Goal: Task Accomplishment & Management: Manage account settings

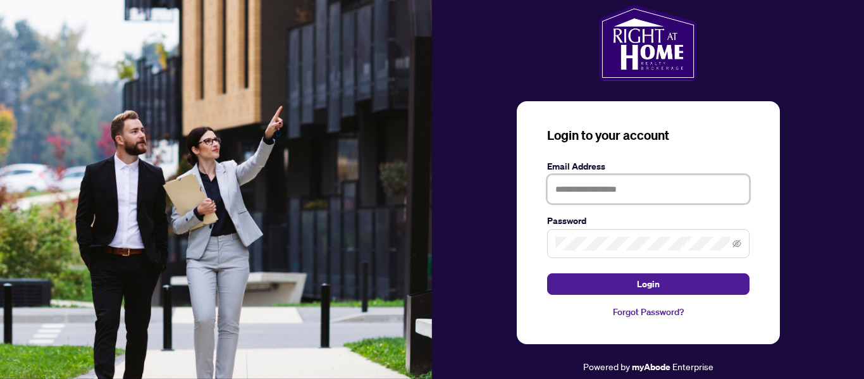
click at [612, 192] on input "text" at bounding box center [648, 189] width 202 height 29
type input "**********"
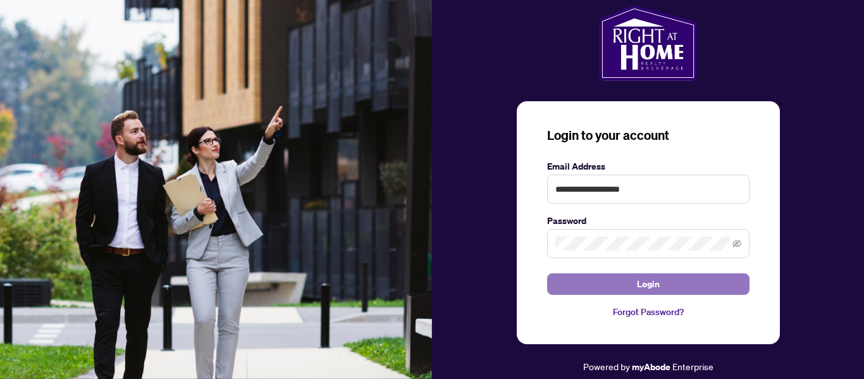
click at [669, 279] on button "Login" at bounding box center [648, 284] width 202 height 22
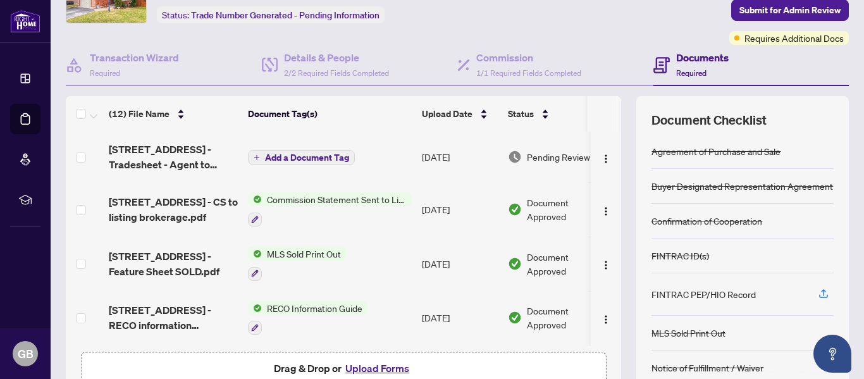
scroll to position [71, 0]
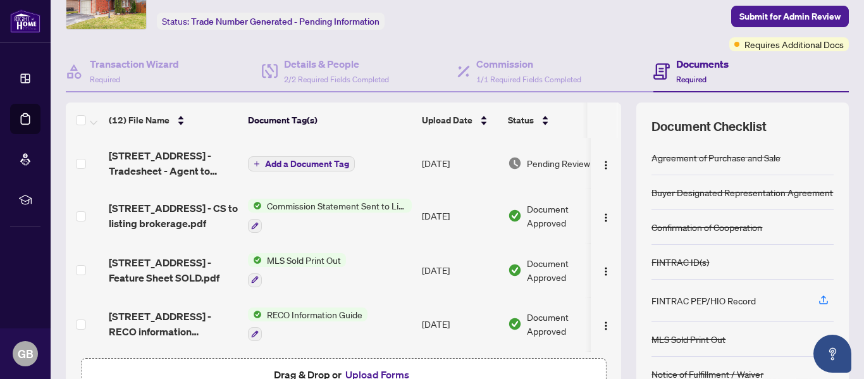
click at [612, 164] on div "(12) File Name Document Tag(s) Upload Date Status 93 Wheatland Drive - Tradeshe…" at bounding box center [457, 257] width 783 height 310
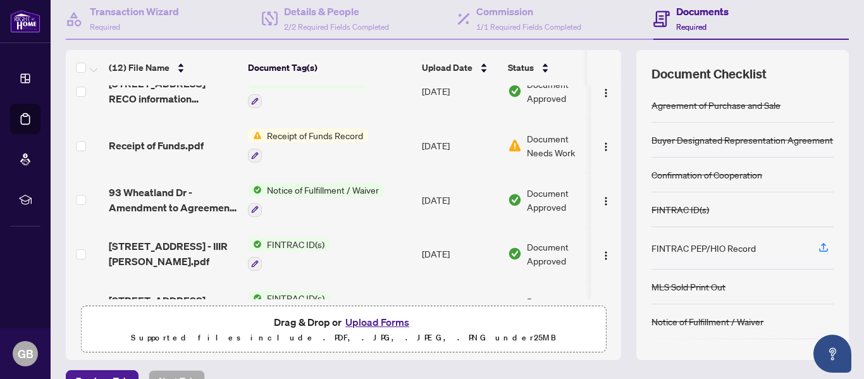
scroll to position [151, 0]
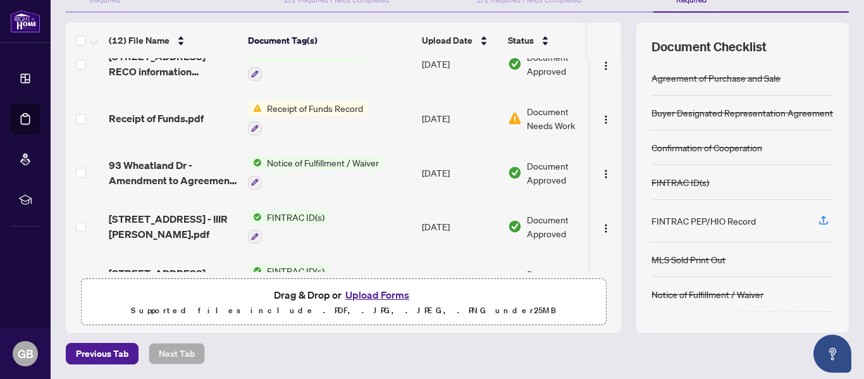
click at [381, 292] on button "Upload Forms" at bounding box center [377, 295] width 71 height 16
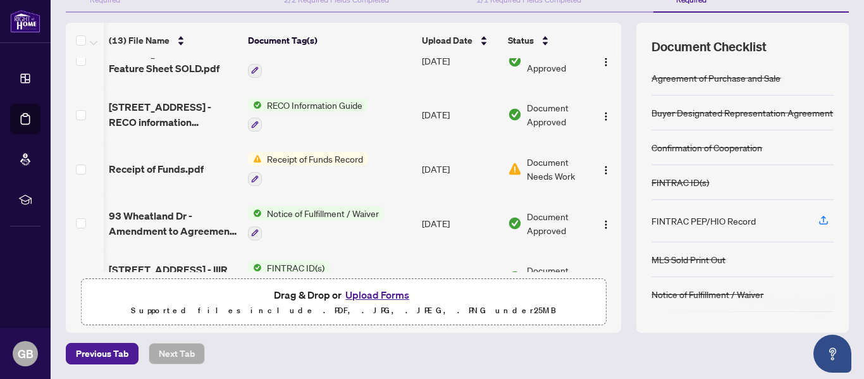
scroll to position [0, 32]
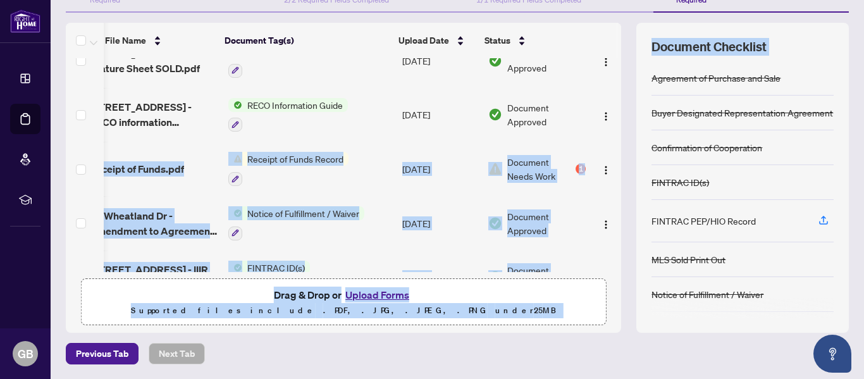
drag, startPoint x: 608, startPoint y: 134, endPoint x: 620, endPoint y: 76, distance: 59.4
click at [620, 76] on div "(13) File Name Document Tag(s) Upload Date Status 93 Wheatland Dr - Receipt of …" at bounding box center [457, 178] width 783 height 310
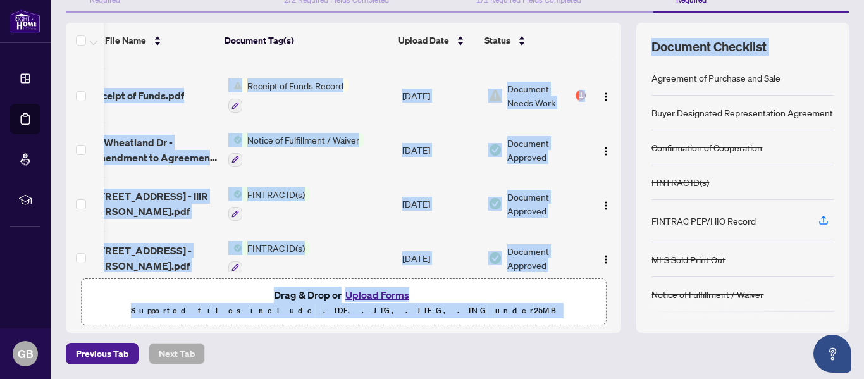
scroll to position [257, 32]
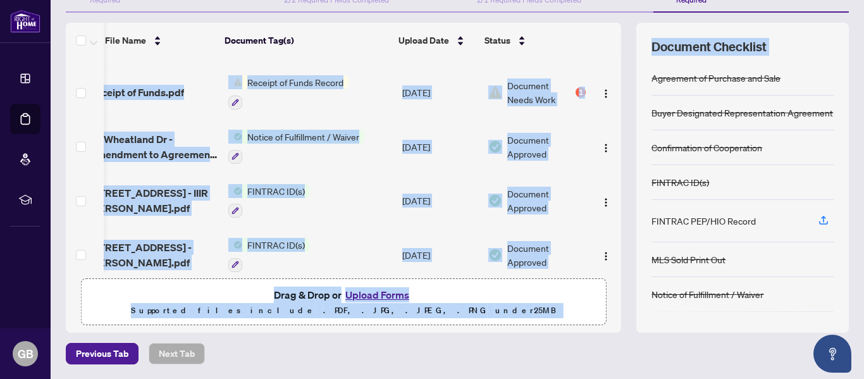
click at [618, 108] on div "(13) File Name Document Tag(s) Upload Date Status 93 Wheatland Dr - Receipt of …" at bounding box center [457, 178] width 783 height 310
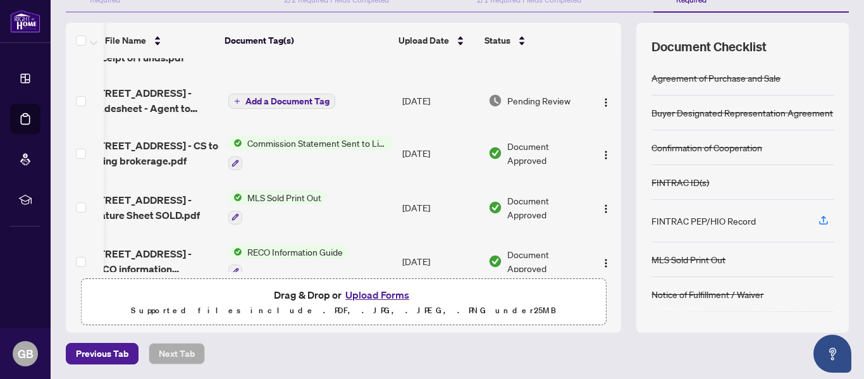
scroll to position [0, 32]
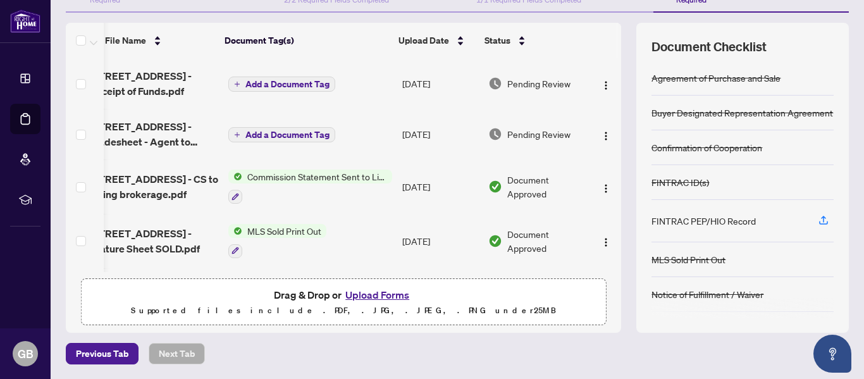
click at [264, 82] on span "Add a Document Tag" at bounding box center [287, 84] width 84 height 9
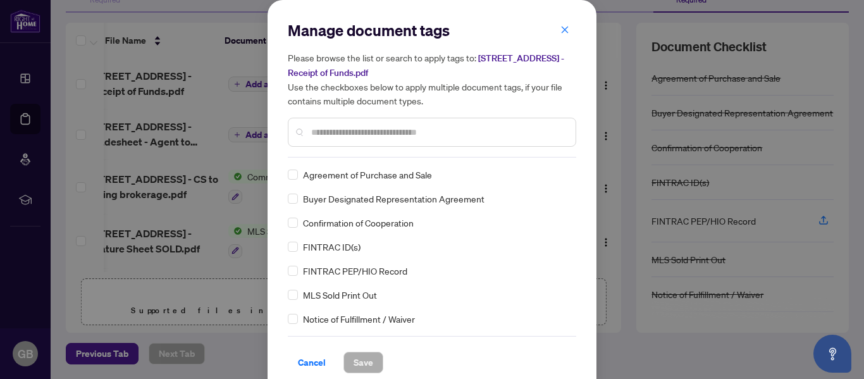
click at [324, 130] on input "text" at bounding box center [438, 132] width 254 height 14
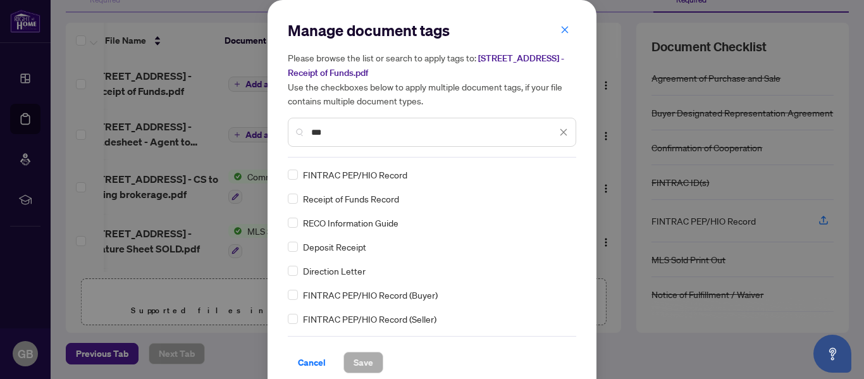
type input "***"
click at [355, 361] on span "Save" at bounding box center [364, 362] width 20 height 20
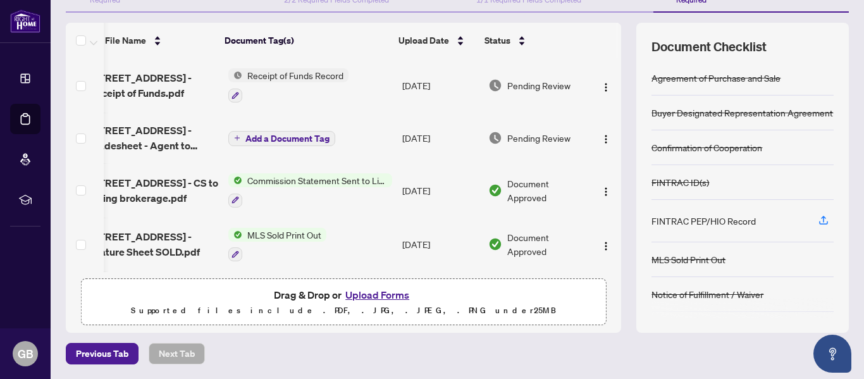
drag, startPoint x: 612, startPoint y: 84, endPoint x: 610, endPoint y: 104, distance: 19.8
click at [610, 104] on div "(13) File Name Document Tag(s) Upload Date Status [STREET_ADDRESS] - Receipt of…" at bounding box center [457, 178] width 783 height 310
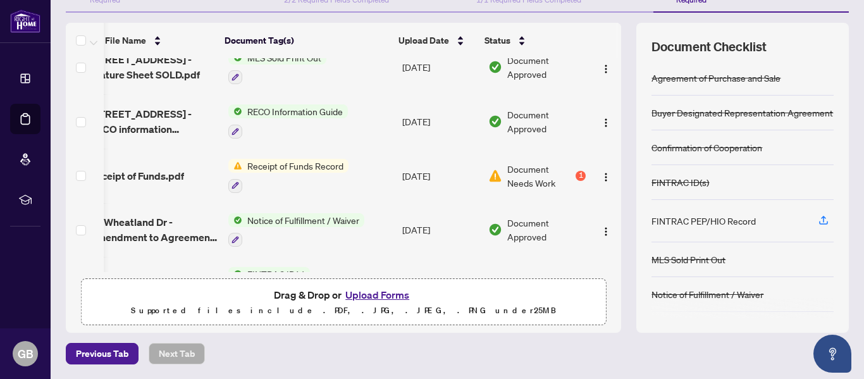
scroll to position [185, 32]
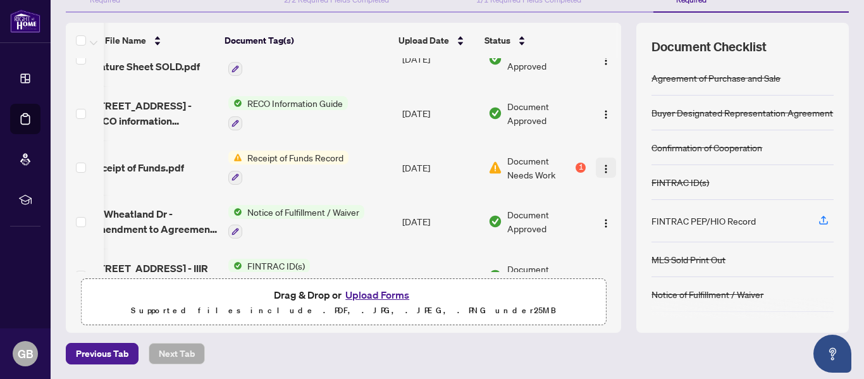
click at [601, 168] on img "button" at bounding box center [606, 169] width 10 height 10
click at [232, 178] on icon "button" at bounding box center [235, 177] width 7 height 7
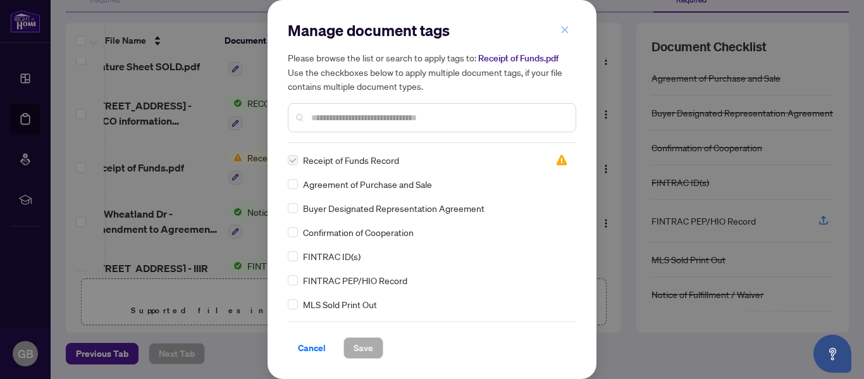
click at [565, 35] on span "button" at bounding box center [564, 30] width 9 height 20
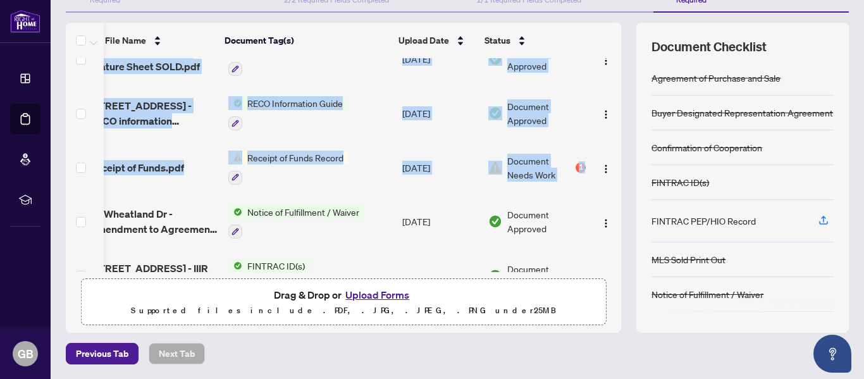
drag, startPoint x: 608, startPoint y: 140, endPoint x: 611, endPoint y: 75, distance: 65.9
click at [611, 75] on div "93 Wheatland Dr - Receipt of Funds.pdf Receipt of Funds Record Sep/06/2025 Pend…" at bounding box center [343, 165] width 555 height 214
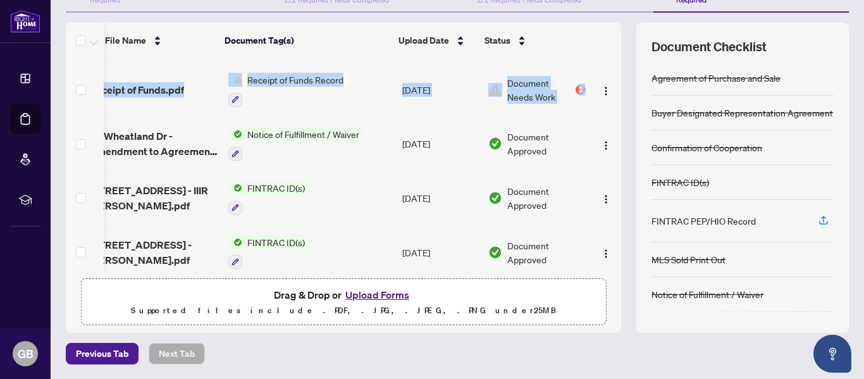
scroll to position [278, 32]
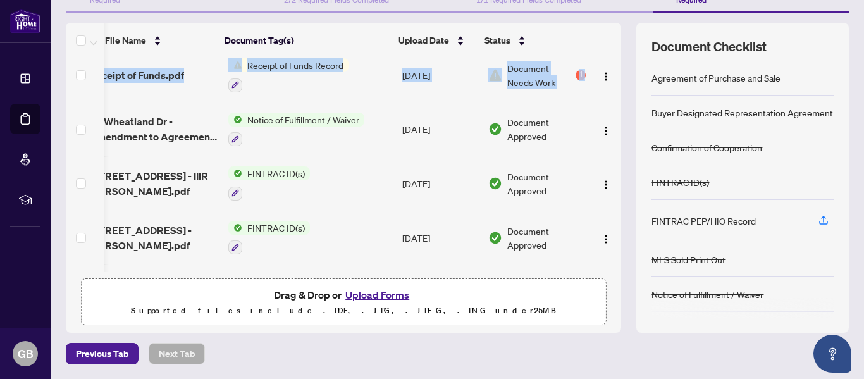
click at [550, 152] on td "Document Approved" at bounding box center [537, 129] width 108 height 54
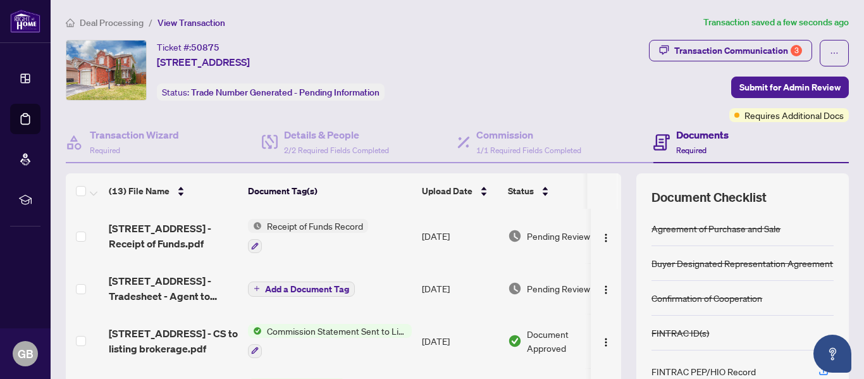
scroll to position [0, 32]
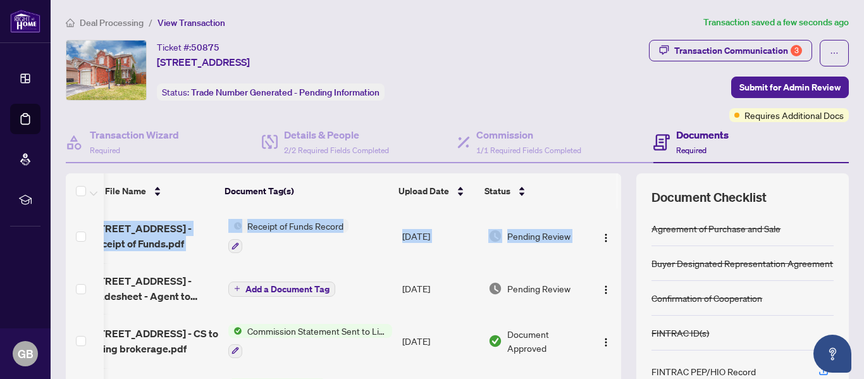
drag, startPoint x: 608, startPoint y: 234, endPoint x: 612, endPoint y: 265, distance: 31.2
click at [612, 265] on div "93 Wheatland Dr - Receipt of Funds.pdf Receipt of Funds Record Sep/06/2025 Pend…" at bounding box center [343, 316] width 555 height 214
click at [601, 236] on img "button" at bounding box center [606, 238] width 10 height 10
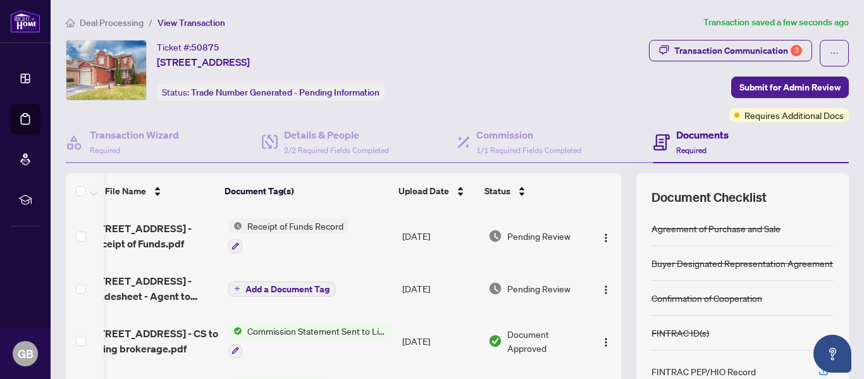
click at [525, 64] on div "Transaction Communication 3 Submit for Admin Review Requires Additional Docs" at bounding box center [684, 81] width 335 height 82
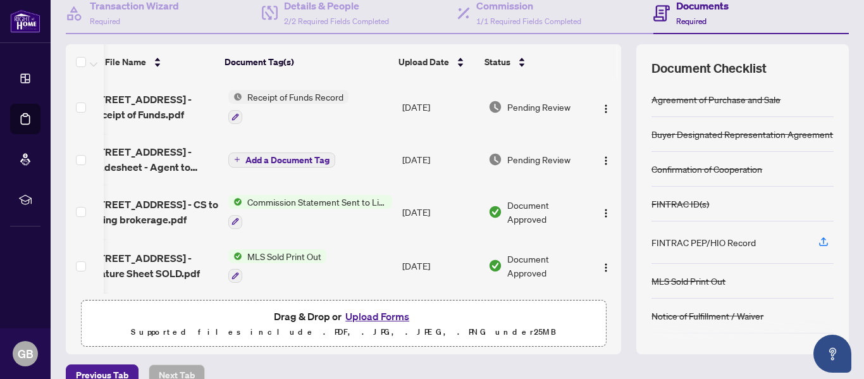
scroll to position [124, 0]
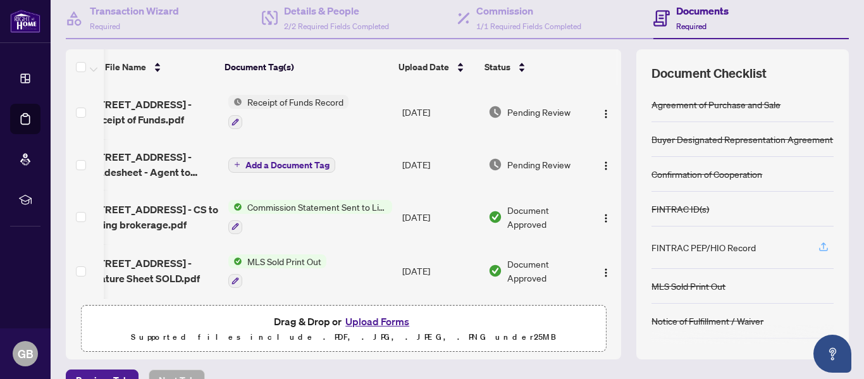
click at [819, 250] on icon "button" at bounding box center [823, 248] width 9 height 3
click at [818, 245] on icon "button" at bounding box center [823, 246] width 11 height 11
click at [793, 247] on div "FINTRAC PEP/HIO Record" at bounding box center [743, 247] width 182 height 42
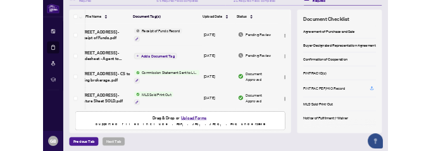
scroll to position [151, 0]
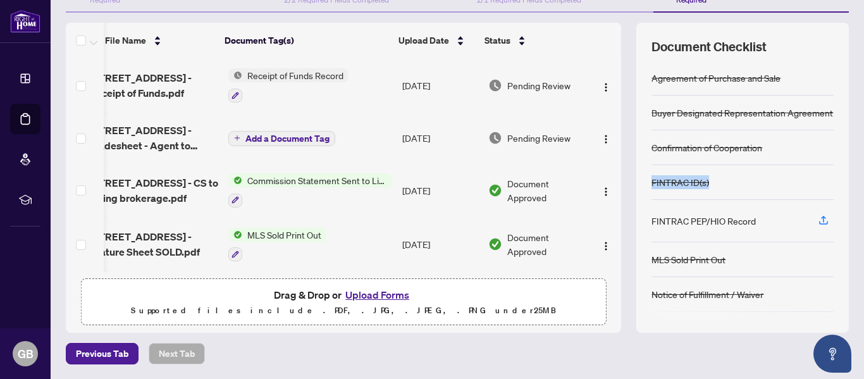
drag, startPoint x: 834, startPoint y: 135, endPoint x: 836, endPoint y: 190, distance: 54.4
click at [836, 190] on div "Document Checklist Agreement of Purchase and Sale Buyer Designated Representati…" at bounding box center [742, 178] width 213 height 310
drag, startPoint x: 819, startPoint y: 213, endPoint x: 817, endPoint y: 226, distance: 12.9
click at [818, 226] on span "button" at bounding box center [823, 221] width 11 height 20
drag, startPoint x: 813, startPoint y: 226, endPoint x: 815, endPoint y: 256, distance: 29.8
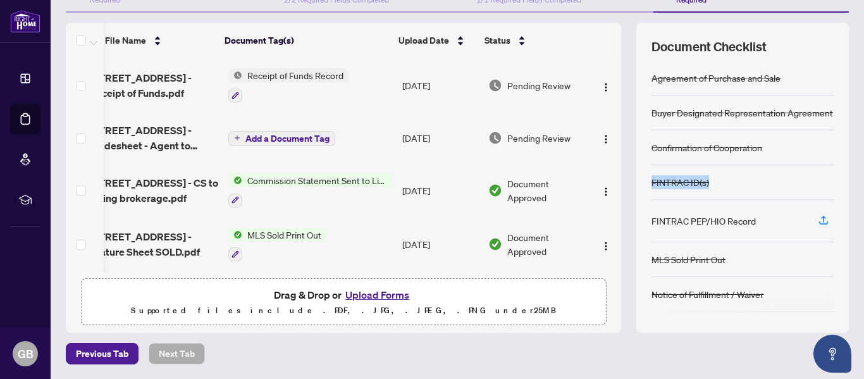
click at [815, 256] on div "Agreement of Purchase and Sale Buyer Designated Representation Agreement Confir…" at bounding box center [743, 189] width 182 height 257
click at [791, 254] on div "MLS Sold Print Out" at bounding box center [743, 259] width 182 height 35
drag, startPoint x: 808, startPoint y: 218, endPoint x: 804, endPoint y: 225, distance: 7.9
click at [813, 225] on button "button" at bounding box center [823, 221] width 20 height 22
drag, startPoint x: 819, startPoint y: 224, endPoint x: 800, endPoint y: 220, distance: 20.0
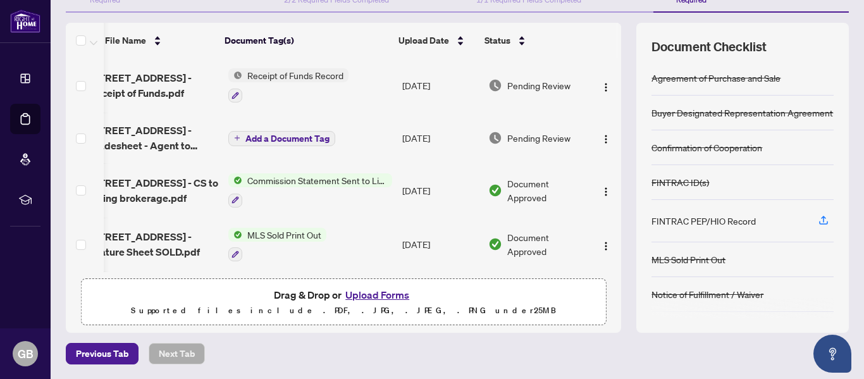
click at [800, 220] on div "FINTRAC PEP/HIO Record" at bounding box center [743, 221] width 182 height 42
drag, startPoint x: 817, startPoint y: 221, endPoint x: 757, endPoint y: 245, distance: 64.7
click at [757, 245] on div "Agreement of Purchase and Sale Buyer Designated Representation Agreement Confir…" at bounding box center [743, 189] width 182 height 257
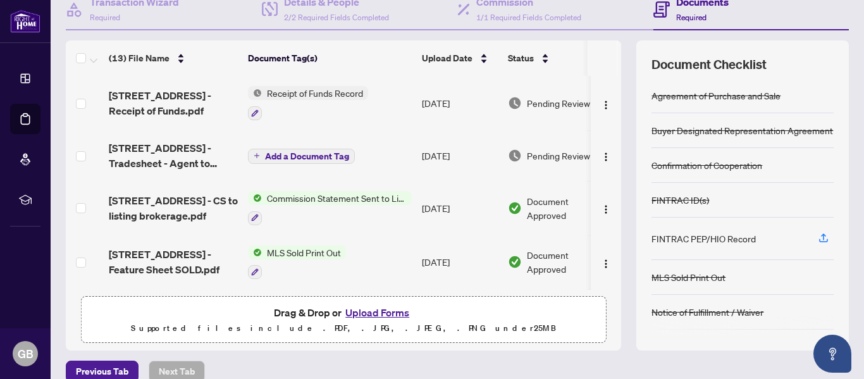
scroll to position [146, 0]
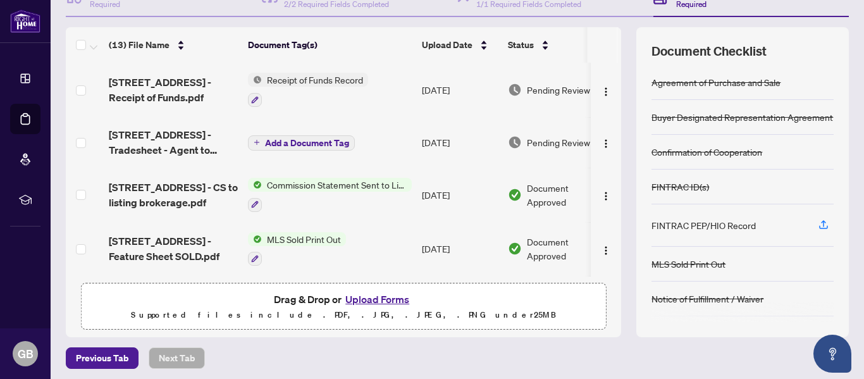
click at [809, 107] on div "Buyer Designated Representation Agreement" at bounding box center [743, 117] width 182 height 35
click at [776, 225] on div "FINTRAC PEP/HIO Record" at bounding box center [743, 225] width 182 height 42
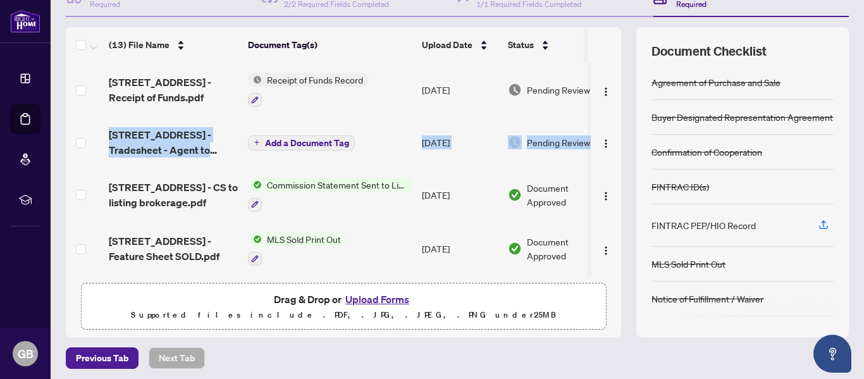
drag, startPoint x: 613, startPoint y: 80, endPoint x: 613, endPoint y: 121, distance: 40.5
click at [613, 121] on div "(13) File Name Document Tag(s) Upload Date Status [STREET_ADDRESS] - Receipt of…" at bounding box center [457, 182] width 783 height 310
drag, startPoint x: 613, startPoint y: 99, endPoint x: 611, endPoint y: 158, distance: 58.2
click at [611, 158] on div "(13) File Name Document Tag(s) Upload Date Status [STREET_ADDRESS] - Receipt of…" at bounding box center [457, 182] width 783 height 310
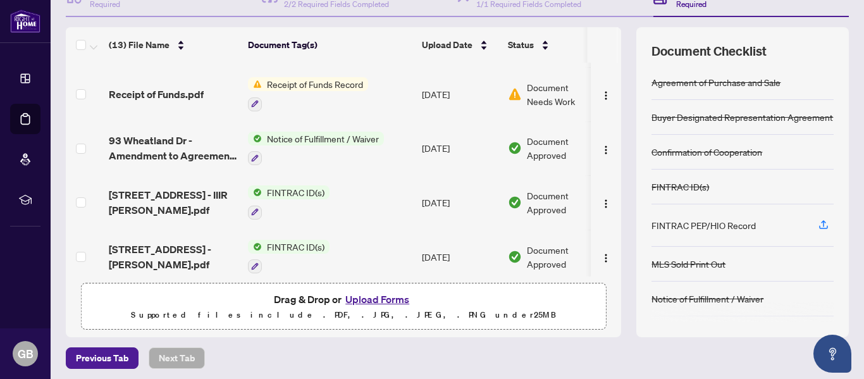
scroll to position [221, 0]
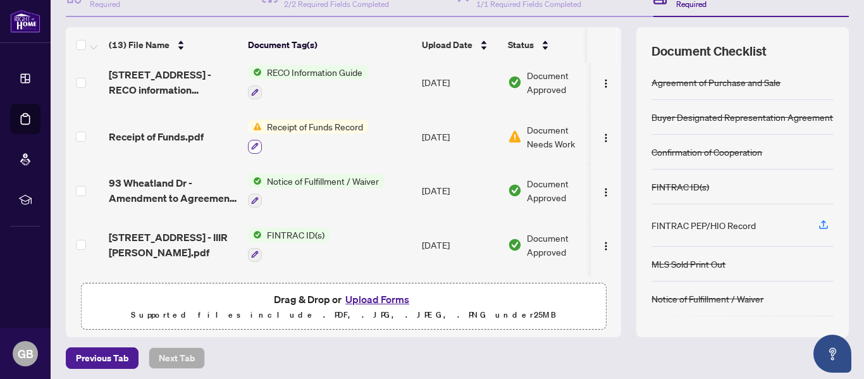
click at [257, 143] on icon "button" at bounding box center [255, 146] width 7 height 7
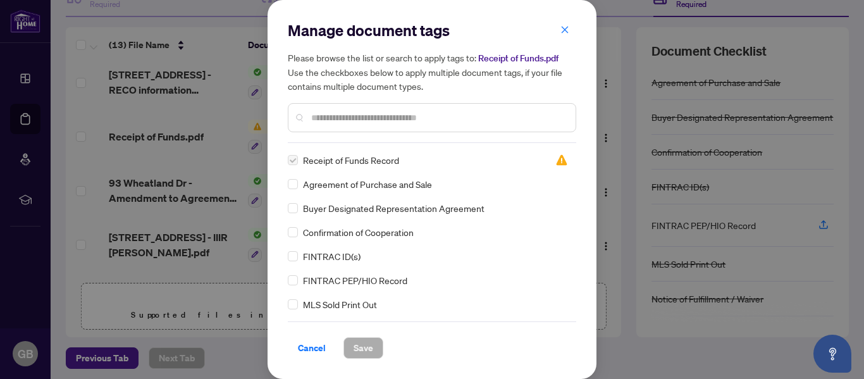
click at [297, 163] on label at bounding box center [293, 160] width 10 height 14
click at [297, 159] on label at bounding box center [293, 160] width 10 height 14
drag, startPoint x: 610, startPoint y: 134, endPoint x: 608, endPoint y: 167, distance: 33.0
click at [608, 167] on div "Manage document tags Please browse the list or search to apply tags to: Receipt…" at bounding box center [432, 189] width 864 height 379
click at [568, 29] on icon "close" at bounding box center [564, 29] width 9 height 9
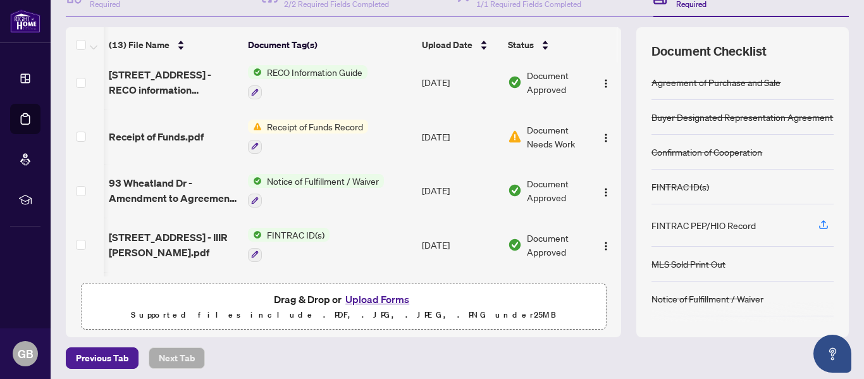
scroll to position [0, 32]
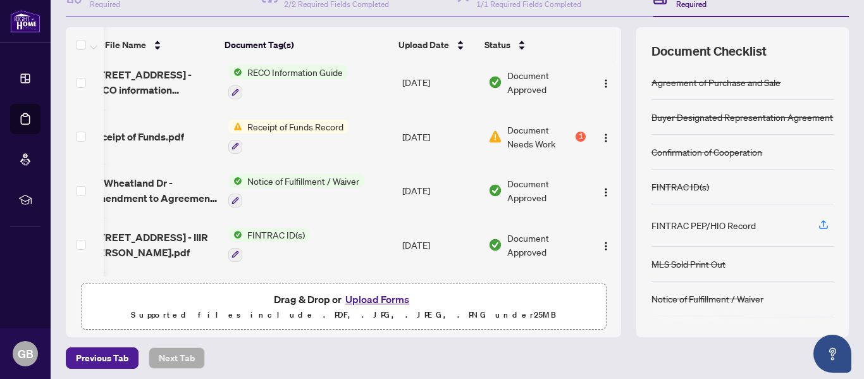
drag, startPoint x: 612, startPoint y: 158, endPoint x: 603, endPoint y: 114, distance: 45.2
click at [603, 114] on div "(13) File Name Document Tag(s) Upload Date Status [STREET_ADDRESS] - Receipt of…" at bounding box center [457, 182] width 783 height 310
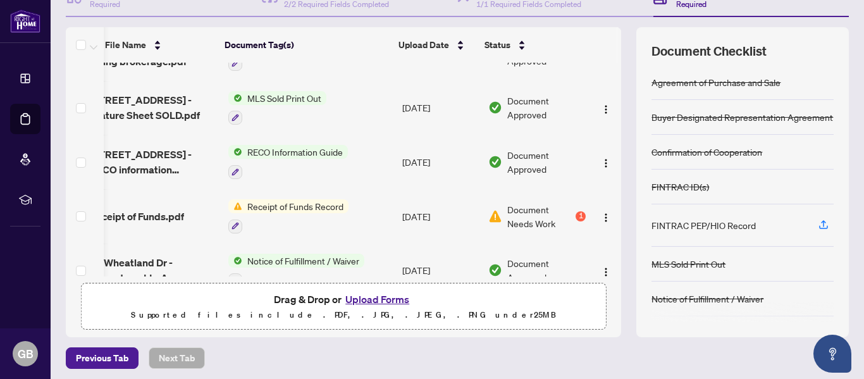
scroll to position [164, 32]
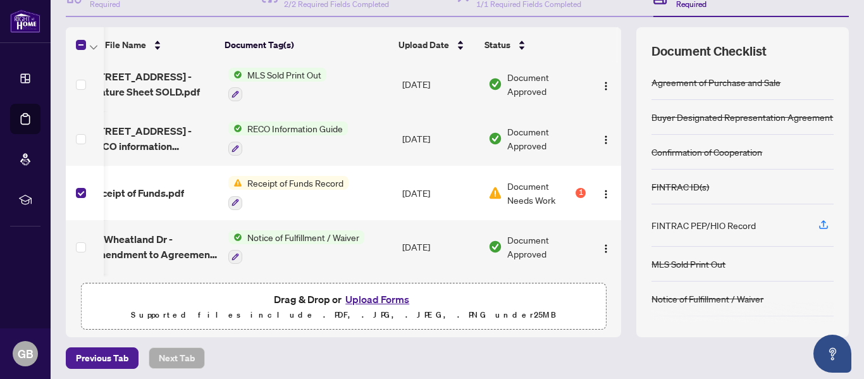
drag, startPoint x: 612, startPoint y: 139, endPoint x: 610, endPoint y: 85, distance: 53.2
click at [610, 85] on div "(13) File Name Document Tag(s) Upload Date Status [STREET_ADDRESS] - Receipt of…" at bounding box center [457, 182] width 783 height 310
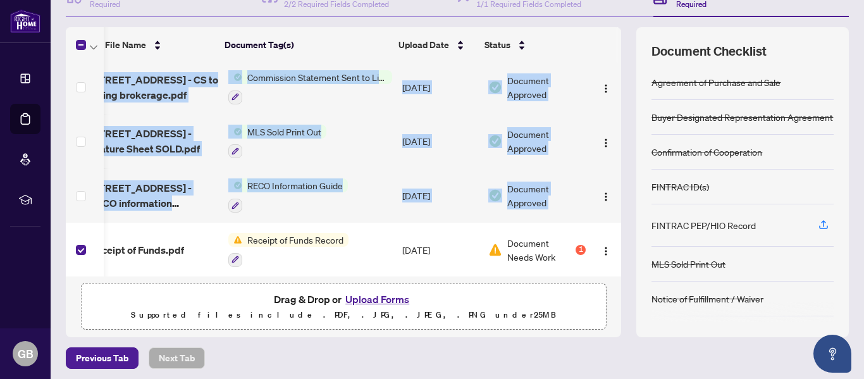
drag, startPoint x: 608, startPoint y: 126, endPoint x: 616, endPoint y: 63, distance: 63.2
click at [616, 63] on div "(13) File Name Document Tag(s) Upload Date Status [STREET_ADDRESS] - Receipt of…" at bounding box center [457, 182] width 783 height 310
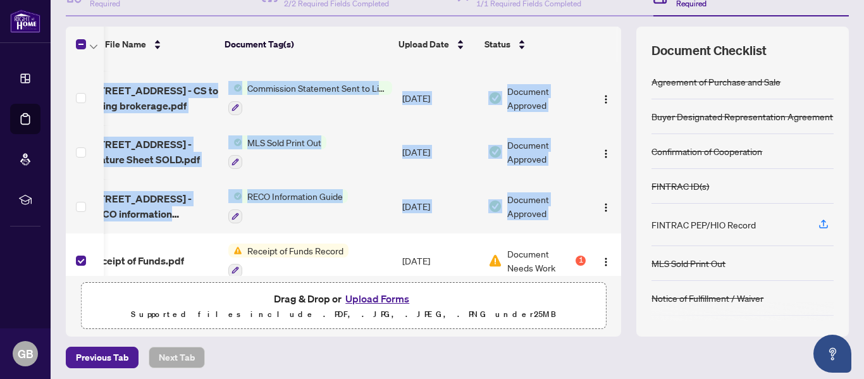
scroll to position [0, 32]
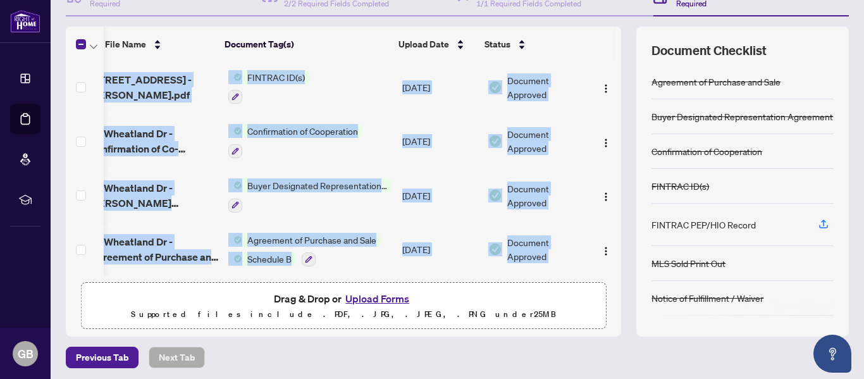
drag, startPoint x: 199, startPoint y: 271, endPoint x: 97, endPoint y: 272, distance: 101.9
click at [97, 272] on div "93 Wheatland Dr - Receipt of Funds.pdf Receipt of Funds Record Sep/06/2025 Pend…" at bounding box center [343, 169] width 555 height 214
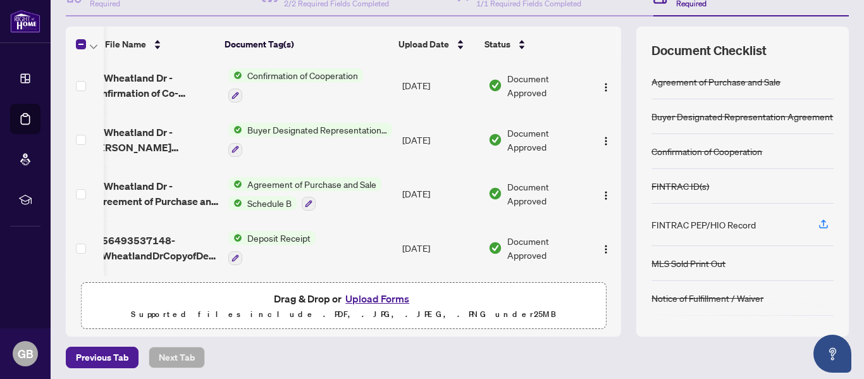
drag, startPoint x: 608, startPoint y: 226, endPoint x: 612, endPoint y: 220, distance: 7.9
click at [612, 220] on div "93 Wheatland Dr - Receipt of Funds.pdf Receipt of Funds Record Sep/06/2025 Pend…" at bounding box center [343, 169] width 555 height 214
drag, startPoint x: 539, startPoint y: 275, endPoint x: 326, endPoint y: 278, distance: 212.6
click at [343, 278] on div "(13) File Name Document Tag(s) Upload Date Status [STREET_ADDRESS] - Receipt of…" at bounding box center [343, 182] width 555 height 310
drag, startPoint x: 282, startPoint y: 277, endPoint x: 165, endPoint y: 276, distance: 117.0
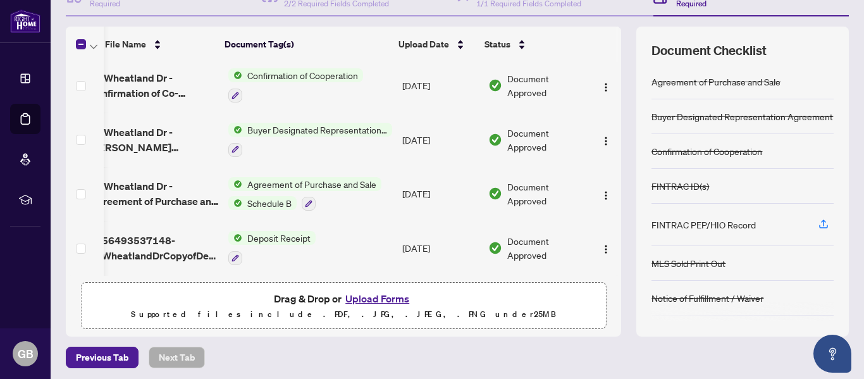
click at [165, 276] on div "(13) File Name Document Tag(s) Upload Date Status [STREET_ADDRESS] - Receipt of…" at bounding box center [343, 182] width 555 height 310
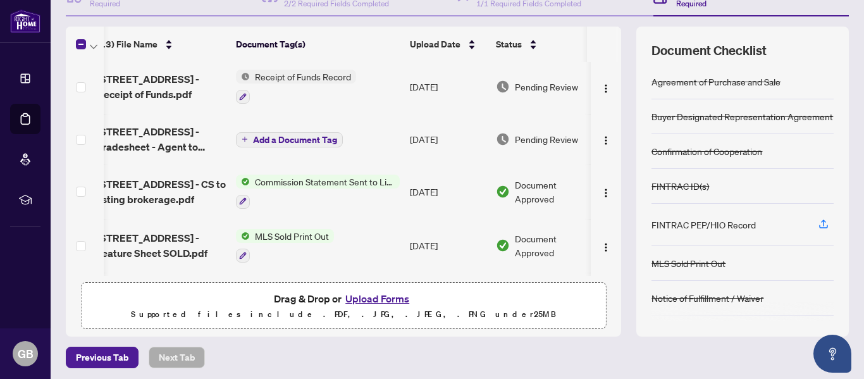
scroll to position [0, 12]
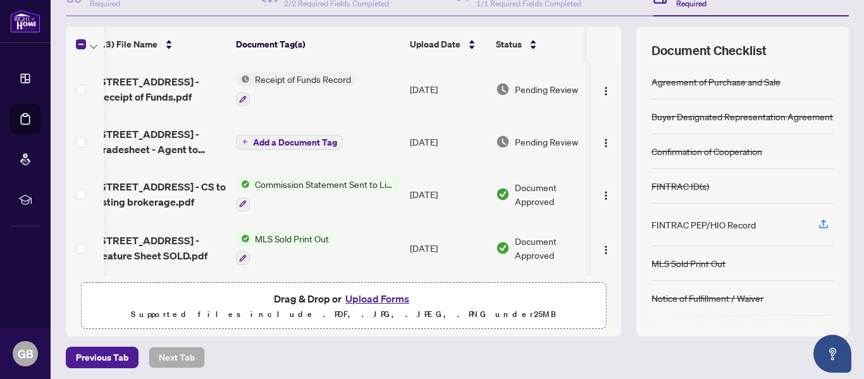
drag, startPoint x: 607, startPoint y: 74, endPoint x: 611, endPoint y: 102, distance: 28.7
click at [611, 102] on div "93 Wheatland Dr - Receipt of Funds.pdf Receipt of Funds Record Sep/06/2025 Pend…" at bounding box center [343, 169] width 555 height 214
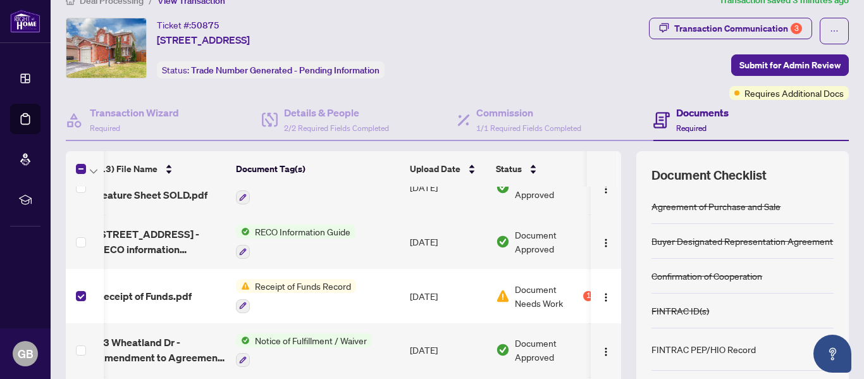
scroll to position [0, 0]
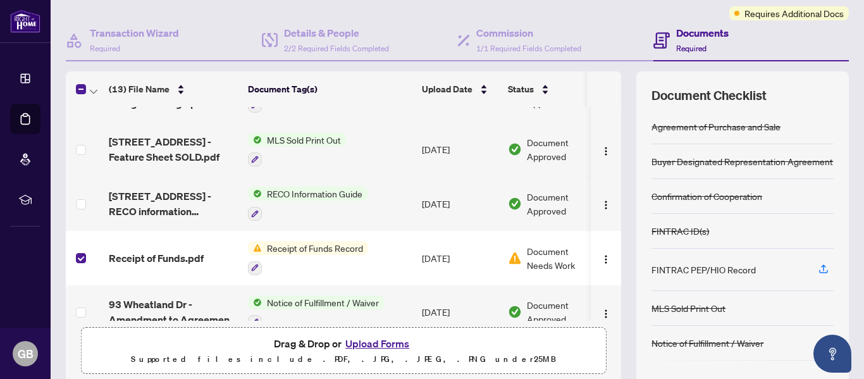
scroll to position [145, 0]
click at [601, 253] on img "button" at bounding box center [606, 258] width 10 height 10
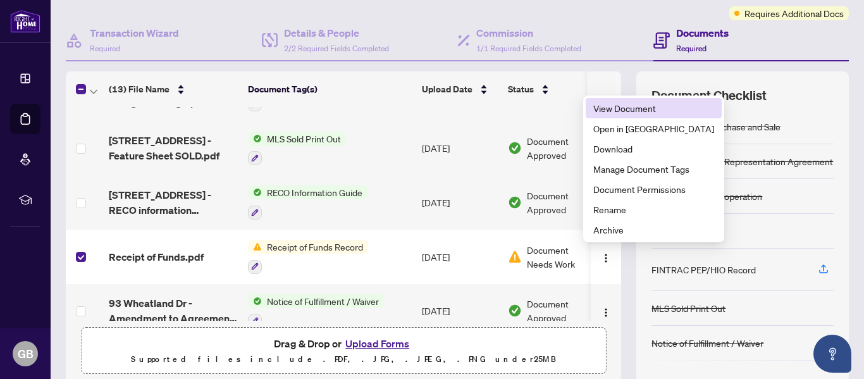
click at [628, 106] on span "View Document" at bounding box center [653, 108] width 121 height 14
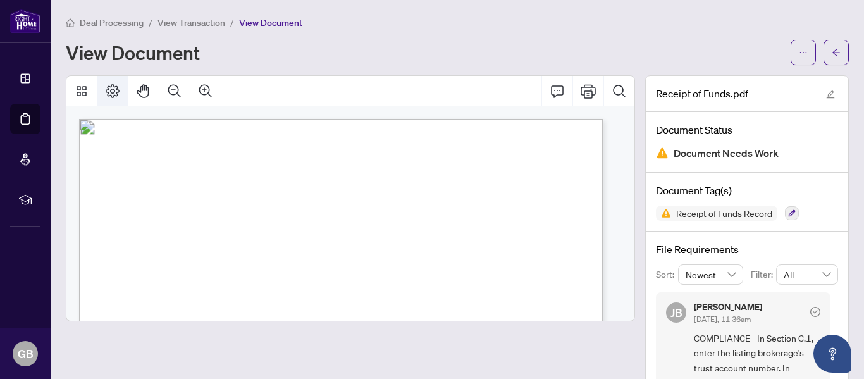
click at [118, 88] on icon "Page Layout" at bounding box center [112, 90] width 15 height 15
click at [83, 92] on icon "Thumbnails" at bounding box center [82, 91] width 10 height 10
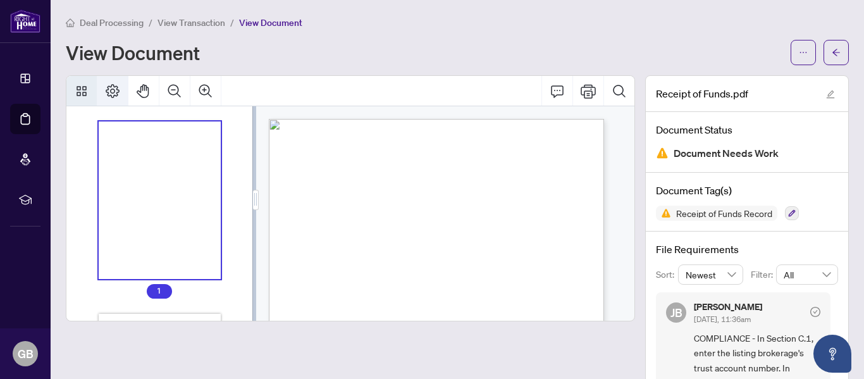
click at [117, 92] on icon "Page Layout" at bounding box center [113, 91] width 14 height 14
click at [800, 55] on button "button" at bounding box center [803, 52] width 25 height 25
click at [322, 38] on div "Deal Processing / View Transaction / View Document View Document" at bounding box center [457, 40] width 783 height 50
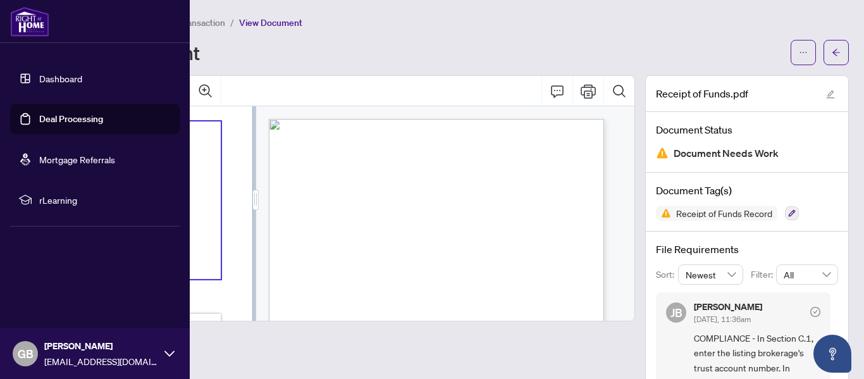
click at [39, 116] on link "Deal Processing" at bounding box center [71, 118] width 64 height 11
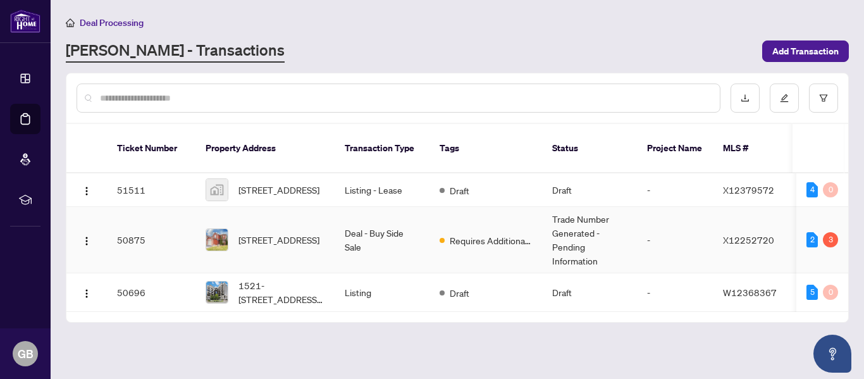
click at [130, 229] on td "50875" at bounding box center [151, 240] width 89 height 66
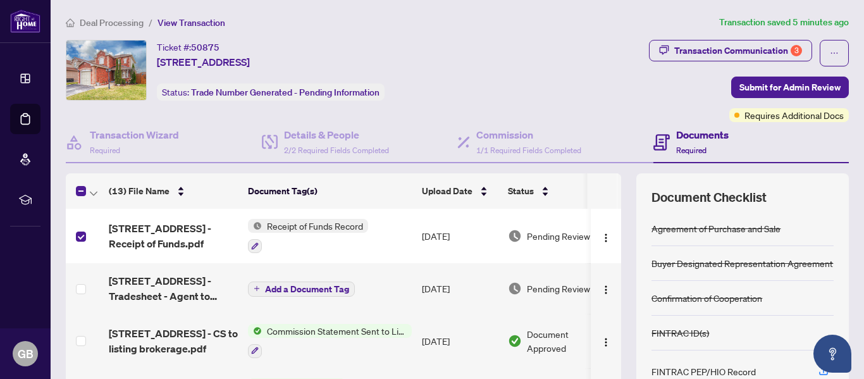
click at [819, 219] on div "Agreement of Purchase and Sale" at bounding box center [743, 228] width 182 height 35
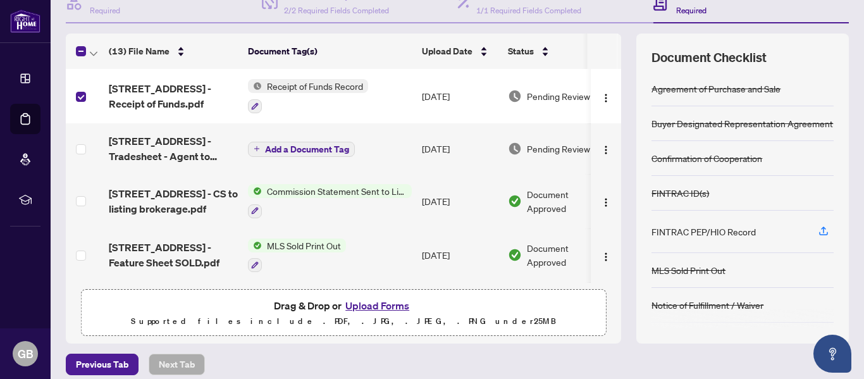
scroll to position [151, 0]
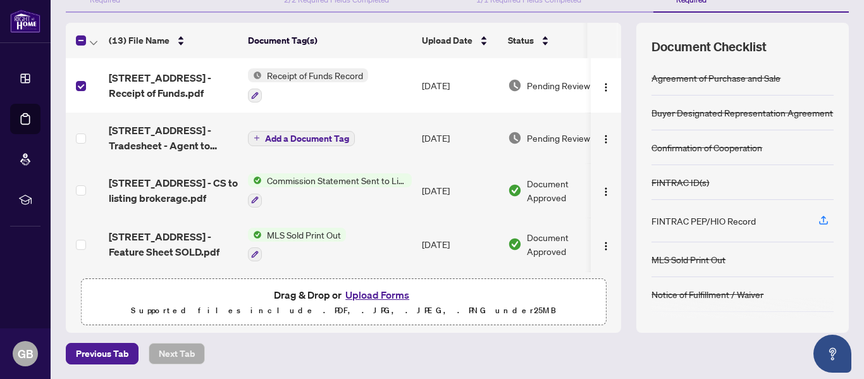
click at [703, 236] on div "FINTRAC PEP/HIO Record" at bounding box center [743, 221] width 182 height 42
click at [818, 221] on icon "button" at bounding box center [823, 219] width 11 height 11
click at [782, 220] on div "FINTRAC PEP/HIO Record" at bounding box center [743, 221] width 182 height 42
click at [793, 214] on div "FINTRAC PEP/HIO Record" at bounding box center [743, 221] width 182 height 42
drag, startPoint x: 836, startPoint y: 175, endPoint x: 836, endPoint y: 195, distance: 19.6
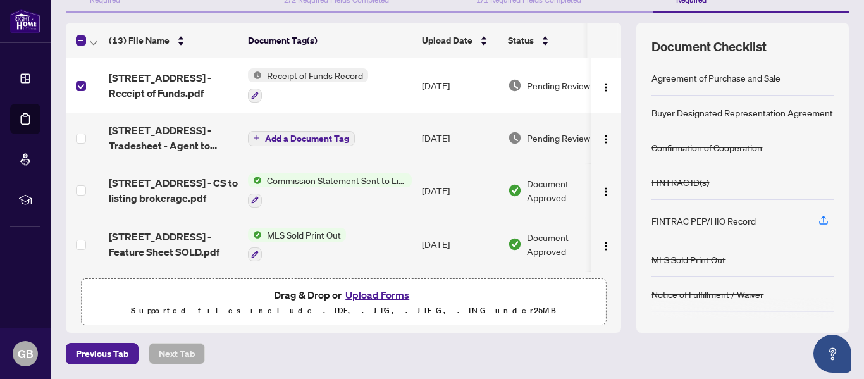
click at [836, 195] on div "Document Checklist Agreement of Purchase and Sale Buyer Designated Representati…" at bounding box center [742, 178] width 213 height 310
click at [818, 221] on icon "button" at bounding box center [823, 219] width 11 height 11
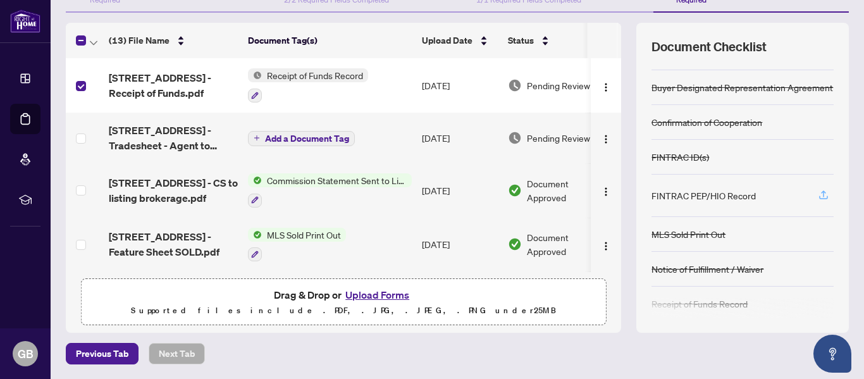
click at [805, 216] on div "Agreement of Purchase and Sale Buyer Designated Representation Agreement Confir…" at bounding box center [743, 189] width 182 height 257
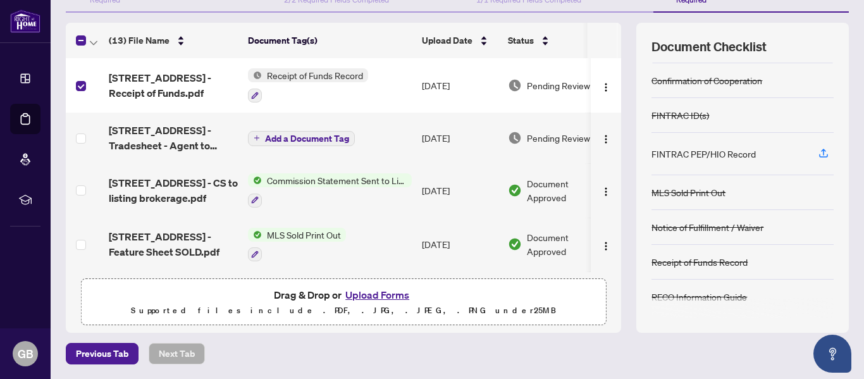
scroll to position [68, 0]
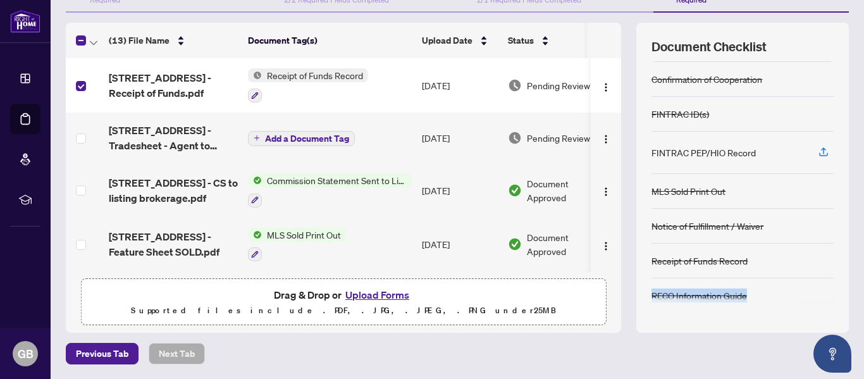
drag, startPoint x: 762, startPoint y: 271, endPoint x: 766, endPoint y: 296, distance: 25.6
click at [766, 296] on div "Agreement of Purchase and Sale Buyer Designated Representation Agreement Confir…" at bounding box center [743, 189] width 182 height 257
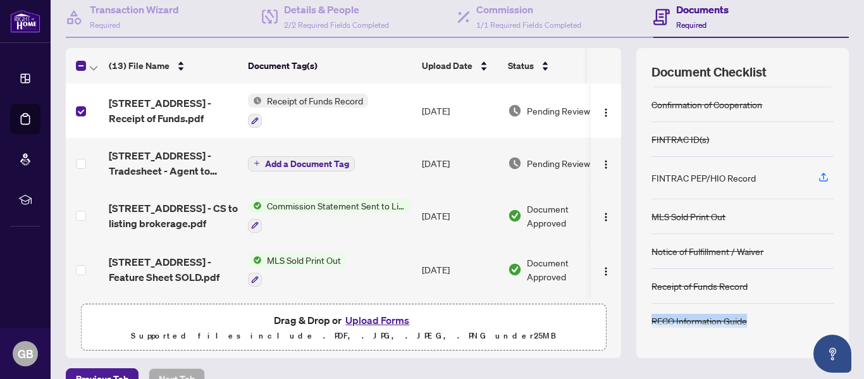
scroll to position [100, 0]
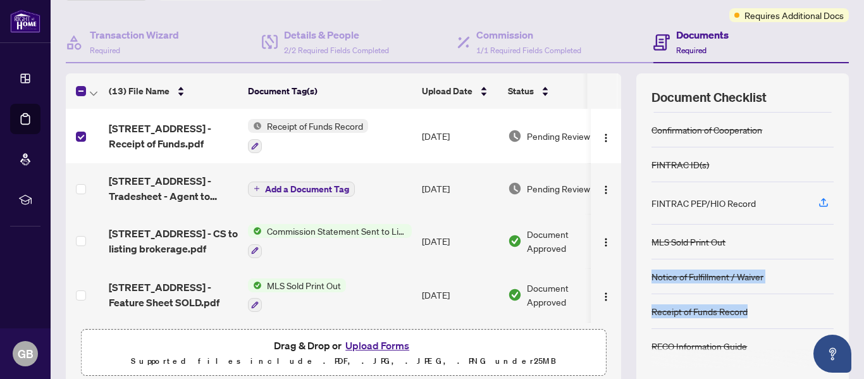
drag, startPoint x: 763, startPoint y: 260, endPoint x: 763, endPoint y: 315, distance: 55.0
click at [763, 316] on div "Agreement of Purchase and Sale Buyer Designated Representation Agreement Confir…" at bounding box center [743, 239] width 182 height 257
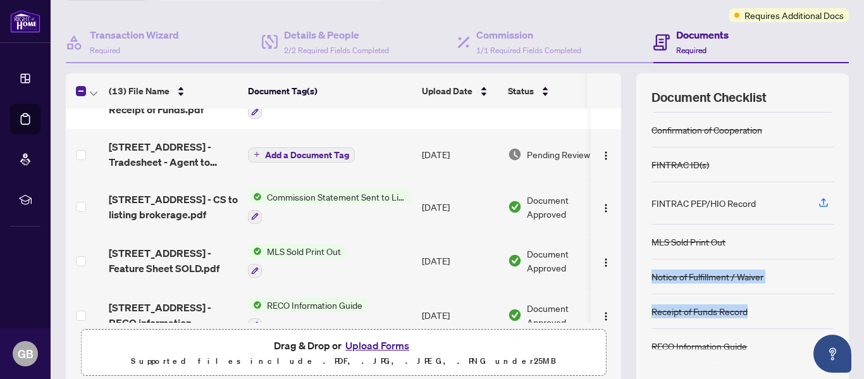
scroll to position [0, 0]
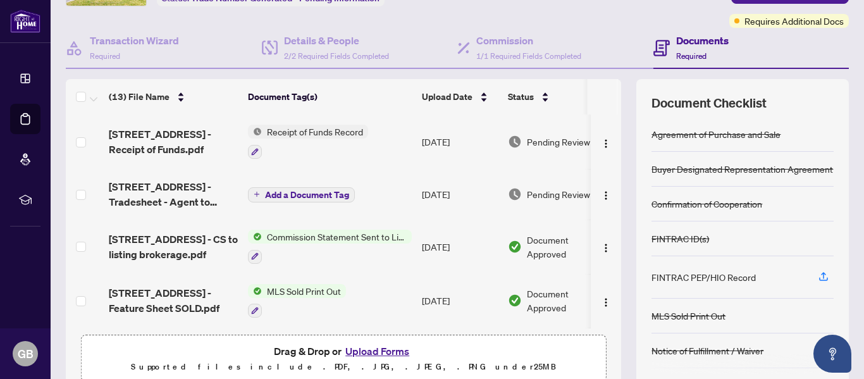
scroll to position [97, 0]
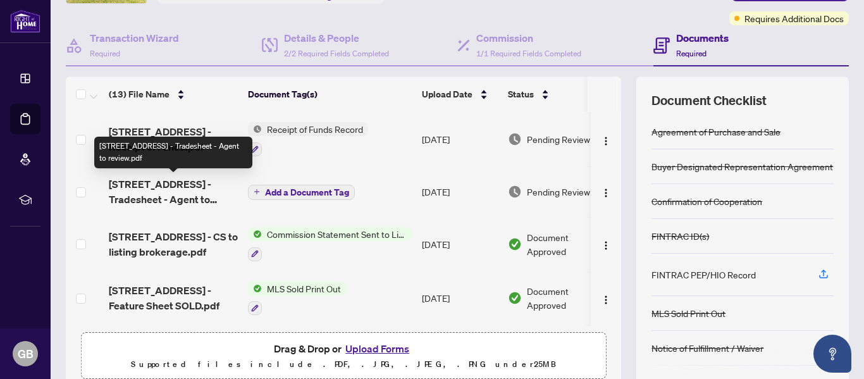
click at [172, 183] on span "[STREET_ADDRESS] - Tradesheet - Agent to review.pdf" at bounding box center [173, 191] width 129 height 30
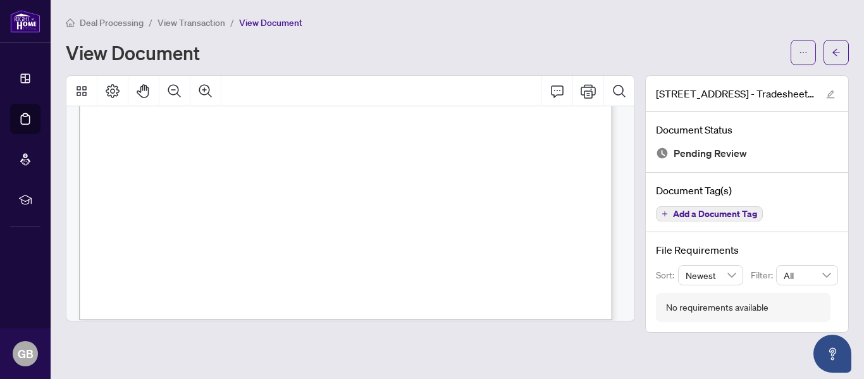
scroll to position [501, 0]
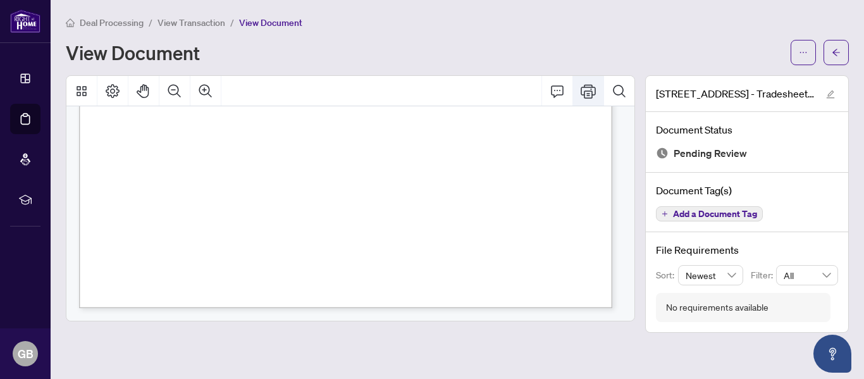
click at [586, 91] on icon "Print" at bounding box center [588, 90] width 15 height 15
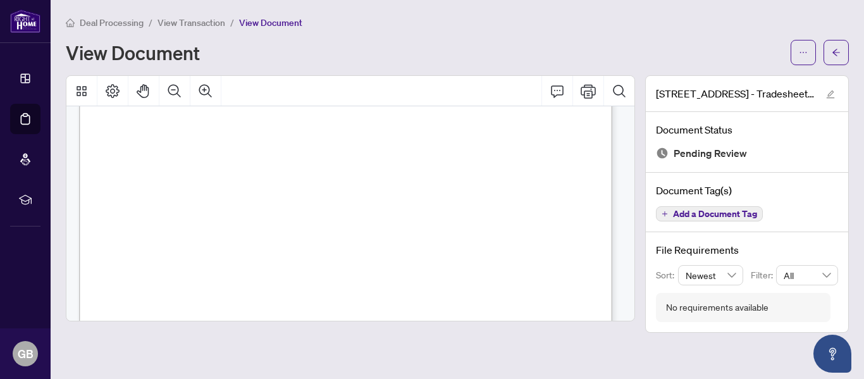
scroll to position [0, 0]
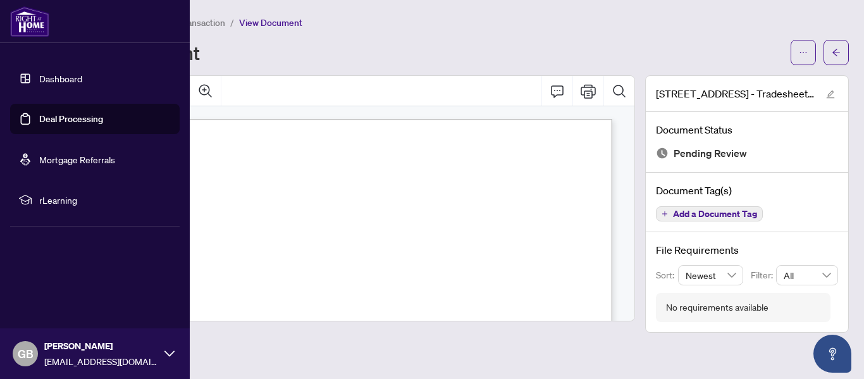
click at [50, 116] on link "Deal Processing" at bounding box center [71, 118] width 64 height 11
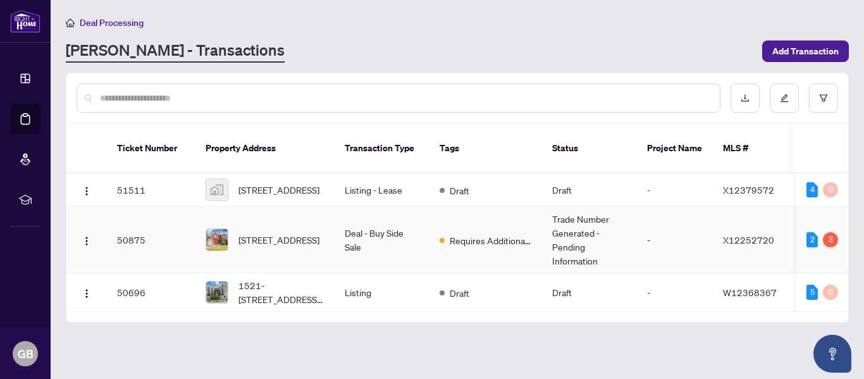
click at [167, 226] on td "50875" at bounding box center [151, 240] width 89 height 66
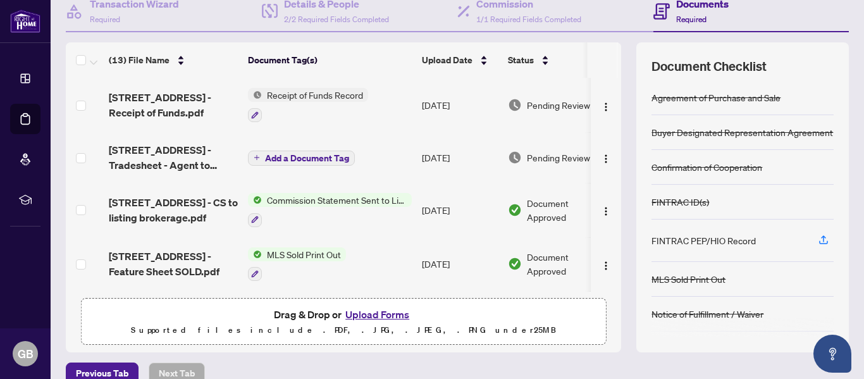
scroll to position [128, 0]
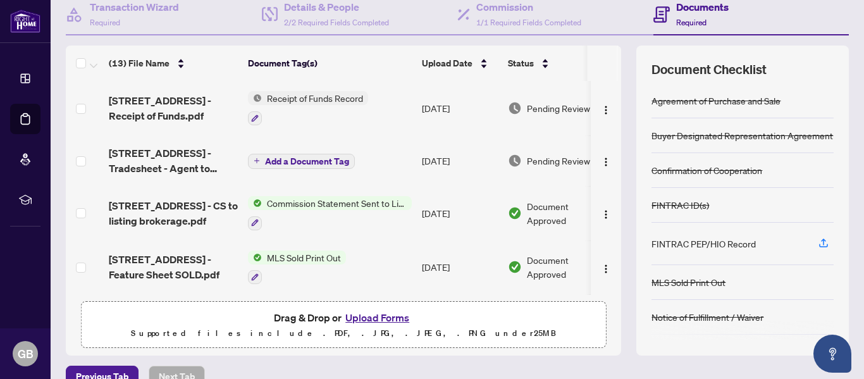
click at [304, 205] on span "Commission Statement Sent to Listing Brokerage" at bounding box center [337, 203] width 150 height 14
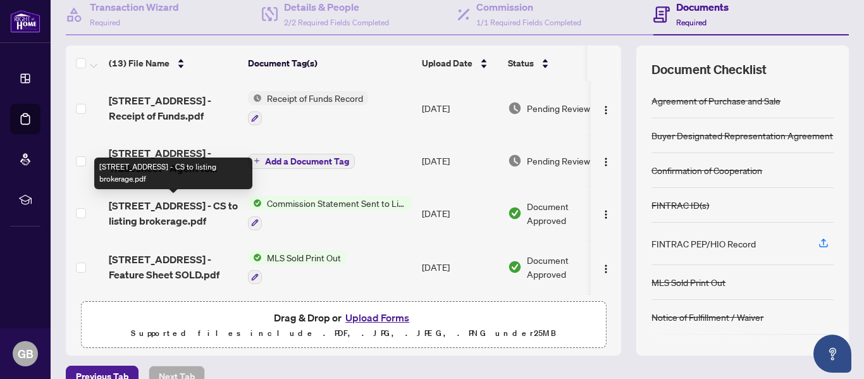
click at [158, 208] on span "[STREET_ADDRESS] - CS to listing brokerage.pdf" at bounding box center [173, 213] width 129 height 30
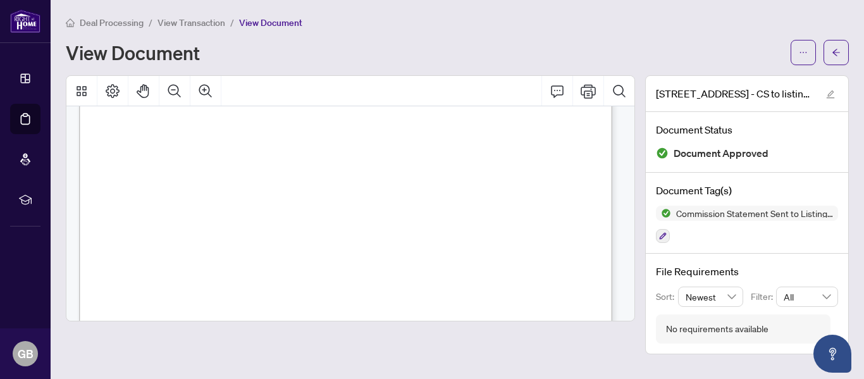
scroll to position [213, 0]
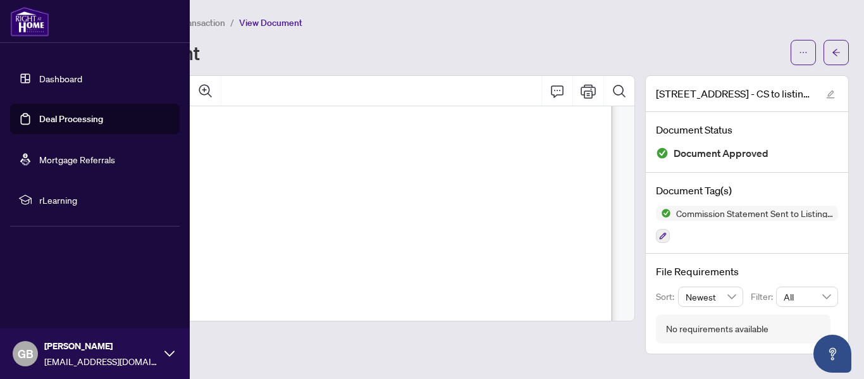
click at [39, 117] on link "Deal Processing" at bounding box center [71, 118] width 64 height 11
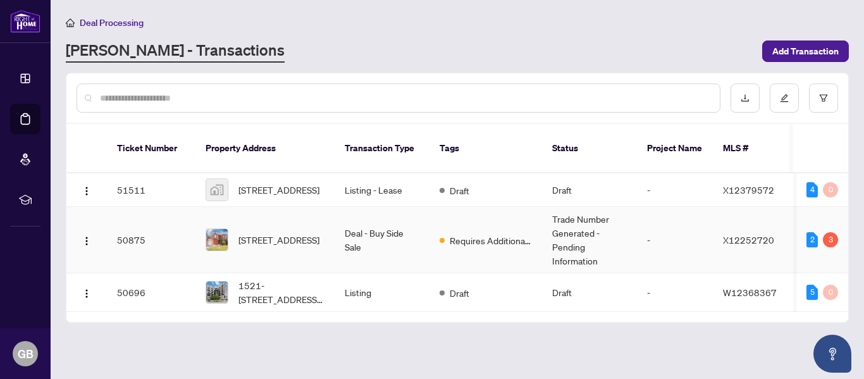
click at [148, 226] on td "50875" at bounding box center [151, 240] width 89 height 66
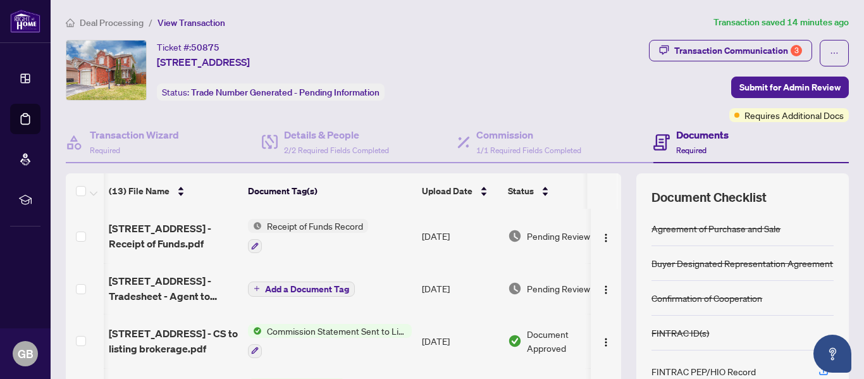
scroll to position [0, 32]
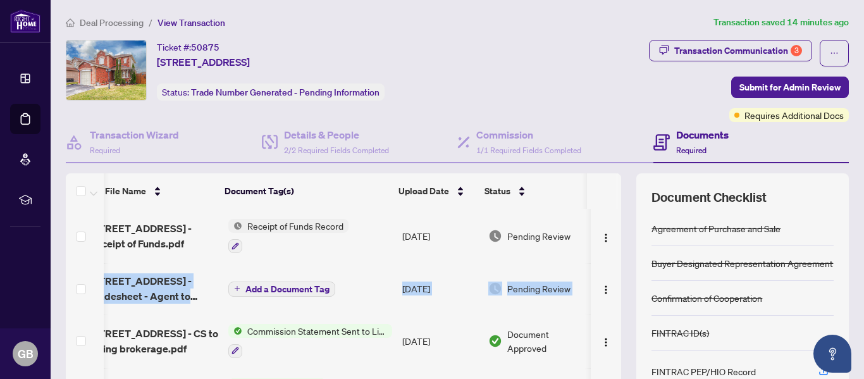
drag, startPoint x: 607, startPoint y: 235, endPoint x: 608, endPoint y: 263, distance: 27.8
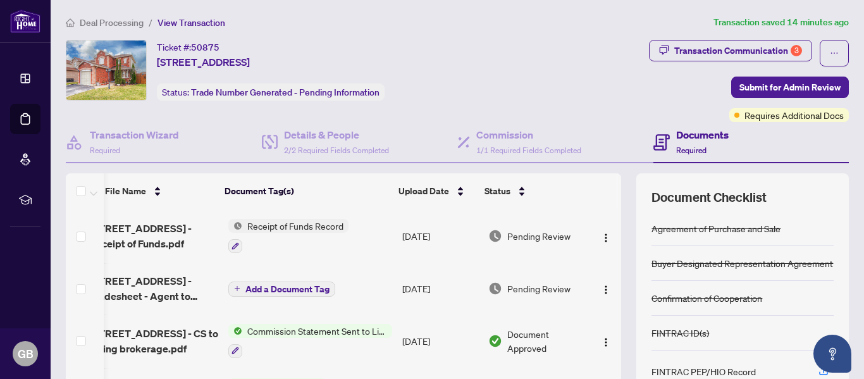
click at [365, 254] on td "Receipt of Funds Record" at bounding box center [310, 236] width 174 height 54
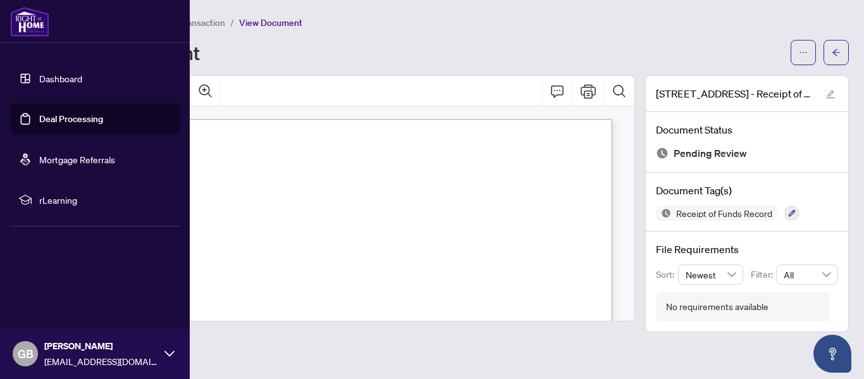
click at [39, 114] on link "Deal Processing" at bounding box center [71, 118] width 64 height 11
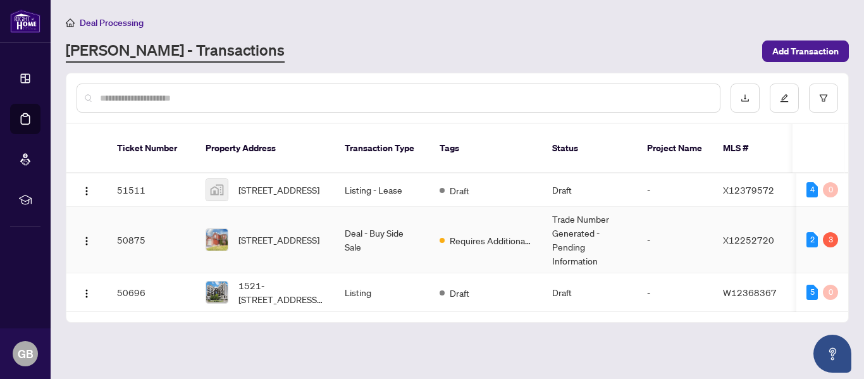
click at [147, 230] on td "50875" at bounding box center [151, 240] width 89 height 66
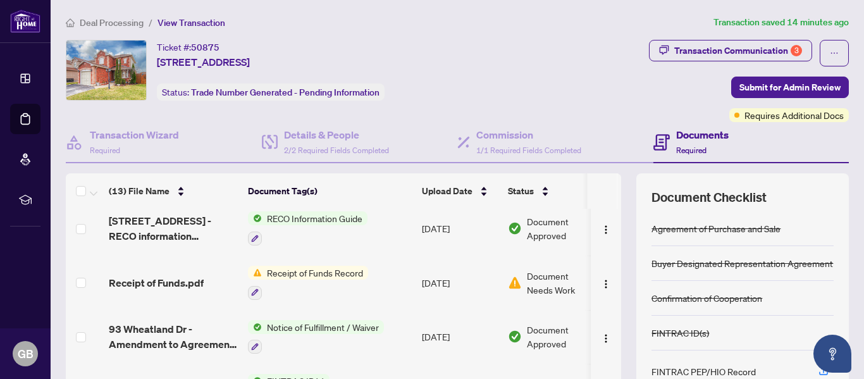
scroll to position [223, 0]
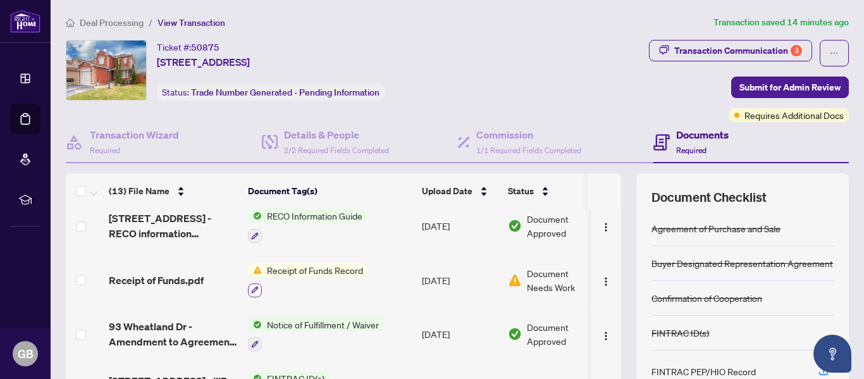
click at [255, 287] on icon "button" at bounding box center [255, 290] width 7 height 7
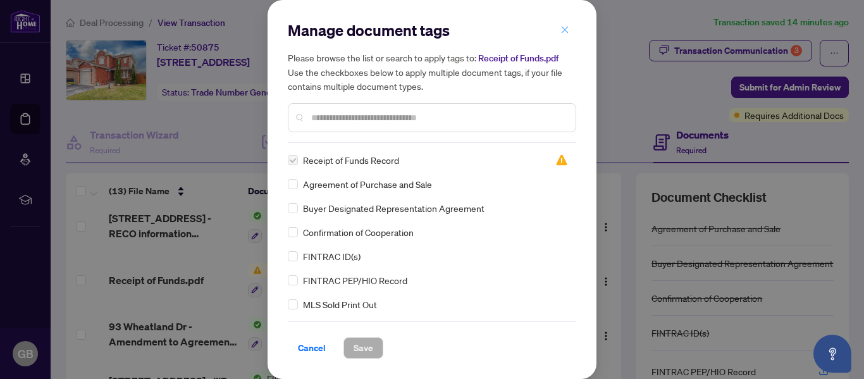
click at [564, 32] on icon "close" at bounding box center [564, 29] width 9 height 9
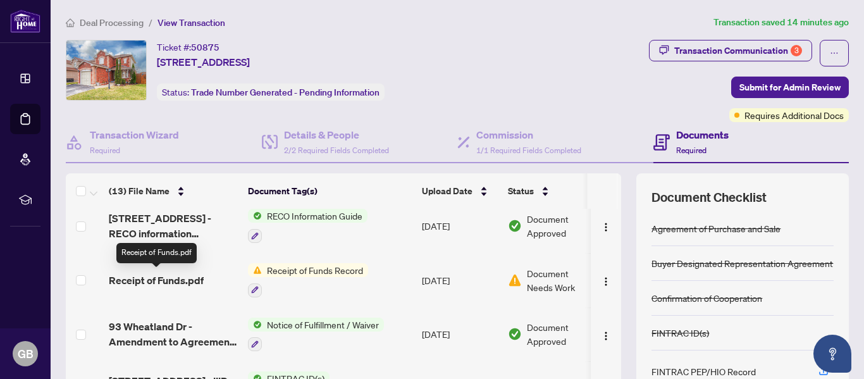
click at [121, 276] on span "Receipt of Funds.pdf" at bounding box center [156, 280] width 95 height 15
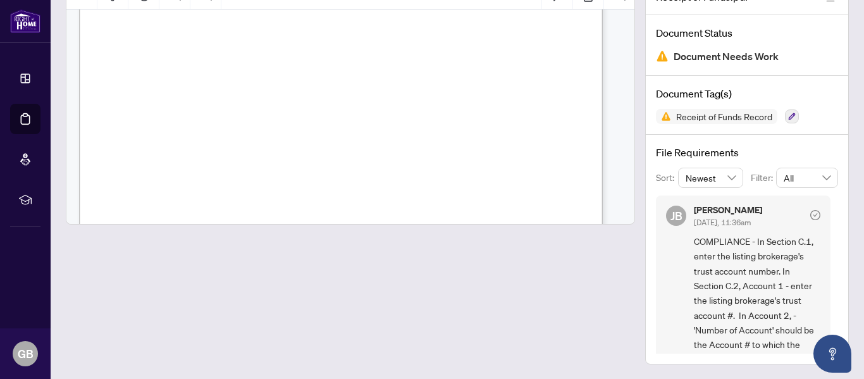
scroll to position [2316, 0]
click at [709, 114] on span "Receipt of Funds Record" at bounding box center [724, 116] width 106 height 9
click at [661, 106] on div "Document Tag(s) Receipt of Funds Record" at bounding box center [747, 105] width 202 height 59
click at [788, 118] on icon "button" at bounding box center [792, 117] width 8 height 8
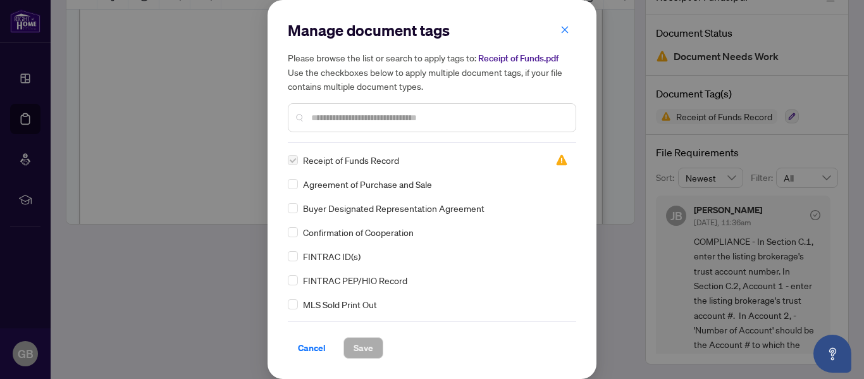
click at [369, 113] on input "text" at bounding box center [438, 118] width 254 height 14
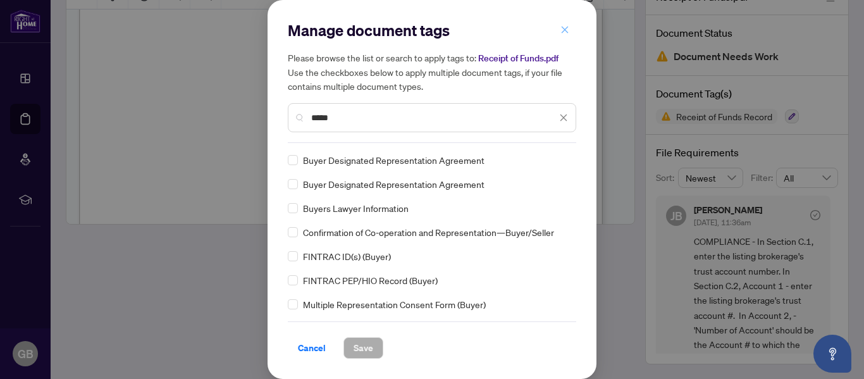
type input "*****"
click at [562, 28] on icon "close" at bounding box center [565, 29] width 7 height 7
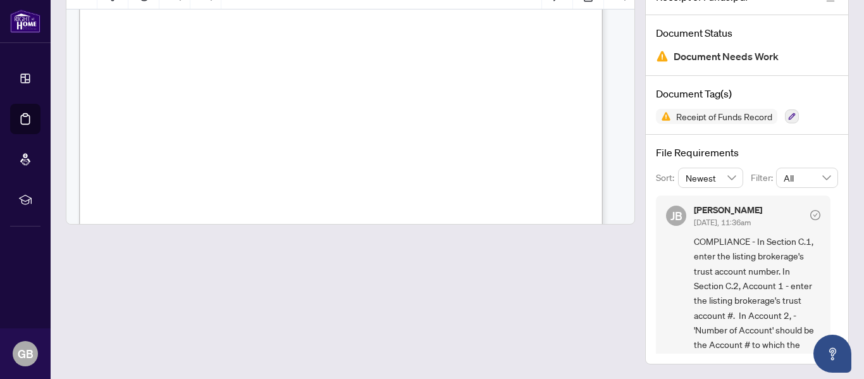
scroll to position [0, 0]
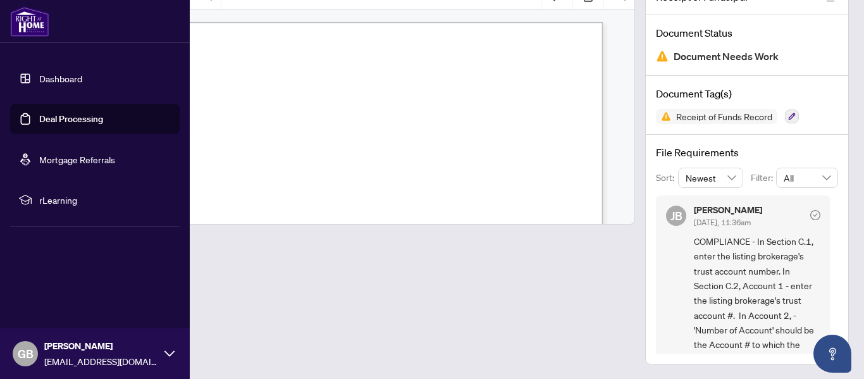
click at [54, 120] on link "Deal Processing" at bounding box center [71, 118] width 64 height 11
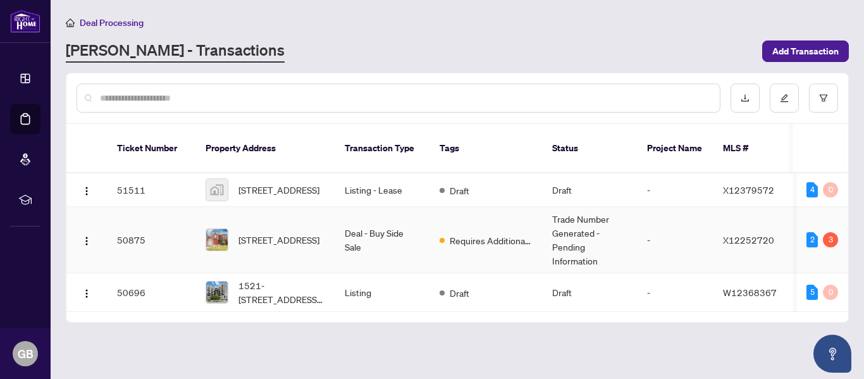
click at [173, 224] on td "50875" at bounding box center [151, 240] width 89 height 66
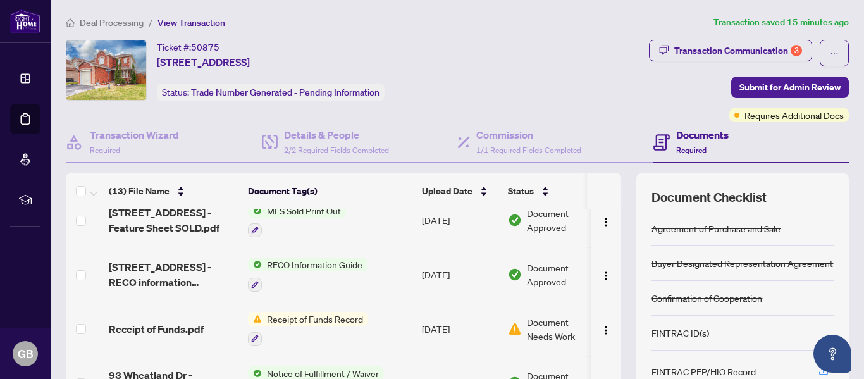
scroll to position [216, 0]
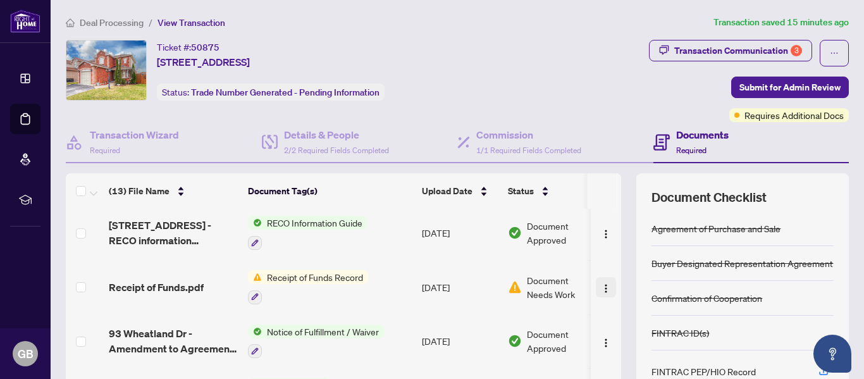
click at [601, 288] on img "button" at bounding box center [606, 288] width 10 height 10
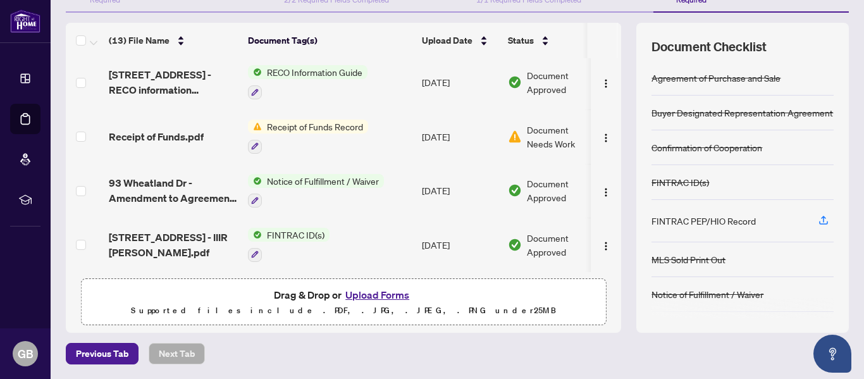
scroll to position [129, 0]
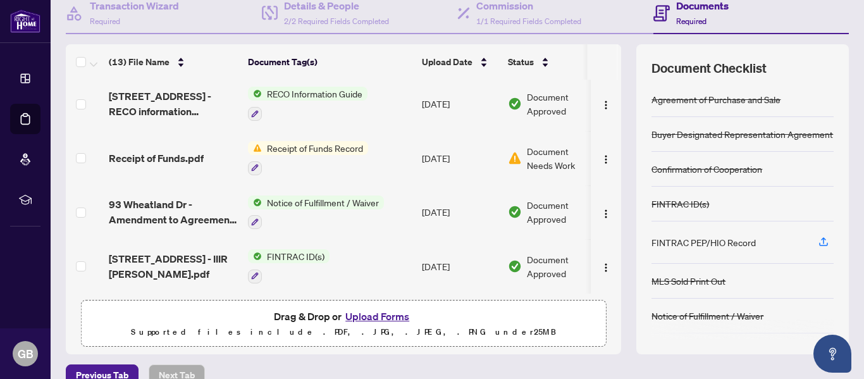
click at [761, 235] on div "FINTRAC PEP/HIO Record" at bounding box center [743, 242] width 182 height 42
click at [708, 188] on div "FINTRAC ID(s)" at bounding box center [743, 204] width 182 height 35
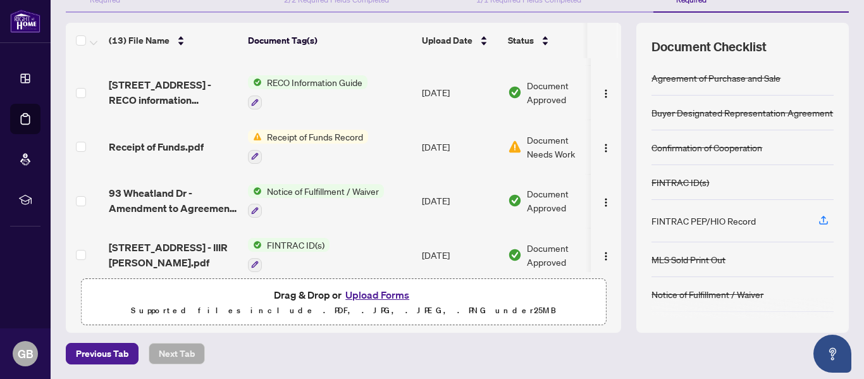
scroll to position [202, 0]
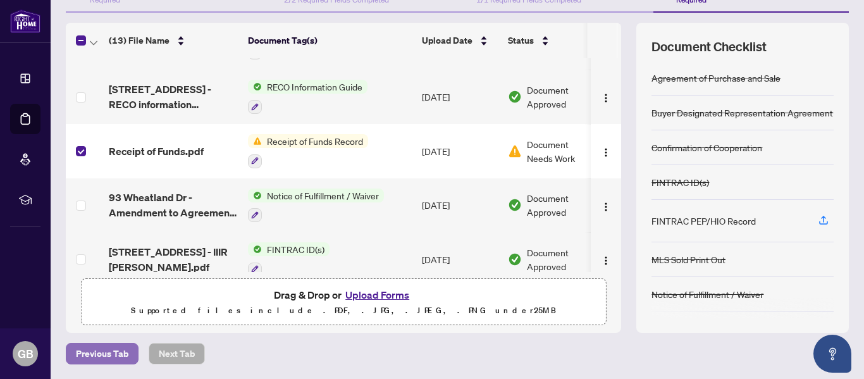
click at [111, 353] on span "Previous Tab" at bounding box center [102, 353] width 53 height 20
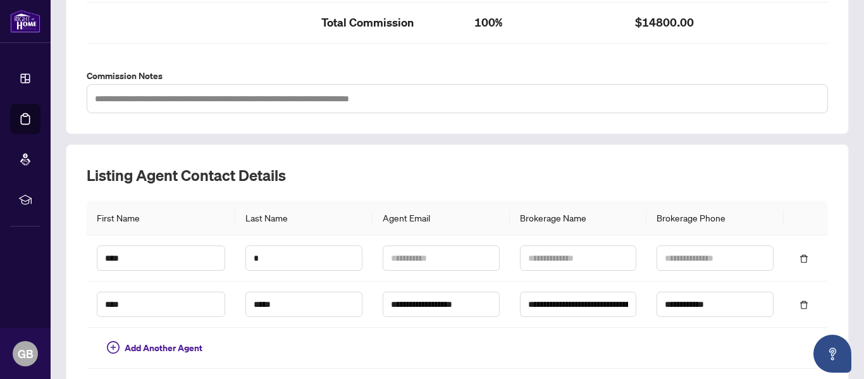
scroll to position [502, 0]
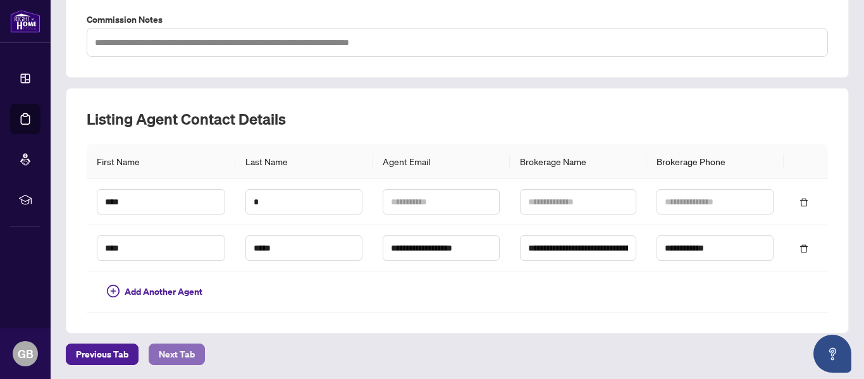
click at [187, 352] on span "Next Tab" at bounding box center [177, 354] width 36 height 20
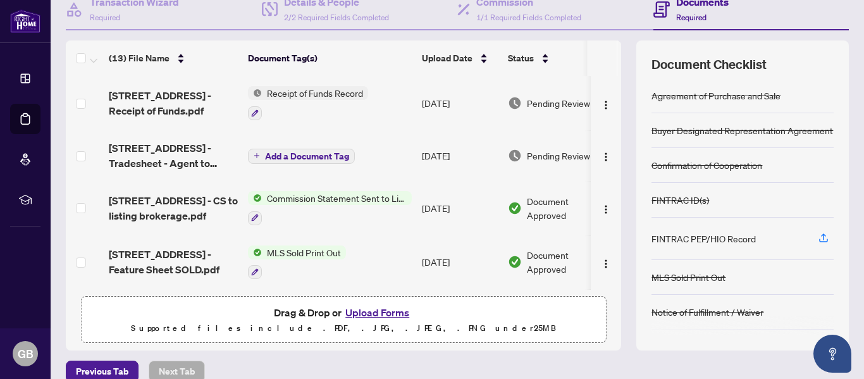
scroll to position [146, 0]
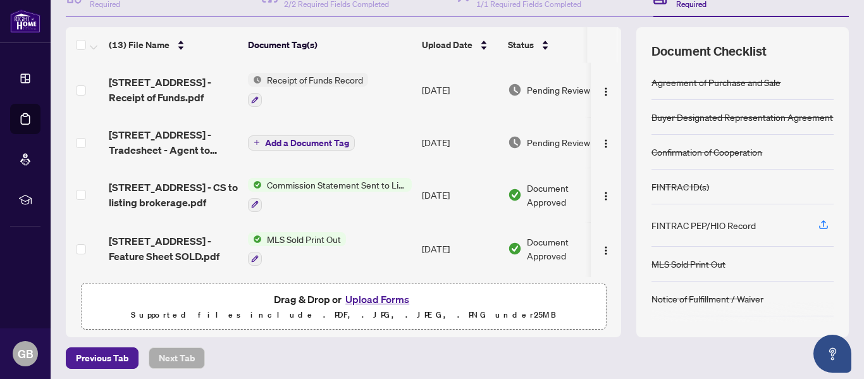
click at [730, 222] on div "FINTRAC PEP/HIO Record" at bounding box center [704, 225] width 104 height 14
click at [818, 224] on icon "button" at bounding box center [823, 224] width 11 height 11
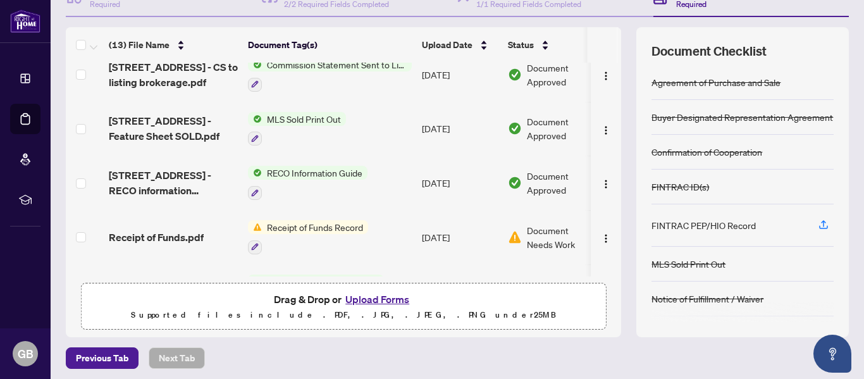
scroll to position [166, 0]
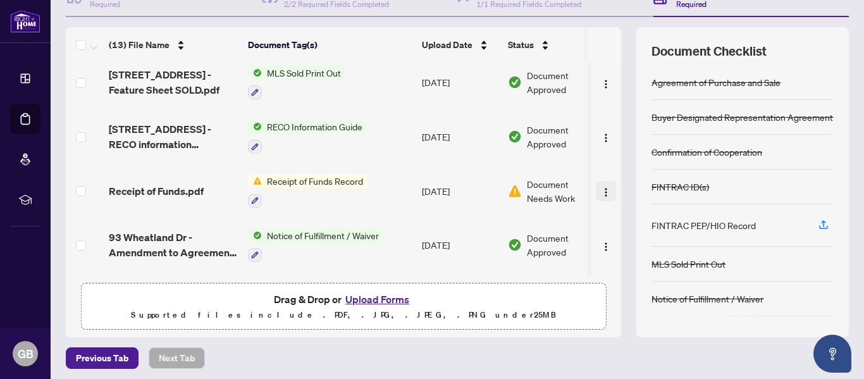
click at [601, 194] on img "button" at bounding box center [606, 192] width 10 height 10
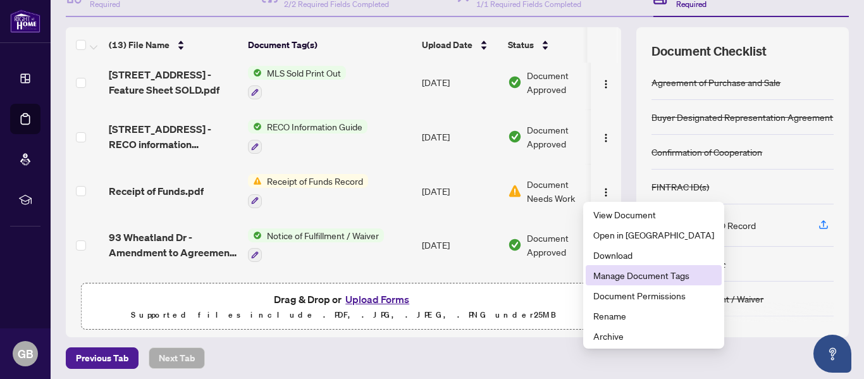
click at [651, 276] on span "Manage Document Tags" at bounding box center [653, 275] width 121 height 14
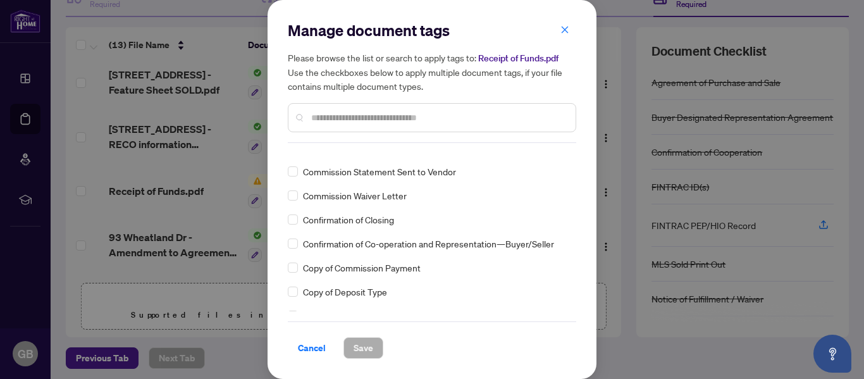
scroll to position [0, 0]
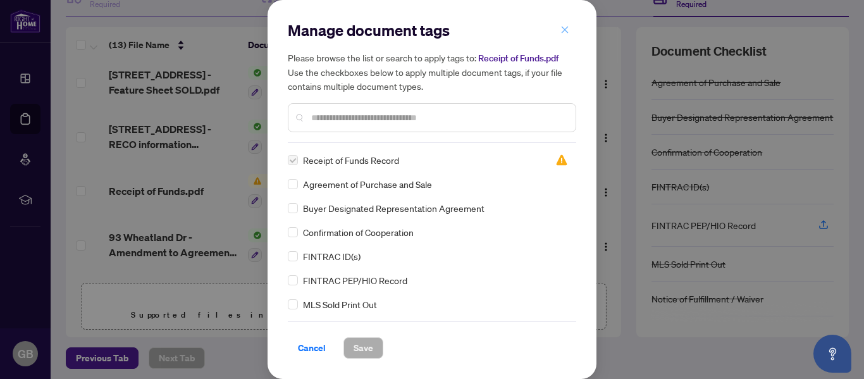
click at [565, 30] on icon "close" at bounding box center [564, 29] width 9 height 9
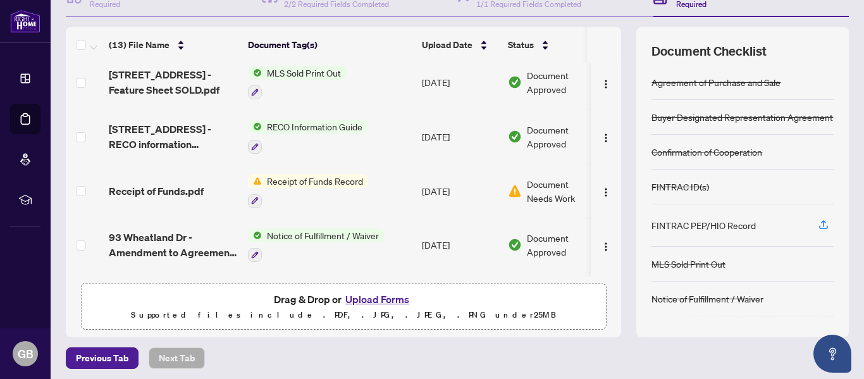
click at [288, 178] on span "Receipt of Funds Record" at bounding box center [315, 181] width 106 height 14
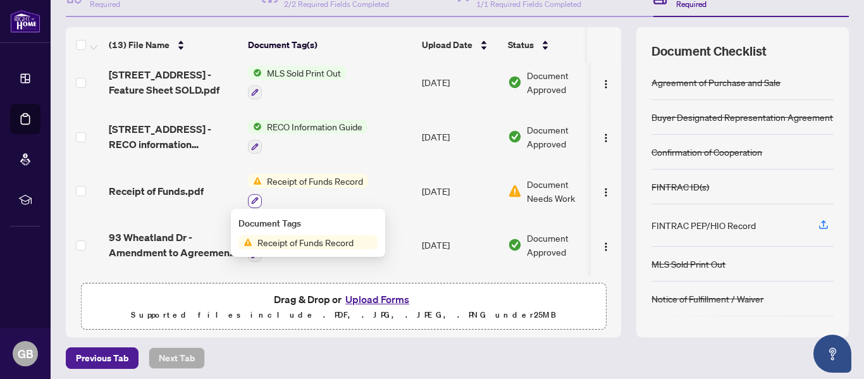
click at [257, 199] on icon "button" at bounding box center [255, 201] width 8 height 8
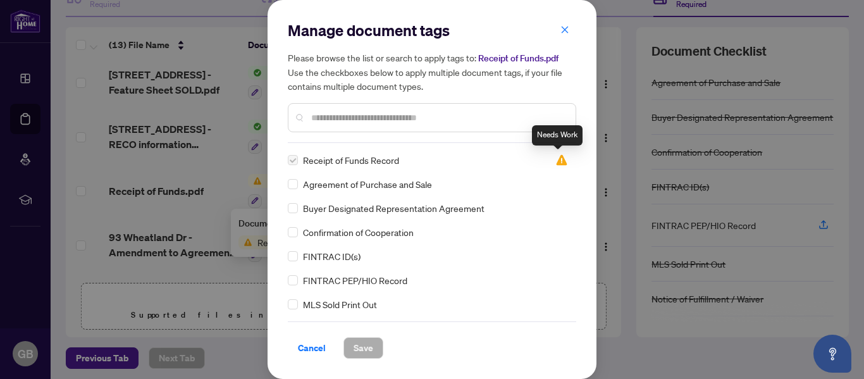
click at [557, 156] on img at bounding box center [561, 160] width 13 height 13
click at [563, 33] on icon "close" at bounding box center [565, 29] width 7 height 7
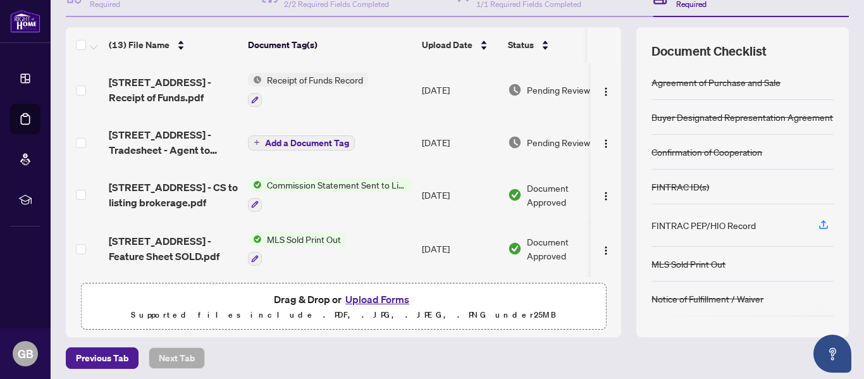
click at [378, 295] on button "Upload Forms" at bounding box center [377, 299] width 71 height 16
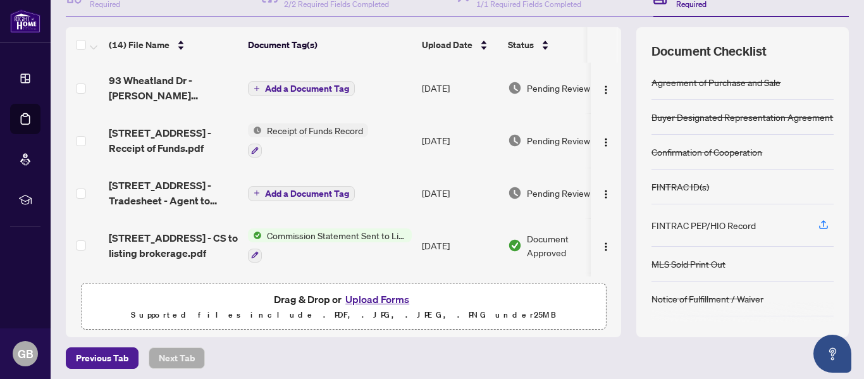
click at [267, 85] on span "Add a Document Tag" at bounding box center [307, 88] width 84 height 9
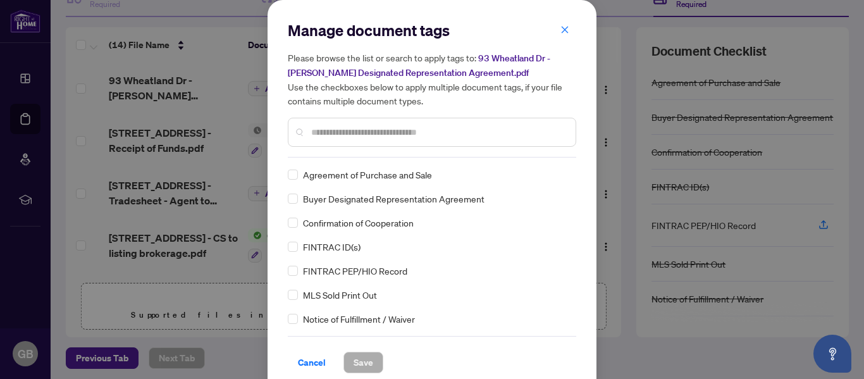
click at [321, 135] on input "text" at bounding box center [438, 132] width 254 height 14
click at [354, 364] on span "Save" at bounding box center [364, 362] width 20 height 20
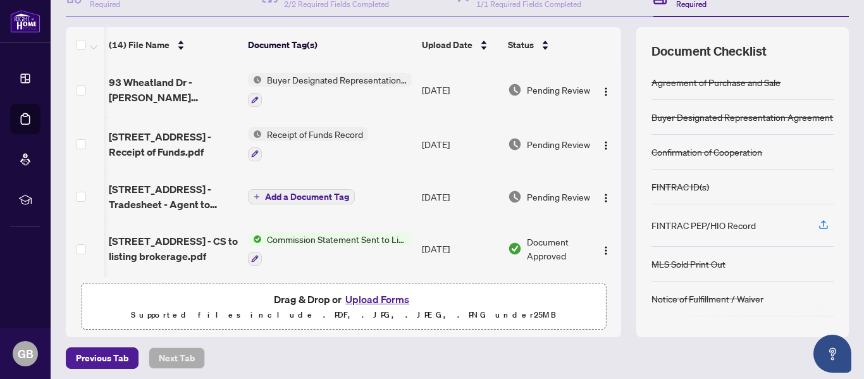
scroll to position [0, 32]
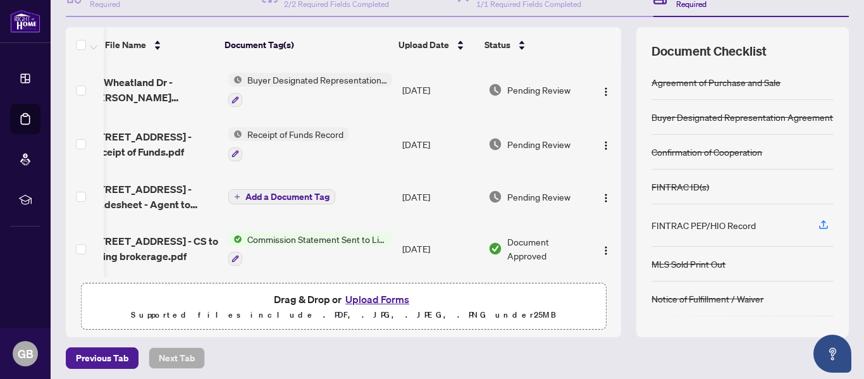
drag, startPoint x: 612, startPoint y: 83, endPoint x: 608, endPoint y: 103, distance: 20.1
click at [608, 111] on div "(14) File Name Document Tag(s) Upload Date Status 93 Wheatland Dr - Buyer Desig…" at bounding box center [457, 182] width 783 height 310
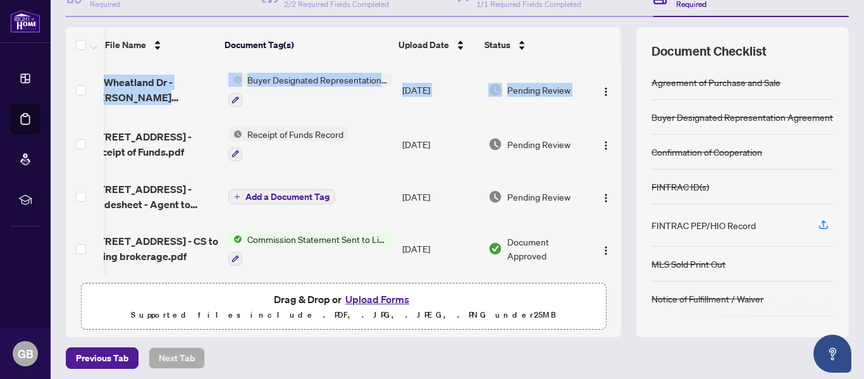
drag, startPoint x: 608, startPoint y: 96, endPoint x: 613, endPoint y: 86, distance: 11.3
click at [613, 87] on div "(14) File Name Document Tag(s) Upload Date Status 93 Wheatland Dr - Buyer Desig…" at bounding box center [457, 182] width 783 height 310
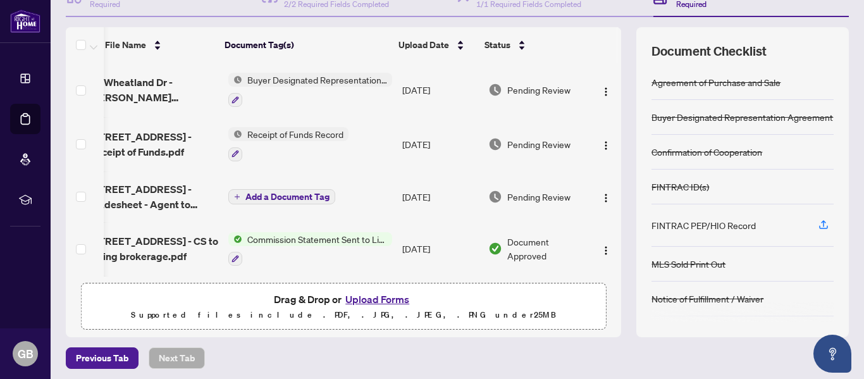
click at [615, 20] on div "Transaction Wizard Required Details & People 2/2 Required Fields Completed Comm…" at bounding box center [457, 156] width 783 height 361
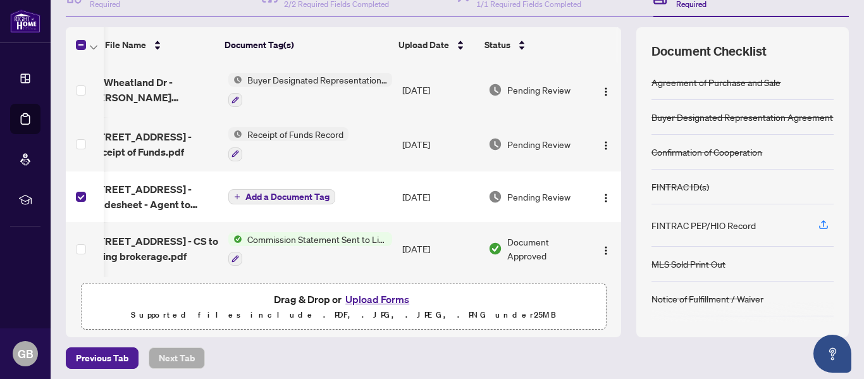
click at [366, 299] on button "Upload Forms" at bounding box center [377, 299] width 71 height 16
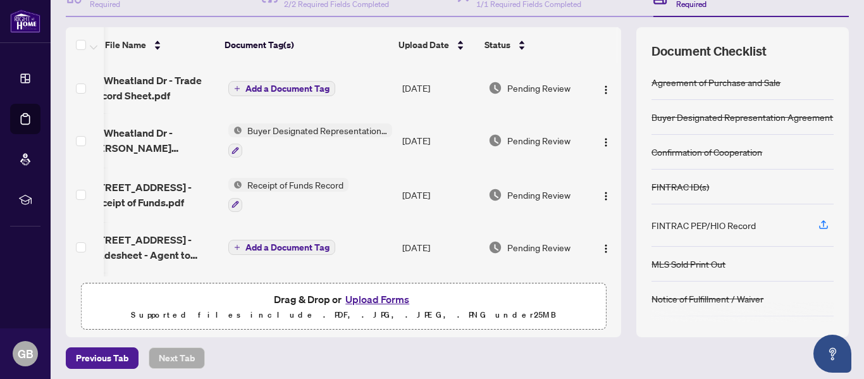
drag, startPoint x: 613, startPoint y: 95, endPoint x: 609, endPoint y: 63, distance: 32.5
click at [609, 63] on div "(15) File Name Document Tag(s) Upload Date Status 93 Wheatland Dr - Trade Recor…" at bounding box center [457, 182] width 783 height 310
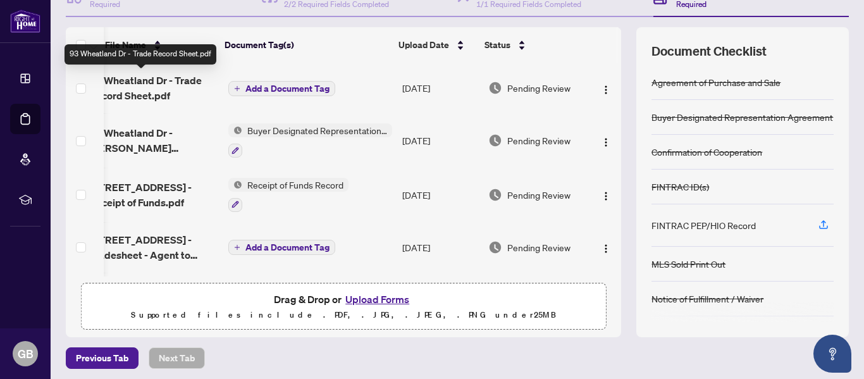
click at [147, 85] on span "93 Wheatland Dr - Trade Record Sheet.pdf" at bounding box center [153, 88] width 129 height 30
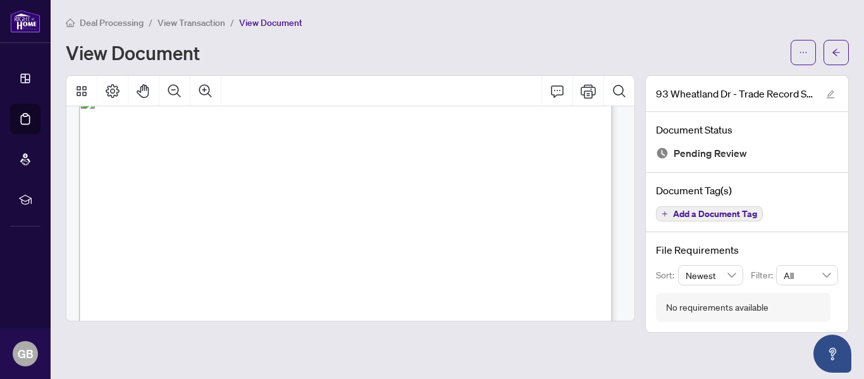
scroll to position [19, 0]
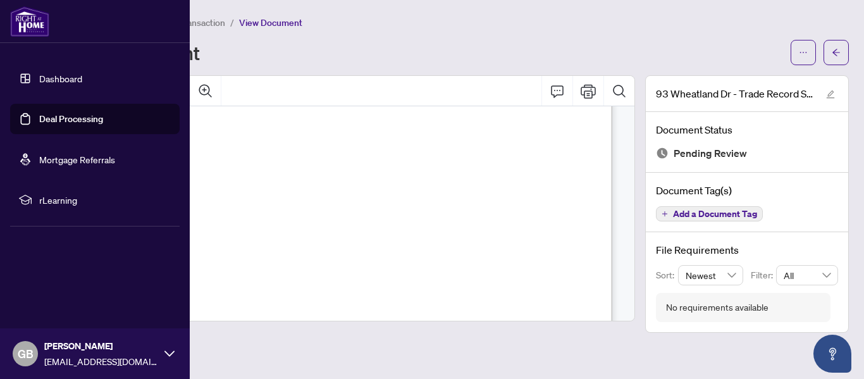
click at [49, 113] on link "Deal Processing" at bounding box center [71, 118] width 64 height 11
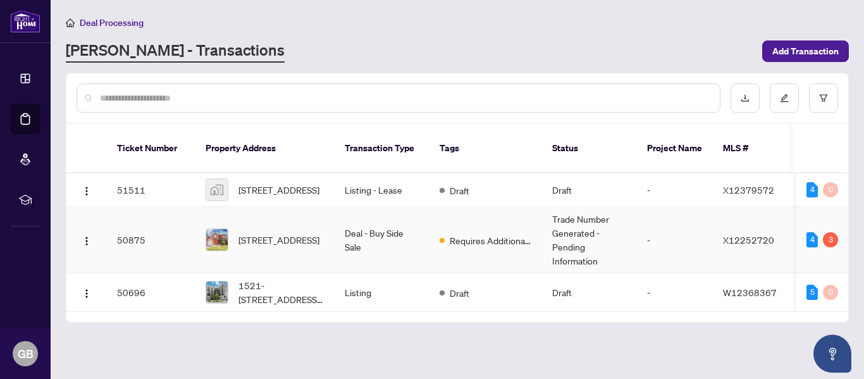
click at [139, 222] on td "50875" at bounding box center [151, 240] width 89 height 66
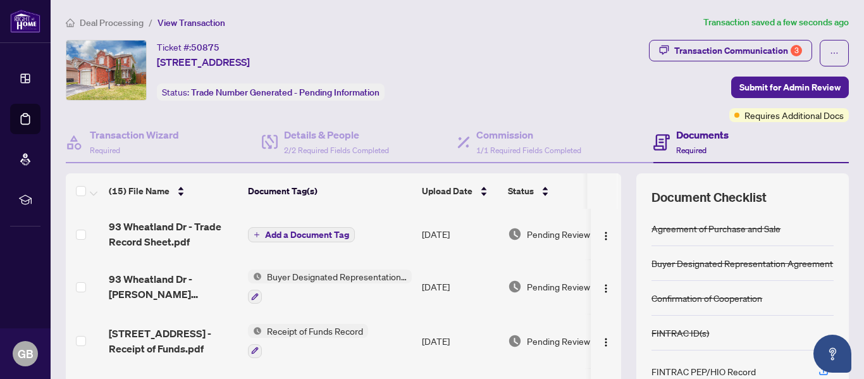
click at [259, 232] on icon "plus" at bounding box center [257, 235] width 6 height 6
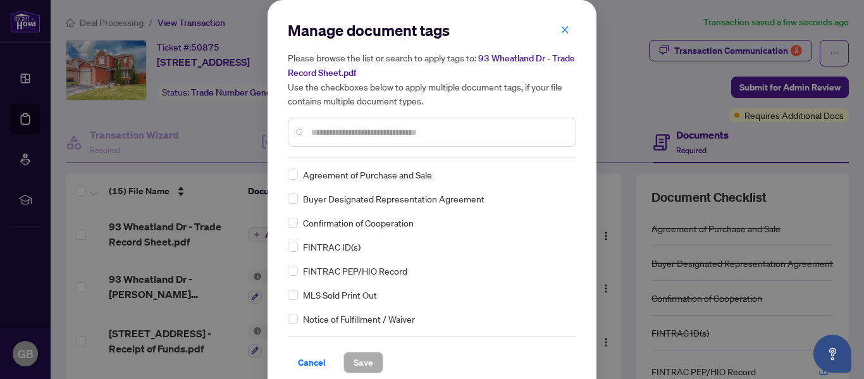
click at [337, 144] on div at bounding box center [432, 132] width 288 height 29
click at [337, 128] on input "text" at bounding box center [438, 132] width 254 height 14
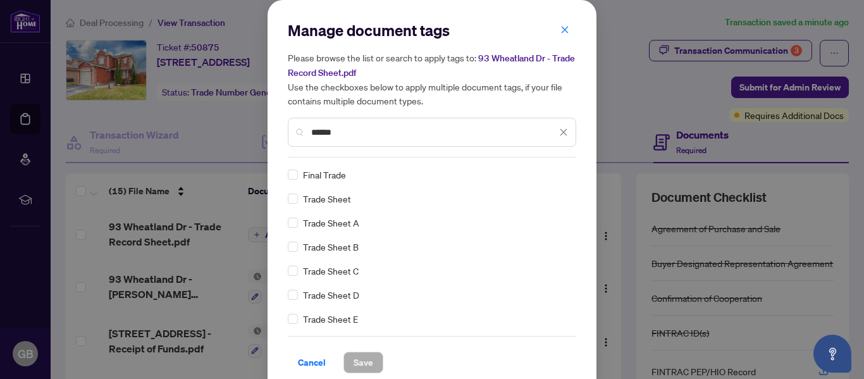
type input "*****"
click at [364, 372] on div "Manage document tags Please browse the list or search to apply tags to: 93 Whea…" at bounding box center [432, 196] width 329 height 393
click at [362, 363] on span "Save" at bounding box center [364, 362] width 20 height 20
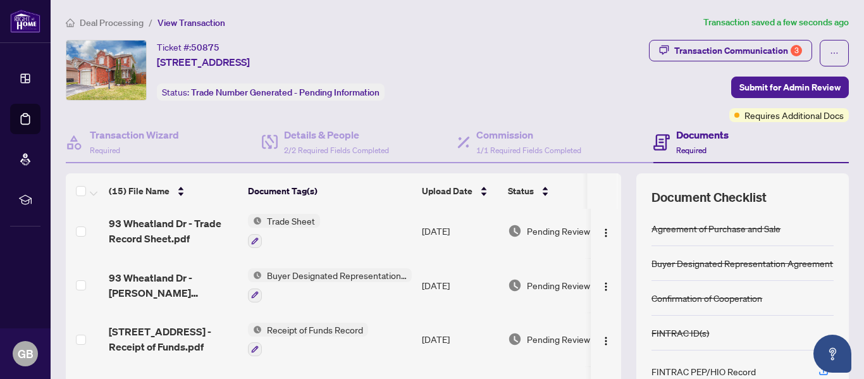
scroll to position [2, 0]
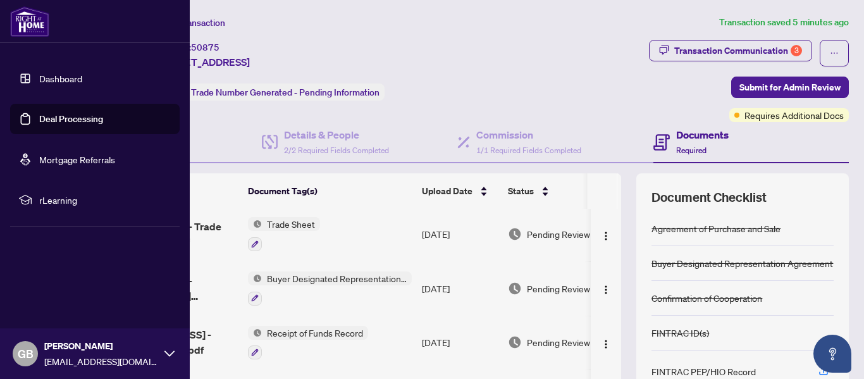
click at [70, 116] on link "Deal Processing" at bounding box center [71, 118] width 64 height 11
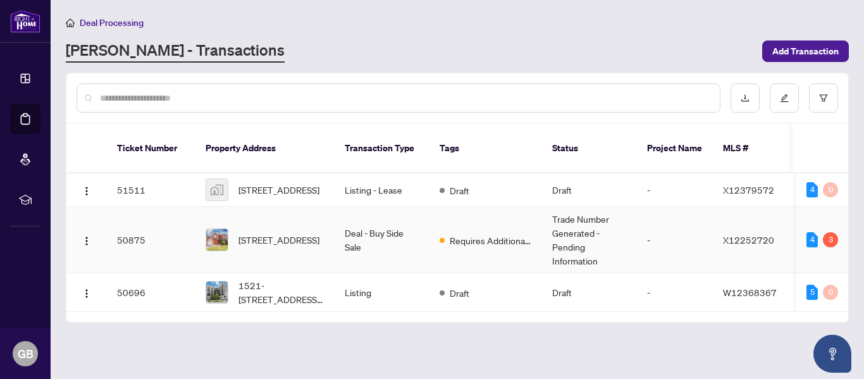
click at [149, 228] on td "50875" at bounding box center [151, 240] width 89 height 66
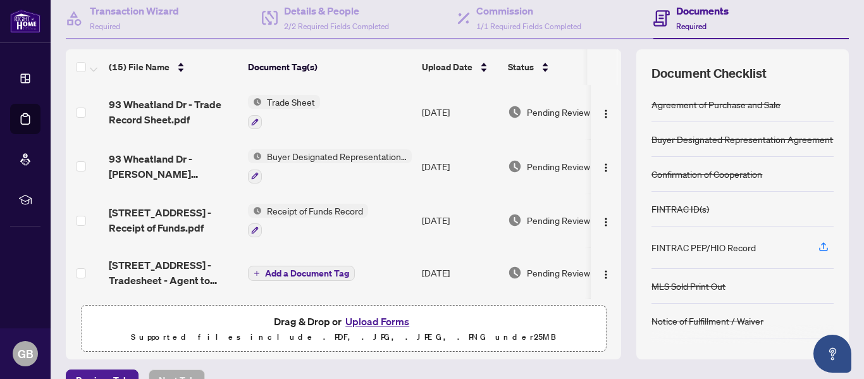
scroll to position [151, 0]
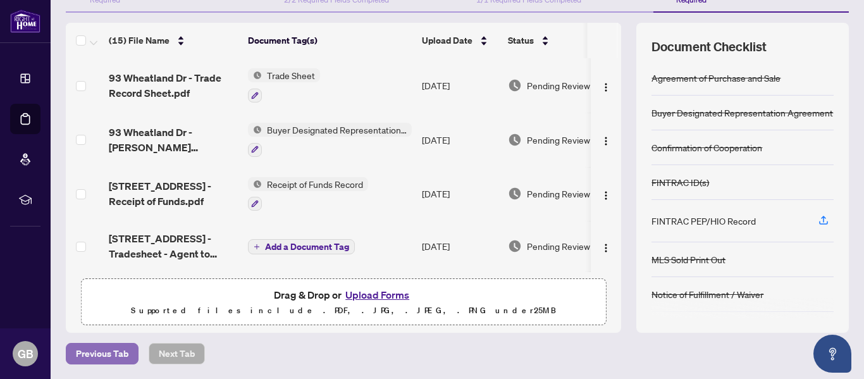
click at [111, 350] on span "Previous Tab" at bounding box center [102, 353] width 53 height 20
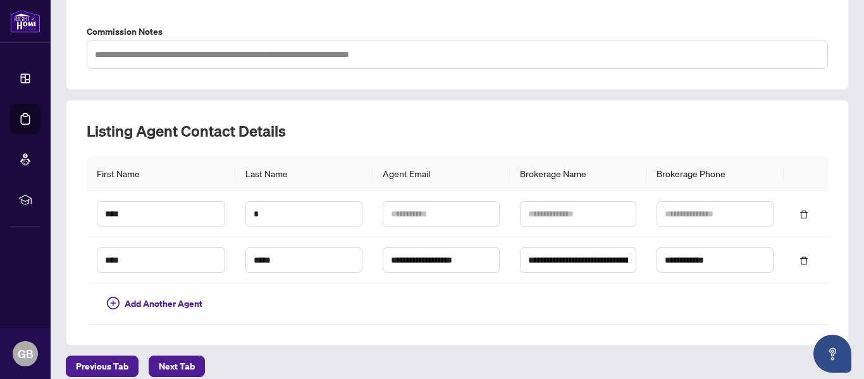
scroll to position [502, 0]
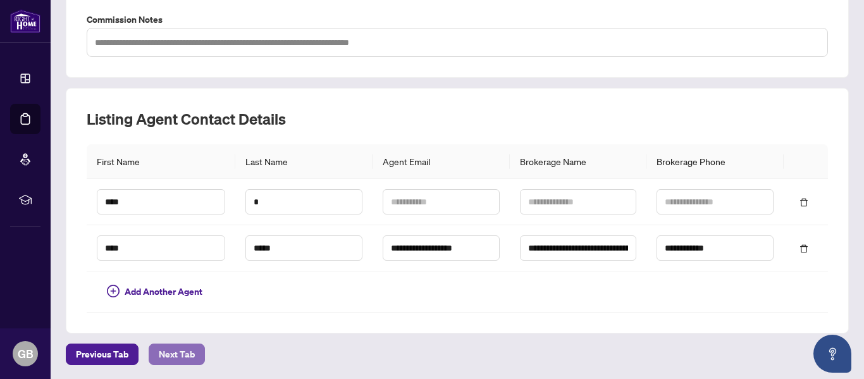
click at [183, 348] on span "Next Tab" at bounding box center [177, 354] width 36 height 20
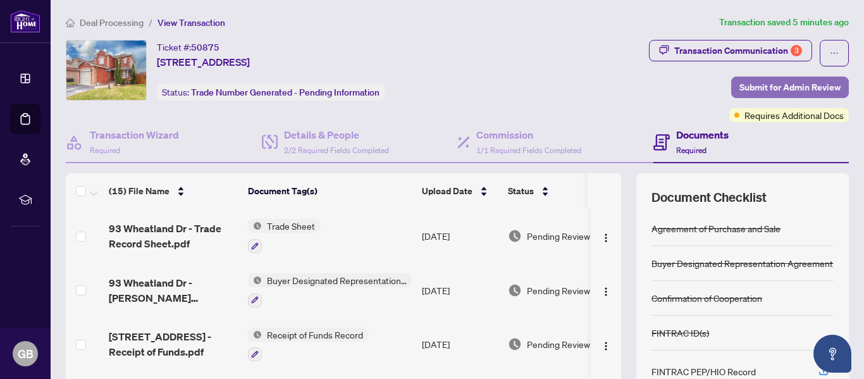
click at [786, 89] on span "Submit for Admin Review" at bounding box center [789, 87] width 101 height 20
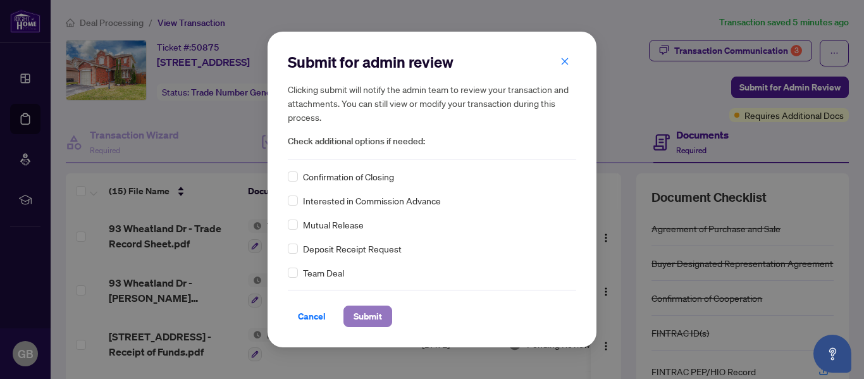
click at [374, 314] on span "Submit" at bounding box center [368, 316] width 28 height 20
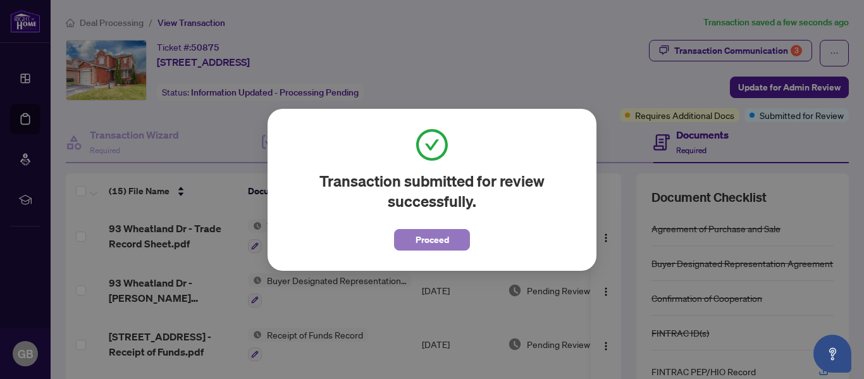
click at [436, 240] on span "Proceed" at bounding box center [433, 240] width 34 height 20
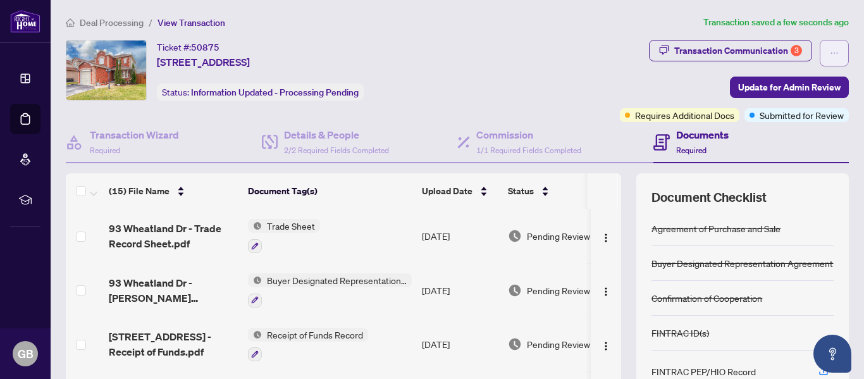
click at [820, 49] on button "button" at bounding box center [834, 53] width 29 height 27
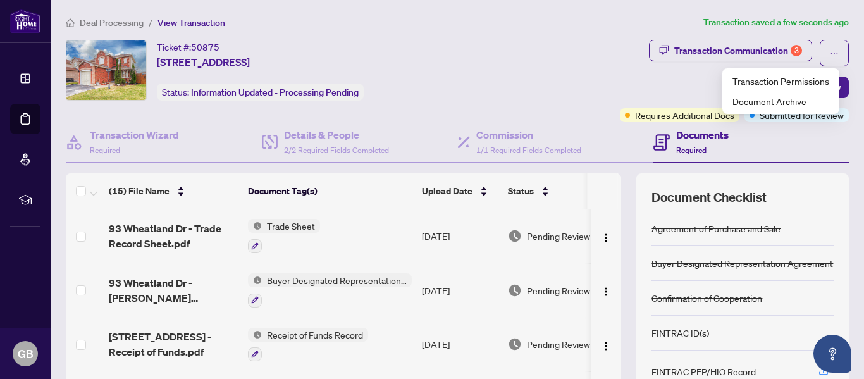
click at [515, 87] on div "Transaction Communication 3 Update for Admin Review Requires Additional Docs Su…" at bounding box center [672, 81] width 355 height 82
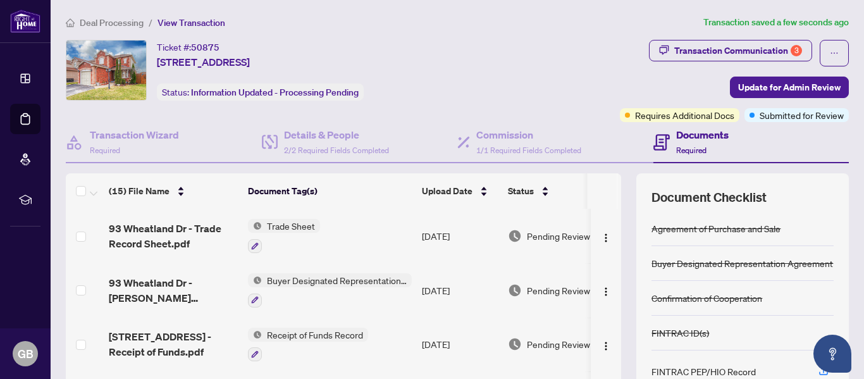
click at [184, 20] on span "View Transaction" at bounding box center [192, 22] width 68 height 11
click at [184, 26] on span "View Transaction" at bounding box center [192, 22] width 68 height 11
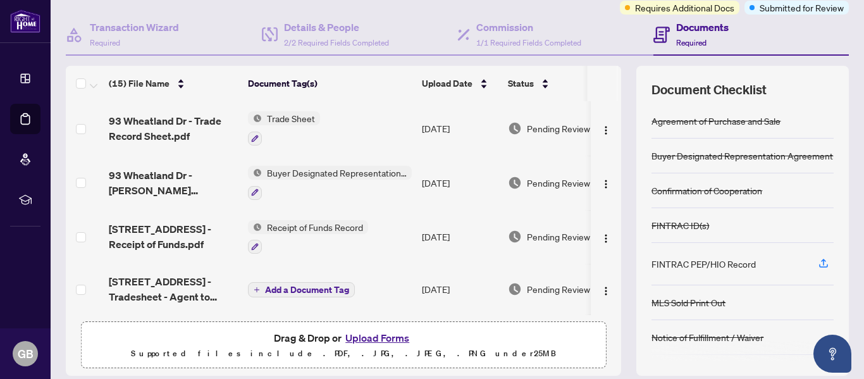
scroll to position [151, 0]
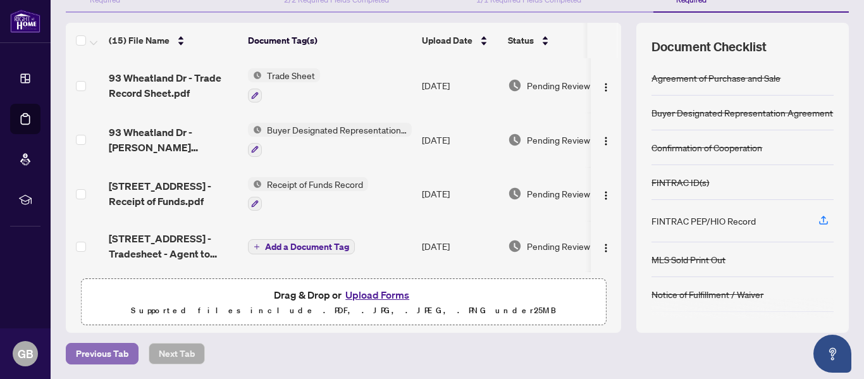
click at [111, 352] on span "Previous Tab" at bounding box center [102, 353] width 53 height 20
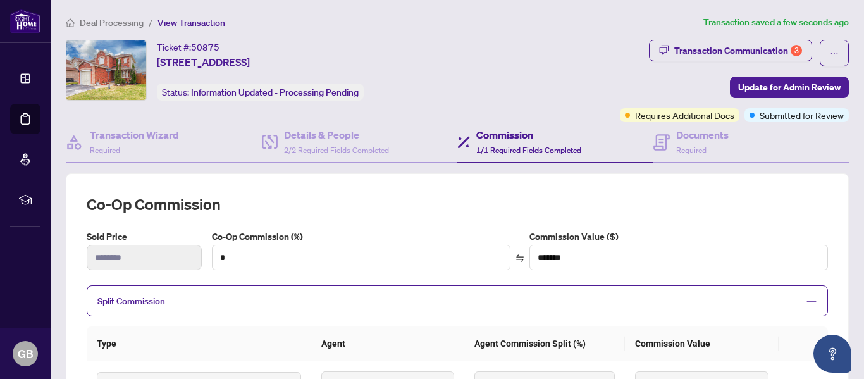
scroll to position [40, 0]
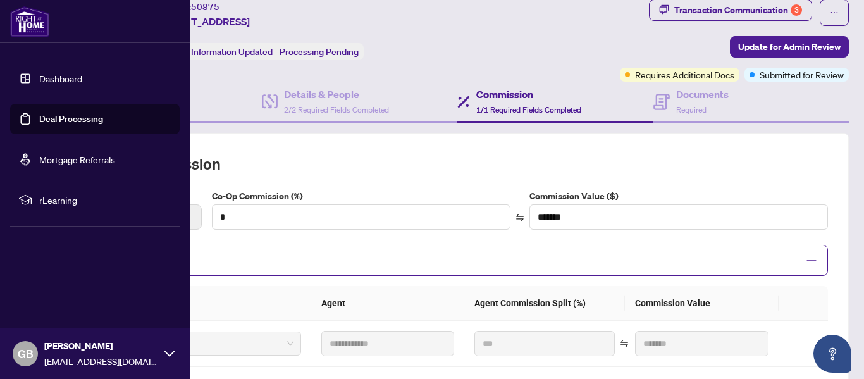
click at [90, 113] on link "Deal Processing" at bounding box center [71, 118] width 64 height 11
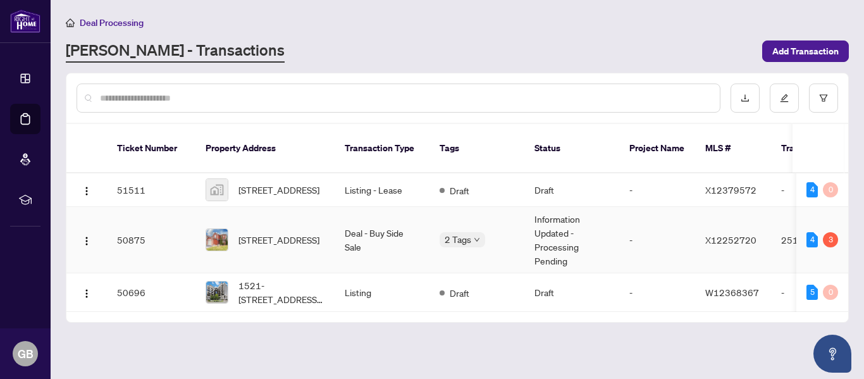
click at [131, 223] on td "50875" at bounding box center [151, 240] width 89 height 66
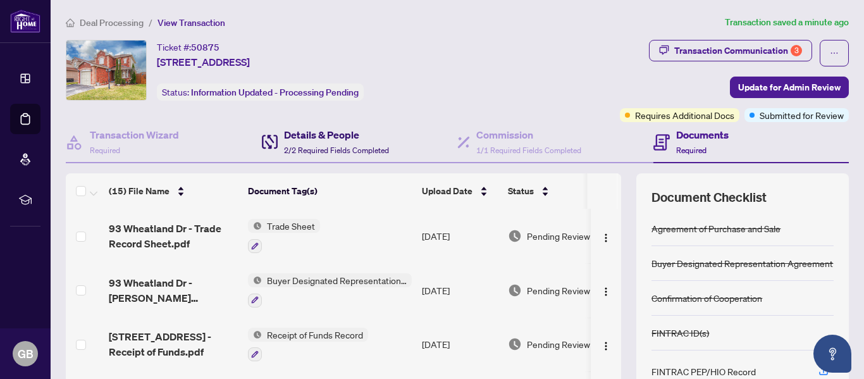
click at [338, 137] on h4 "Details & People" at bounding box center [336, 134] width 105 height 15
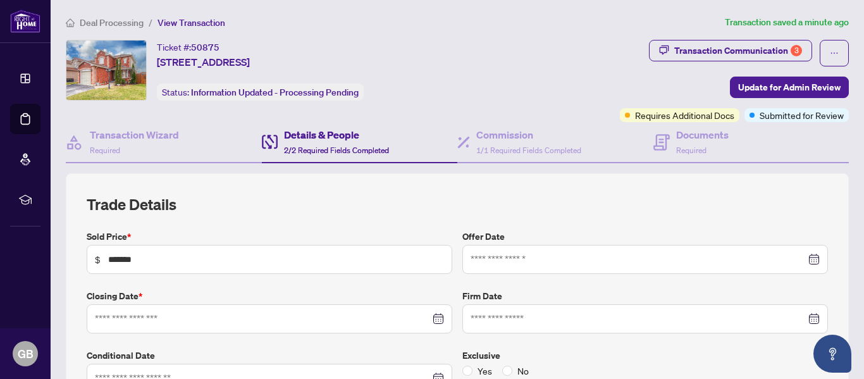
type input "**********"
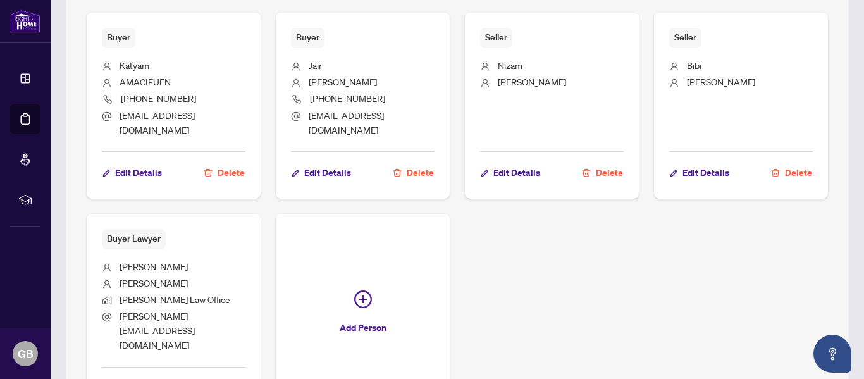
scroll to position [853, 0]
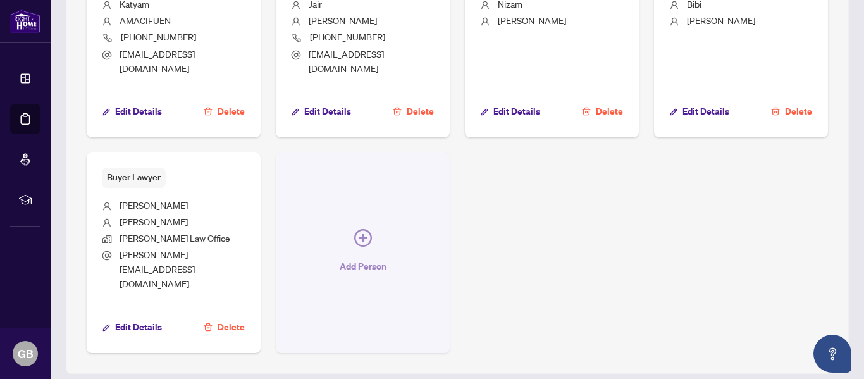
click at [368, 229] on icon "plus-circle" at bounding box center [363, 238] width 18 height 18
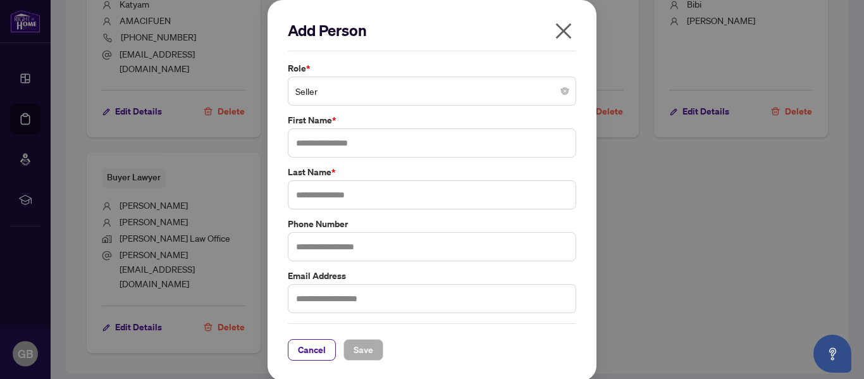
click at [566, 88] on div "Seller" at bounding box center [432, 91] width 288 height 29
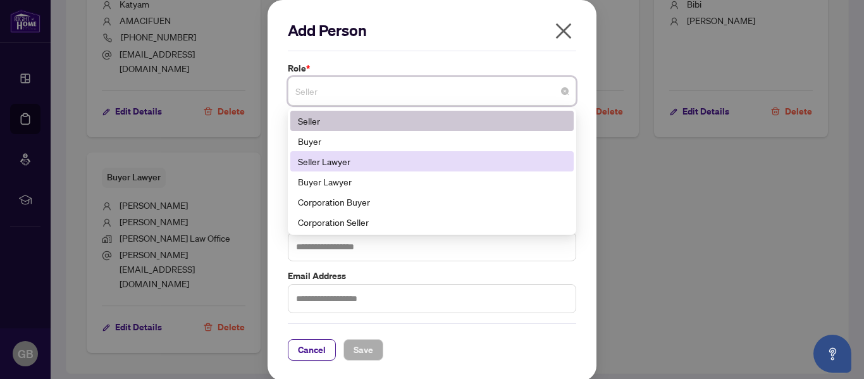
click at [373, 160] on div "Seller Lawyer" at bounding box center [432, 161] width 268 height 14
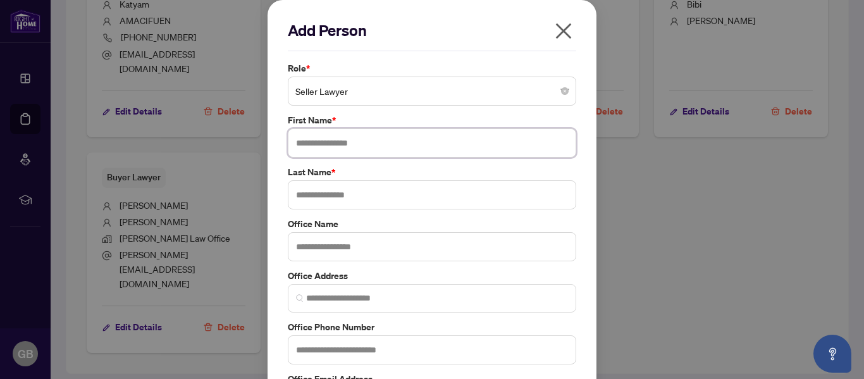
click at [334, 139] on input "text" at bounding box center [432, 142] width 288 height 29
type input "********"
click at [304, 197] on input "text" at bounding box center [432, 194] width 288 height 29
type input "*****"
click at [323, 240] on input "text" at bounding box center [432, 246] width 288 height 29
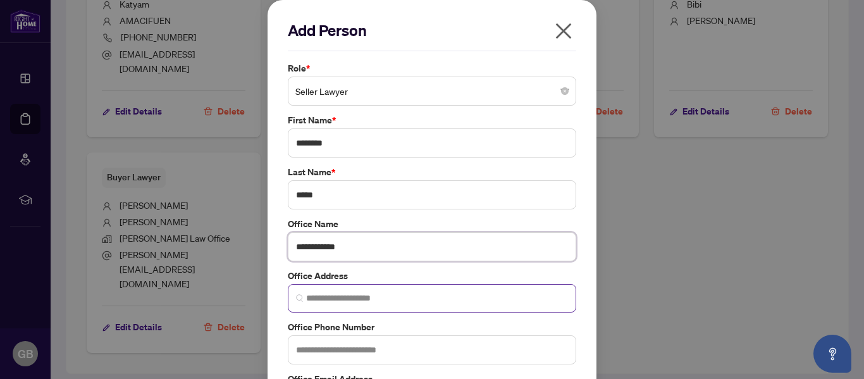
type input "**********"
click at [336, 295] on input "search" at bounding box center [437, 298] width 262 height 13
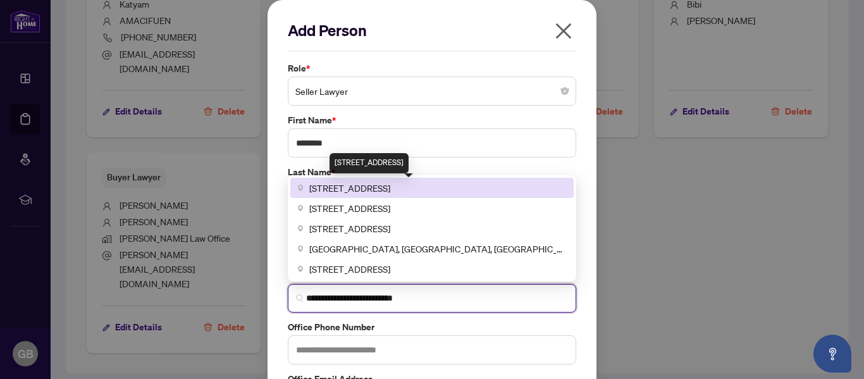
click at [390, 187] on span "50 Sunny Meadow Boulevard, Brampton, ON, Canada" at bounding box center [349, 188] width 81 height 14
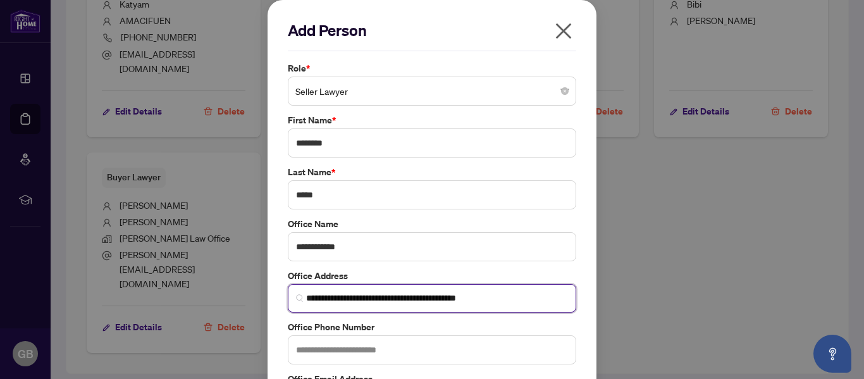
click at [306, 298] on input "**********" at bounding box center [437, 298] width 262 height 13
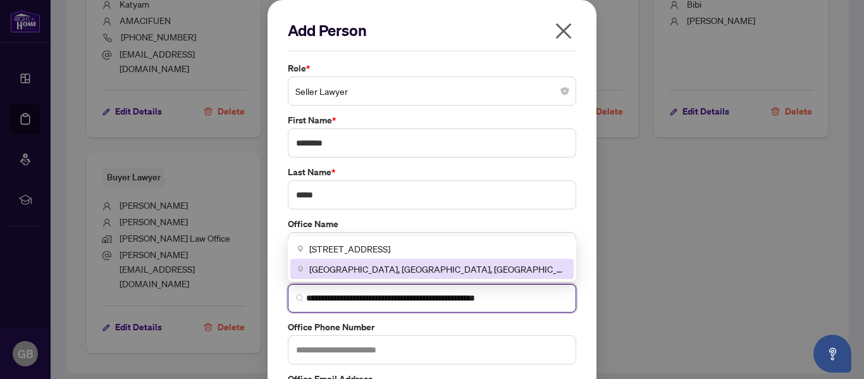
click at [544, 290] on span "**********" at bounding box center [432, 298] width 288 height 28
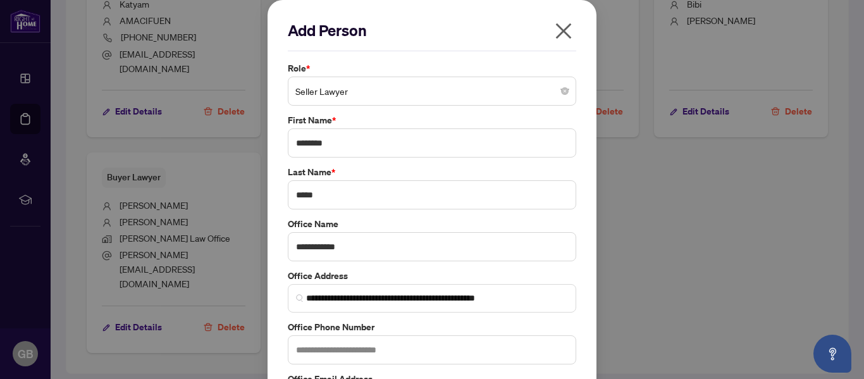
click at [588, 194] on div "**********" at bounding box center [432, 242] width 329 height 484
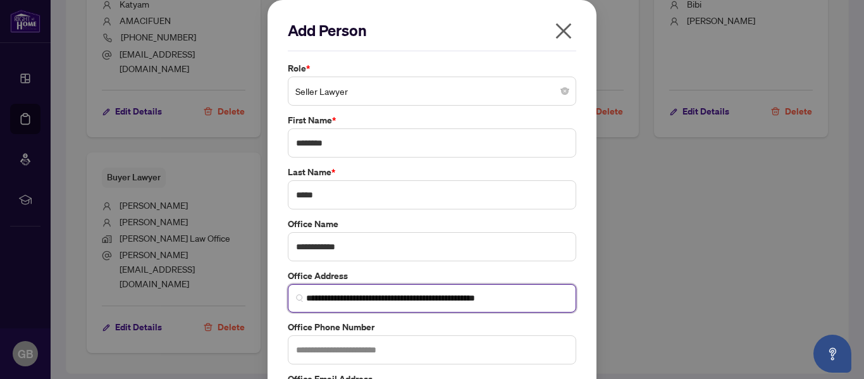
click at [538, 294] on input "**********" at bounding box center [437, 298] width 262 height 13
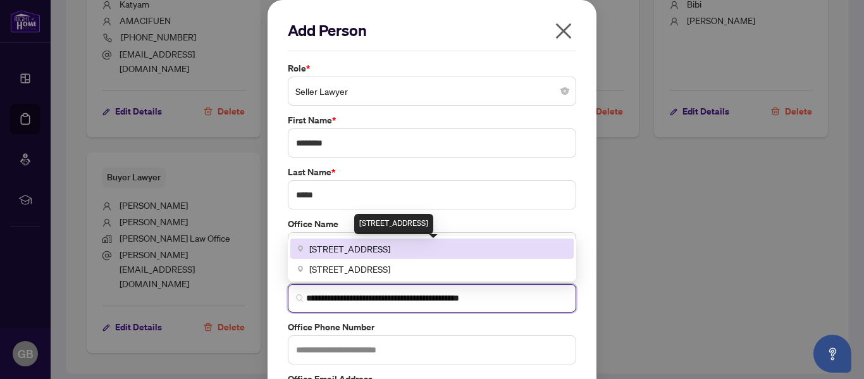
click at [390, 251] on span "50 Sunny Meadow Boulevard #309, Brampton, ON L6R 0Y7, Canada" at bounding box center [349, 249] width 81 height 14
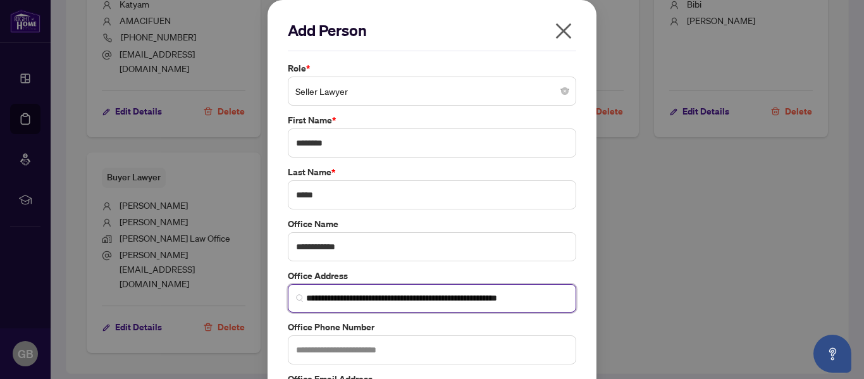
type input "**********"
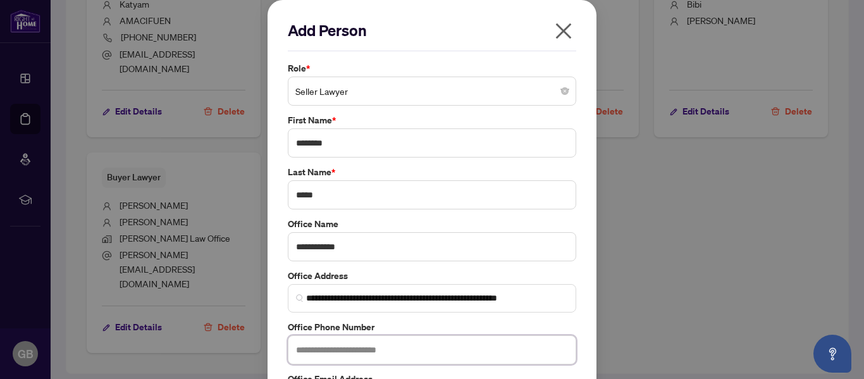
click at [358, 352] on input "text" at bounding box center [432, 349] width 288 height 29
type input "**********"
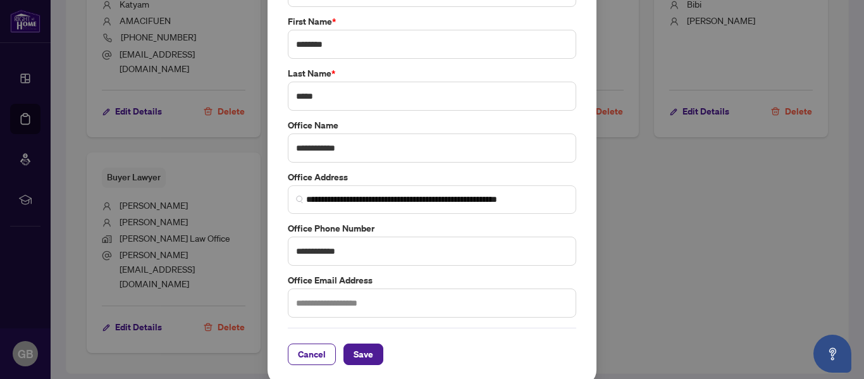
scroll to position [105, 0]
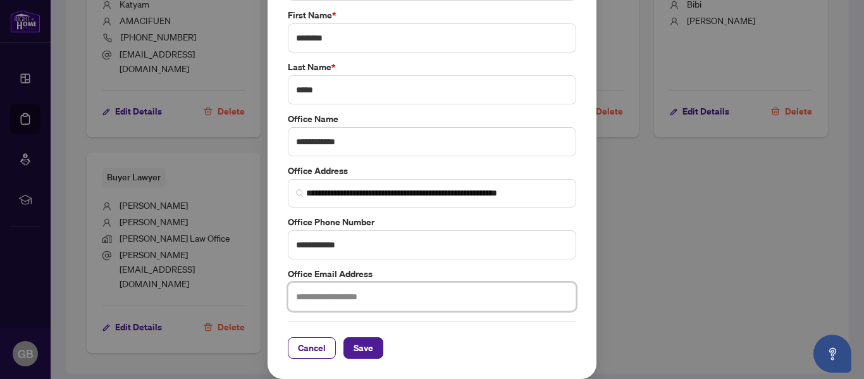
click at [369, 292] on input "text" at bounding box center [432, 296] width 288 height 29
type input "*"
type input "**********"
click at [361, 341] on span "Save" at bounding box center [364, 348] width 20 height 20
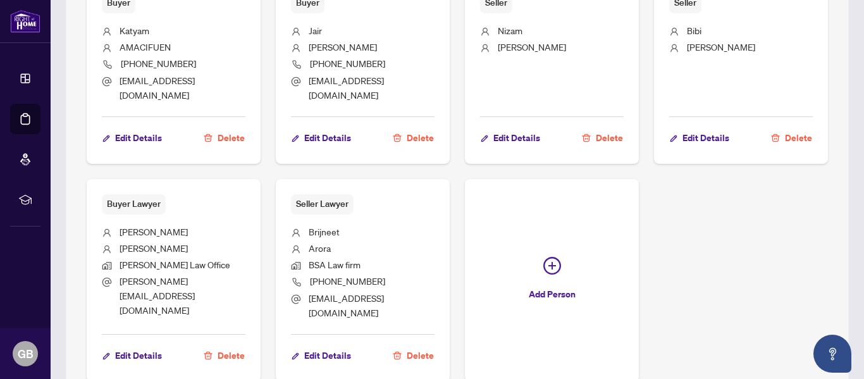
scroll to position [870, 0]
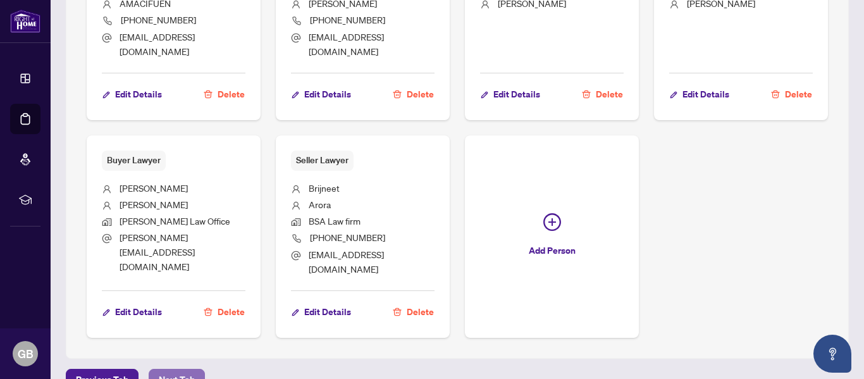
click at [175, 369] on span "Next Tab" at bounding box center [177, 379] width 36 height 20
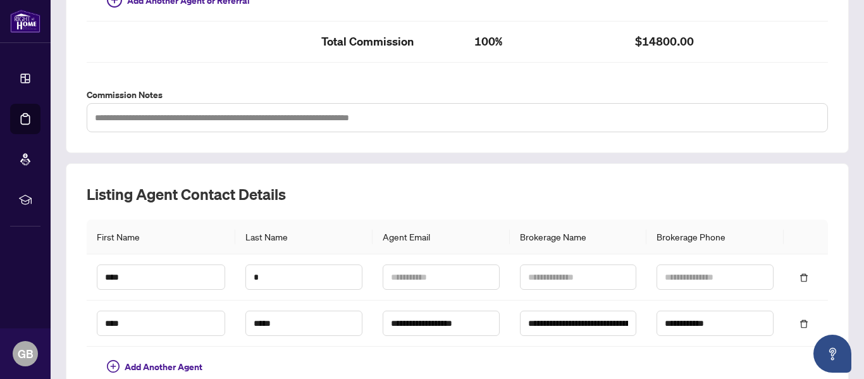
scroll to position [502, 0]
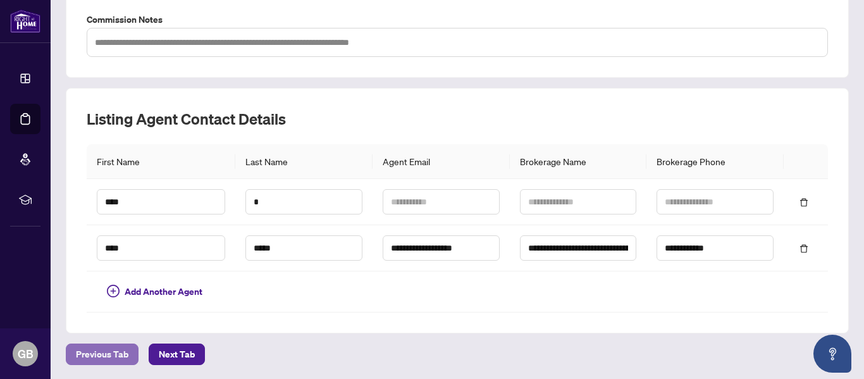
click at [96, 354] on span "Previous Tab" at bounding box center [102, 354] width 53 height 20
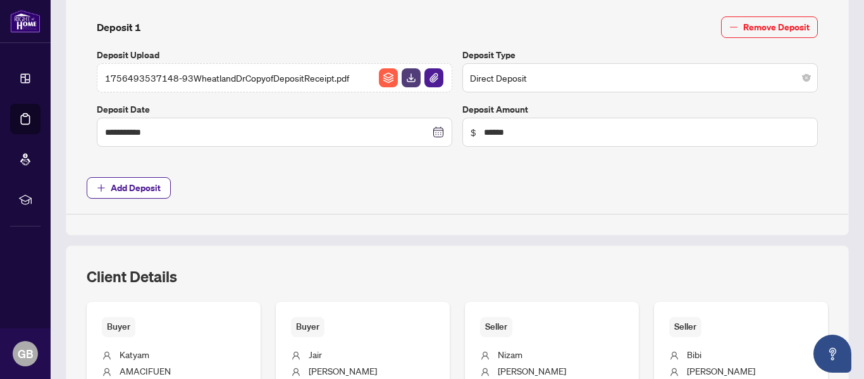
type input "**********"
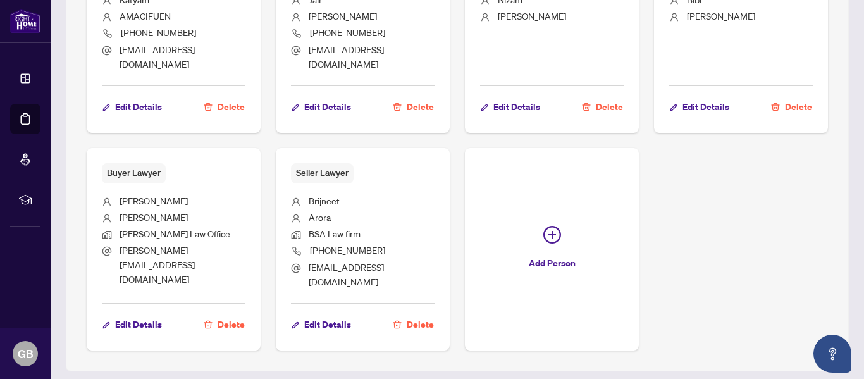
scroll to position [870, 0]
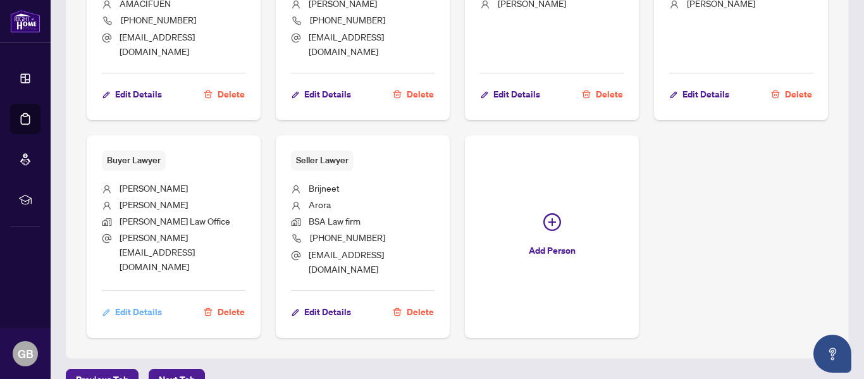
click at [132, 302] on span "Edit Details" at bounding box center [138, 312] width 47 height 20
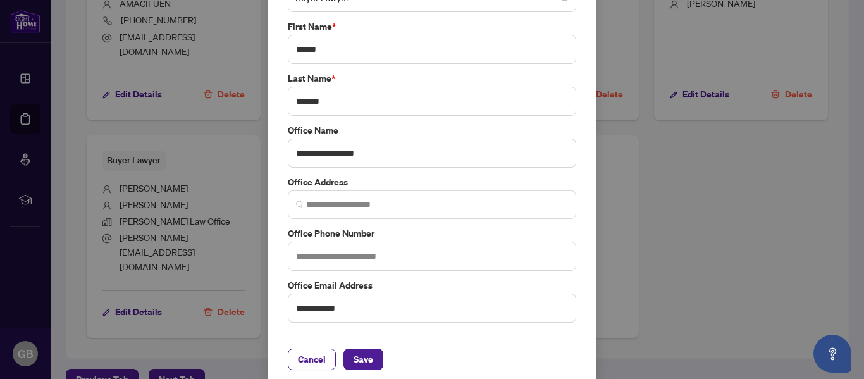
scroll to position [105, 0]
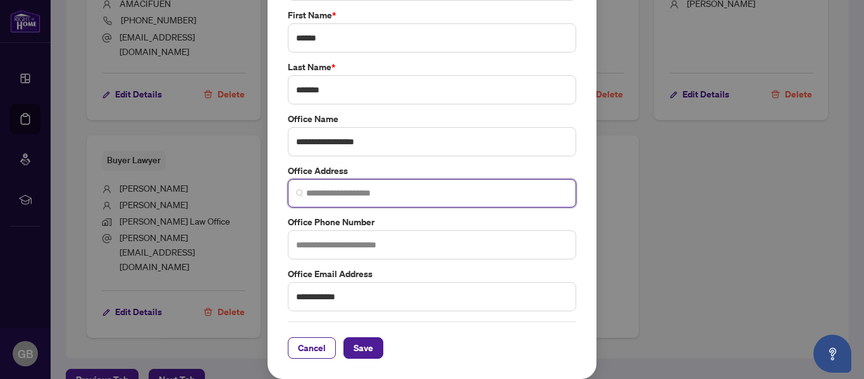
paste input "**********"
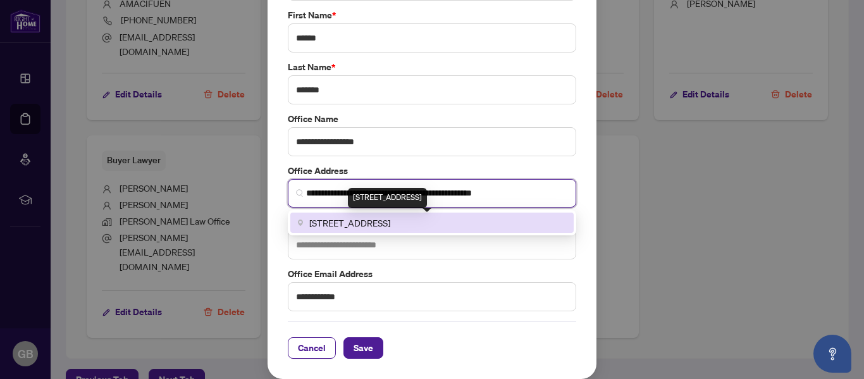
click at [339, 224] on span "275 Lancaster St W 2nd floor, Kitchener, ON N2H 4V2, Canada" at bounding box center [349, 223] width 81 height 14
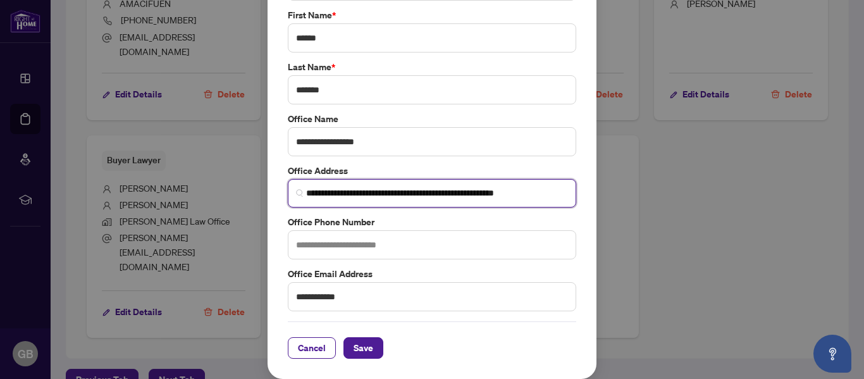
type input "**********"
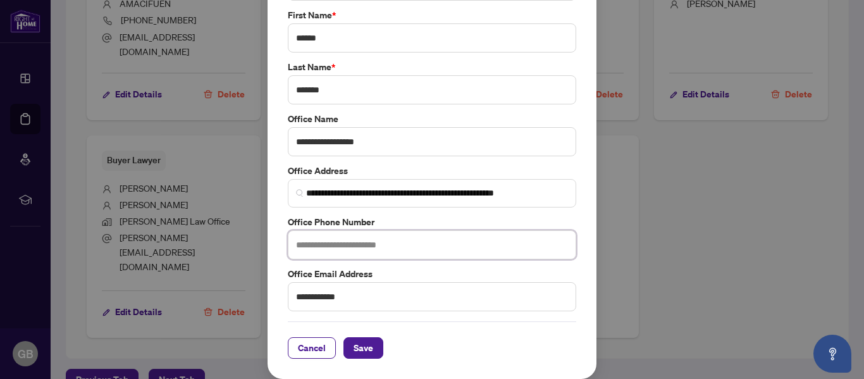
click at [321, 240] on input "text" at bounding box center [432, 244] width 288 height 29
type input "**********"
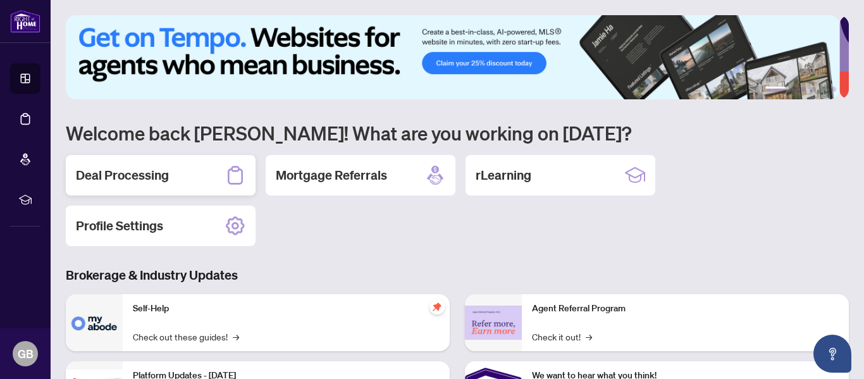
click at [152, 174] on h2 "Deal Processing" at bounding box center [122, 175] width 93 height 18
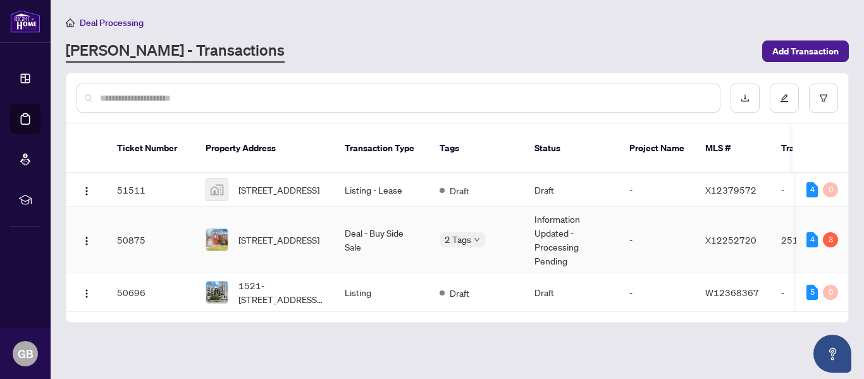
click at [127, 218] on td "50875" at bounding box center [151, 240] width 89 height 66
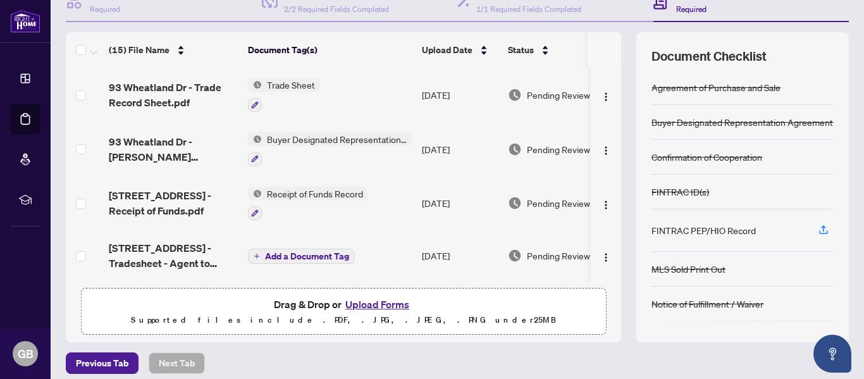
scroll to position [151, 0]
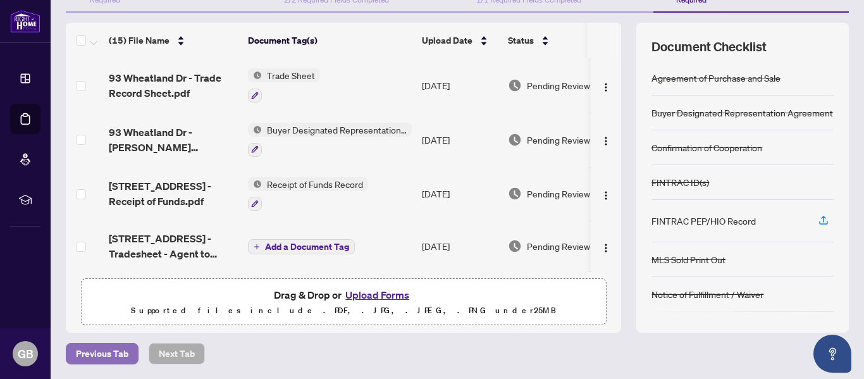
click at [112, 357] on span "Previous Tab" at bounding box center [102, 353] width 53 height 20
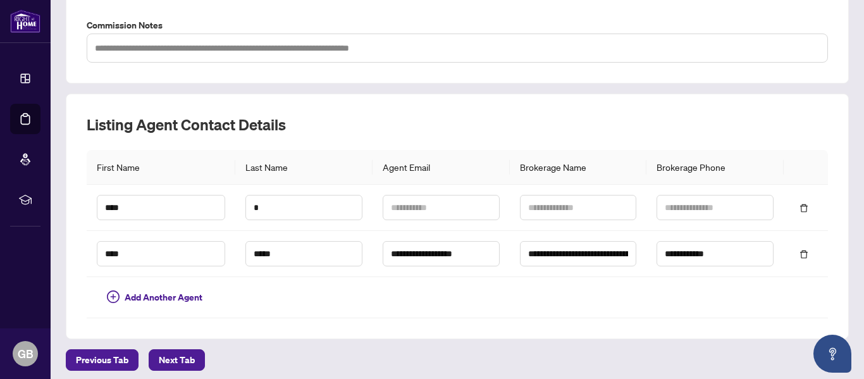
scroll to position [502, 0]
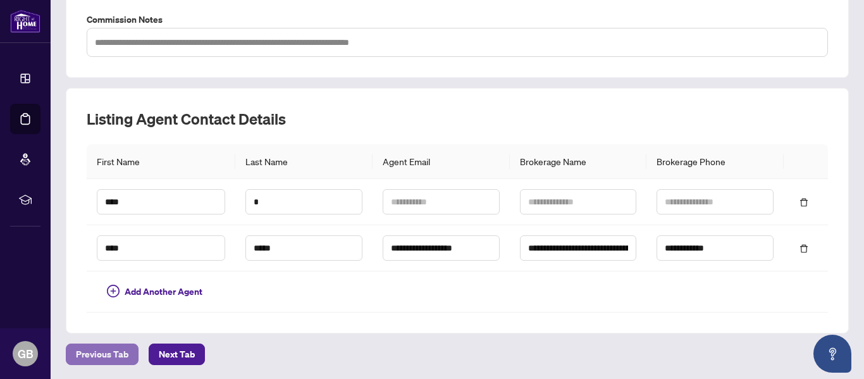
click at [66, 355] on button "Previous Tab" at bounding box center [102, 354] width 73 height 22
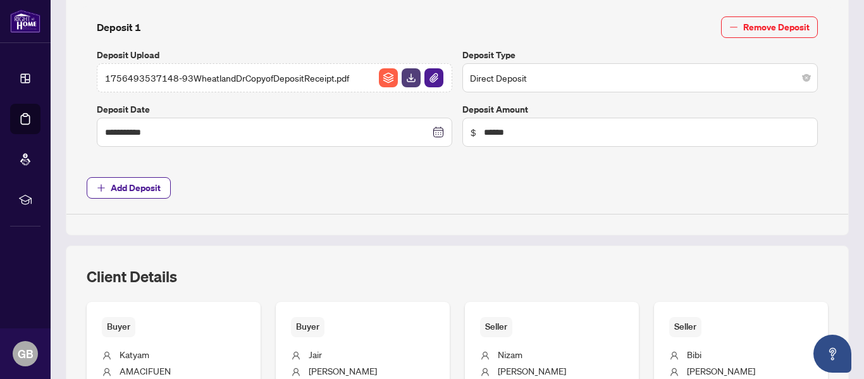
type input "**********"
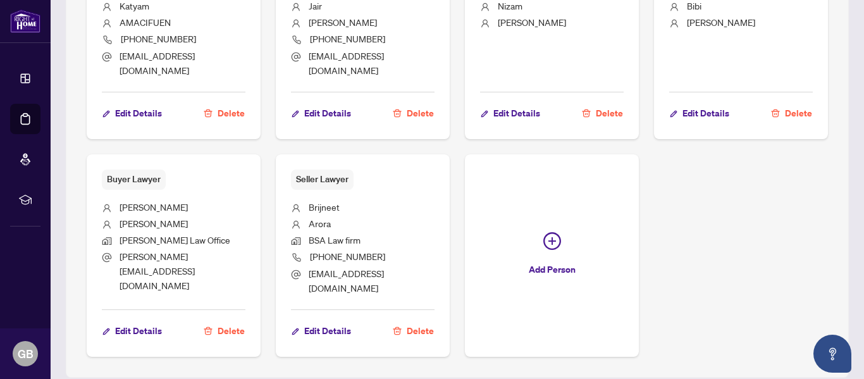
scroll to position [870, 0]
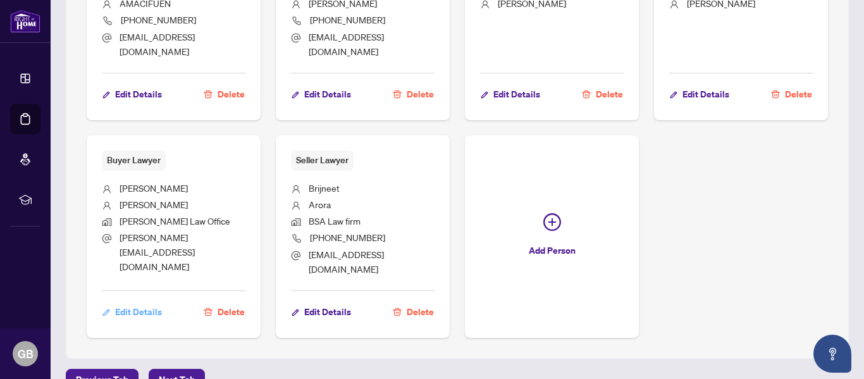
click at [126, 302] on span "Edit Details" at bounding box center [138, 312] width 47 height 20
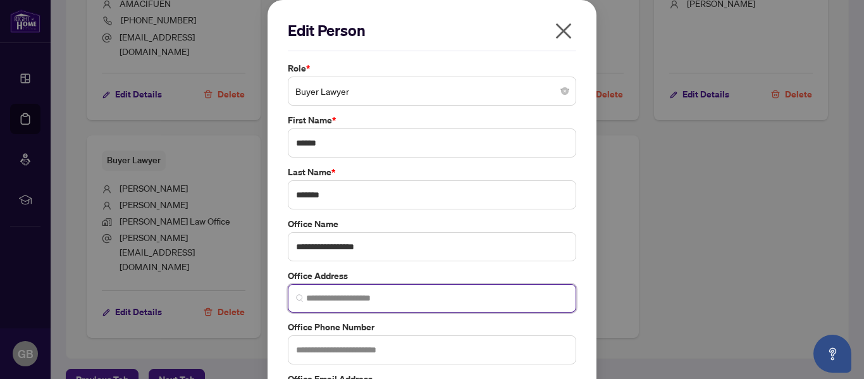
paste input "**********"
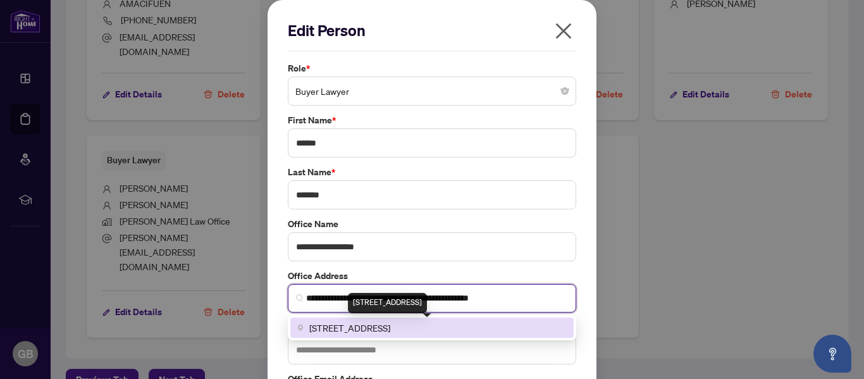
click at [337, 326] on span "275 Lancaster St W 2nd floor, Kitchener, ON N2H 4V2, Canada" at bounding box center [349, 328] width 81 height 14
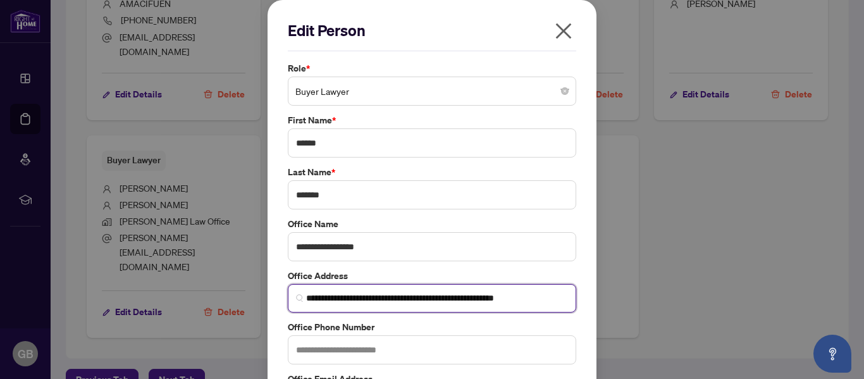
type input "**********"
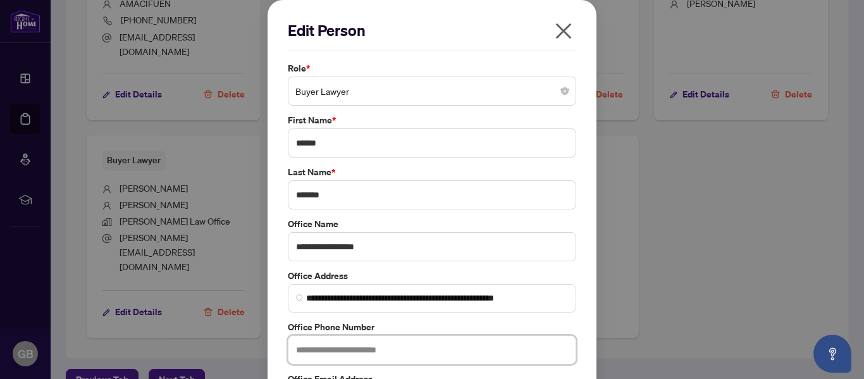
click at [320, 348] on input "text" at bounding box center [432, 349] width 288 height 29
type input "**********"
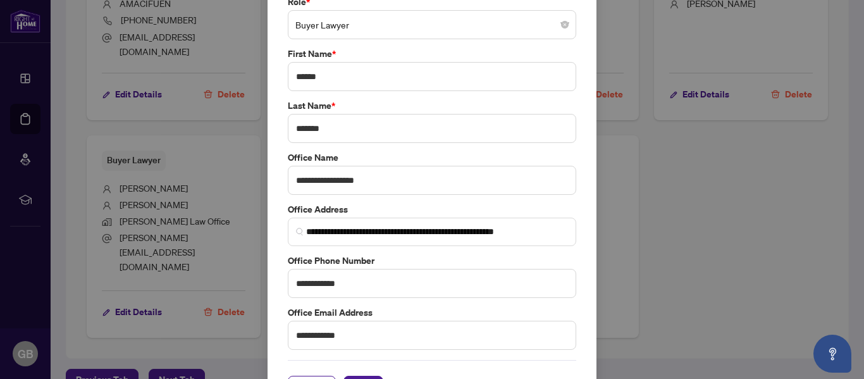
scroll to position [105, 0]
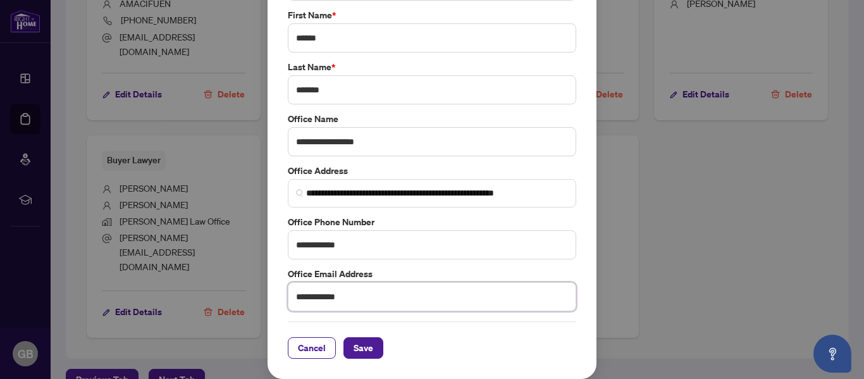
click at [299, 296] on input "**********" at bounding box center [432, 296] width 288 height 29
click at [297, 296] on input "**********" at bounding box center [432, 296] width 288 height 29
type input "**********"
click at [356, 346] on span "Save" at bounding box center [364, 348] width 20 height 20
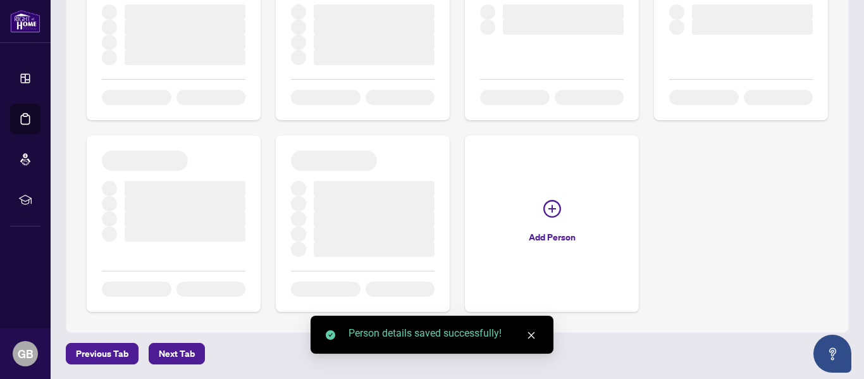
scroll to position [870, 0]
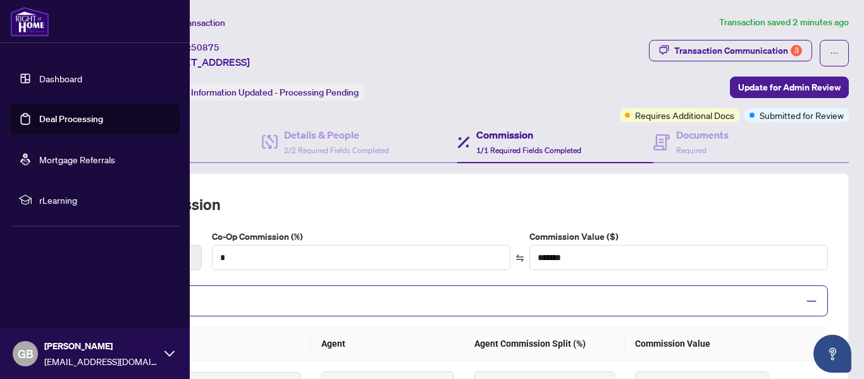
click at [50, 123] on link "Deal Processing" at bounding box center [71, 118] width 64 height 11
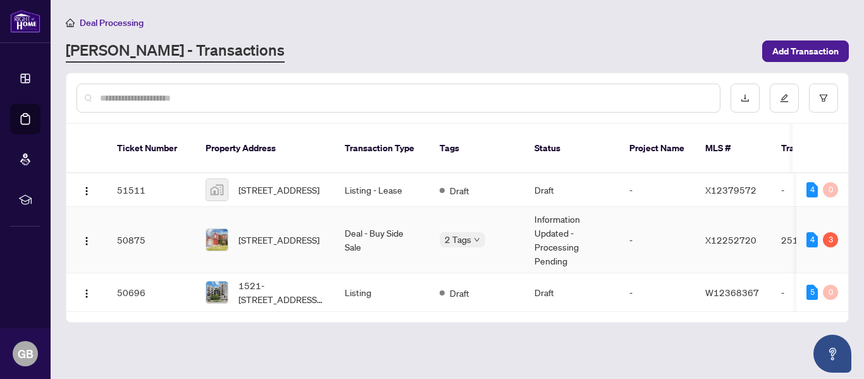
click at [133, 218] on td "50875" at bounding box center [151, 240] width 89 height 66
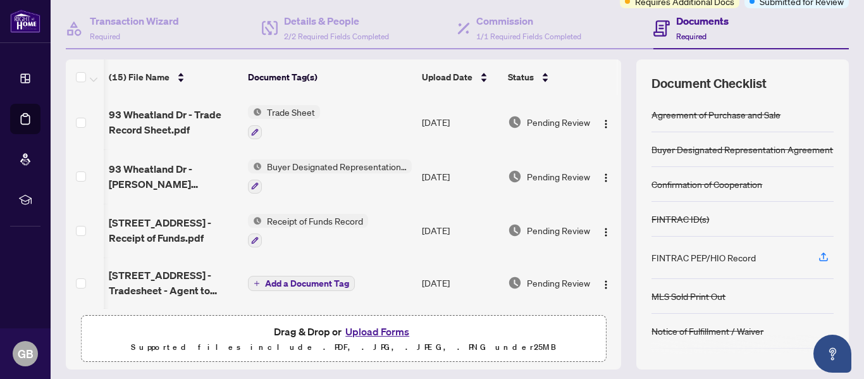
scroll to position [0, 32]
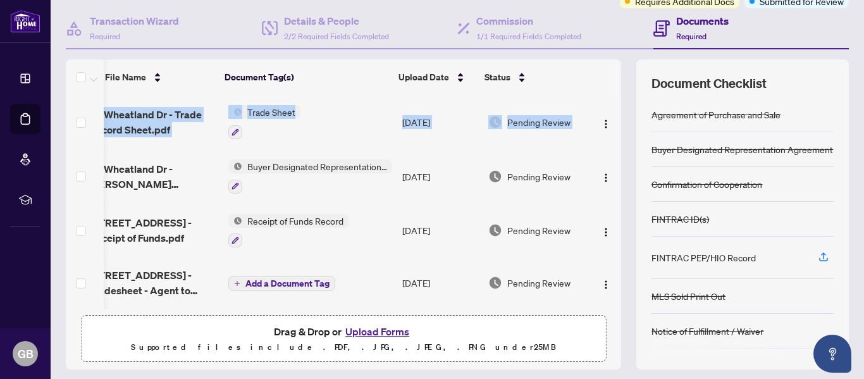
drag, startPoint x: 613, startPoint y: 108, endPoint x: 610, endPoint y: 154, distance: 46.2
click at [610, 156] on div "(15) File Name Document Tag(s) Upload Date Status 93 Wheatland Dr - Trade Recor…" at bounding box center [457, 214] width 783 height 310
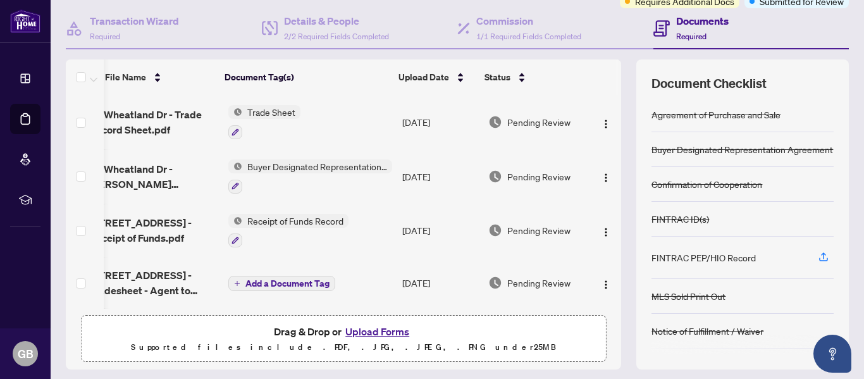
click at [587, 60] on th at bounding box center [602, 76] width 30 height 35
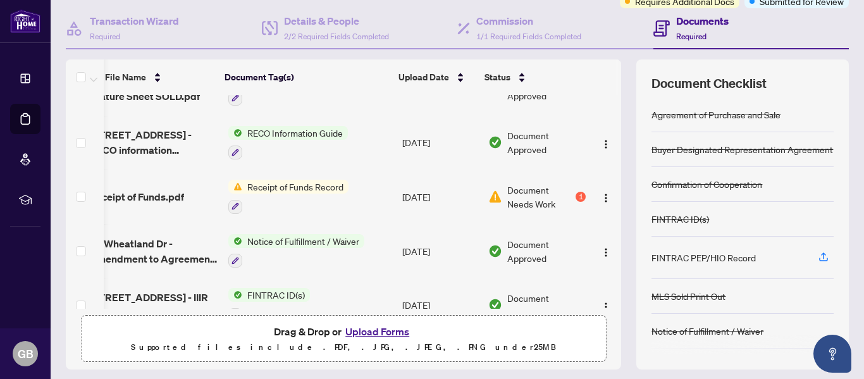
scroll to position [303, 32]
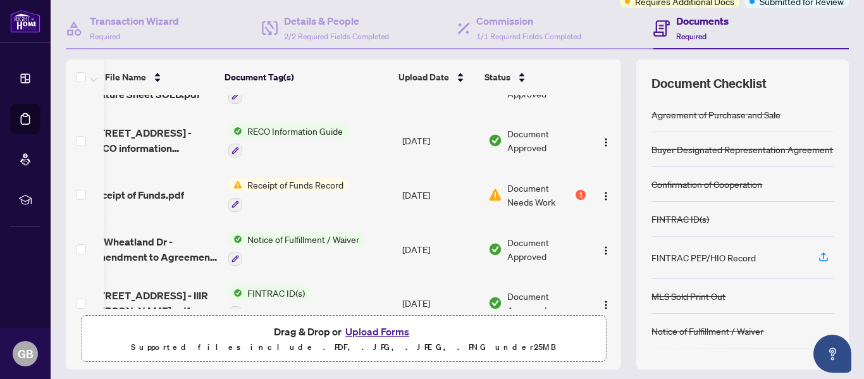
click at [562, 192] on div "Document Needs Work 1" at bounding box center [536, 195] width 97 height 28
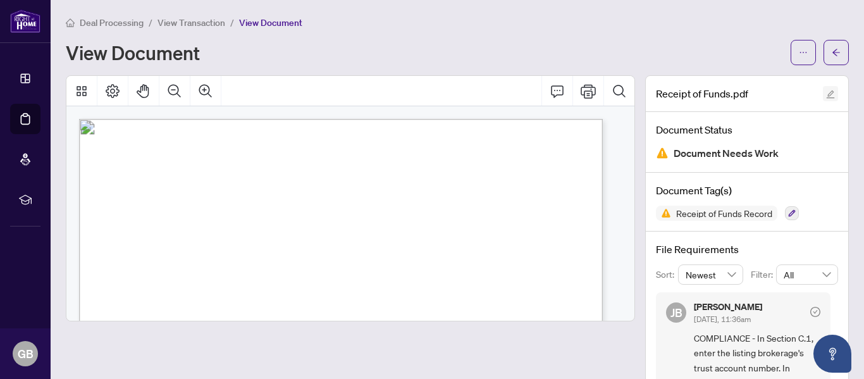
click at [827, 93] on icon "edit" at bounding box center [831, 94] width 8 height 8
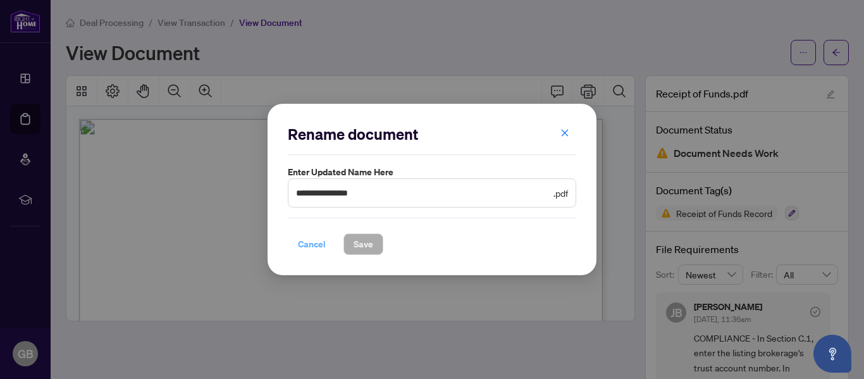
click at [311, 245] on span "Cancel" at bounding box center [312, 244] width 28 height 20
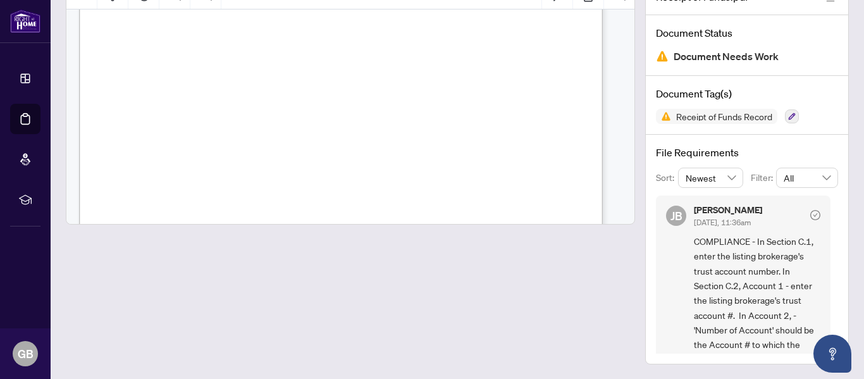
scroll to position [2573, 0]
click at [813, 214] on icon "check-circle" at bounding box center [815, 215] width 4 height 4
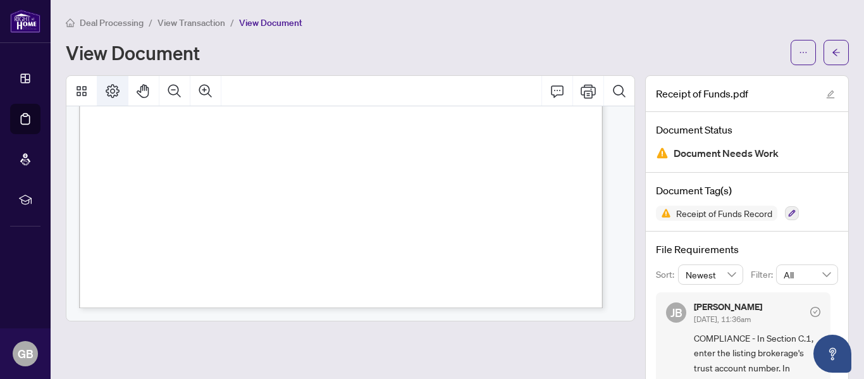
click at [106, 91] on icon "Page Layout" at bounding box center [112, 90] width 15 height 15
click at [799, 52] on icon "ellipsis" at bounding box center [803, 52] width 9 height 9
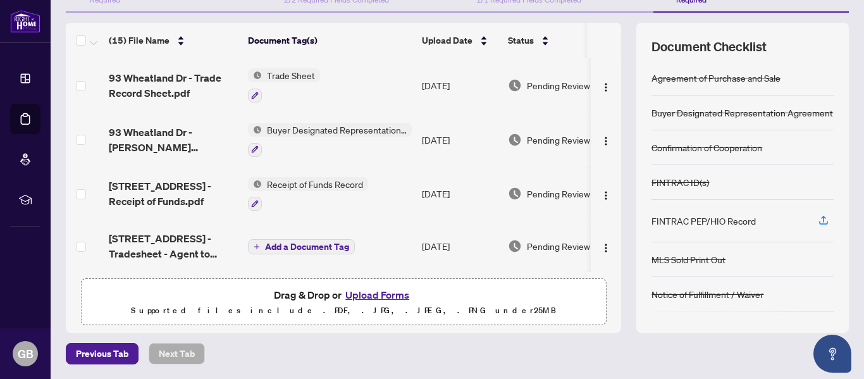
scroll to position [0, 32]
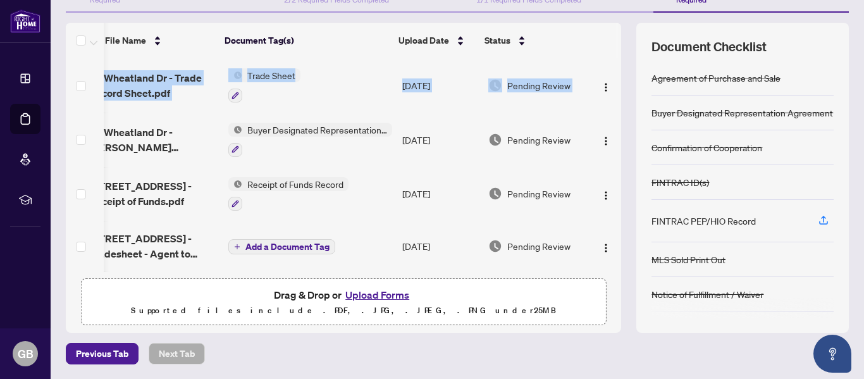
drag, startPoint x: 607, startPoint y: 87, endPoint x: 612, endPoint y: 102, distance: 16.2
click at [612, 102] on div "(15) File Name Document Tag(s) Upload Date Status 93 Wheatland Dr - Trade Recor…" at bounding box center [457, 178] width 783 height 310
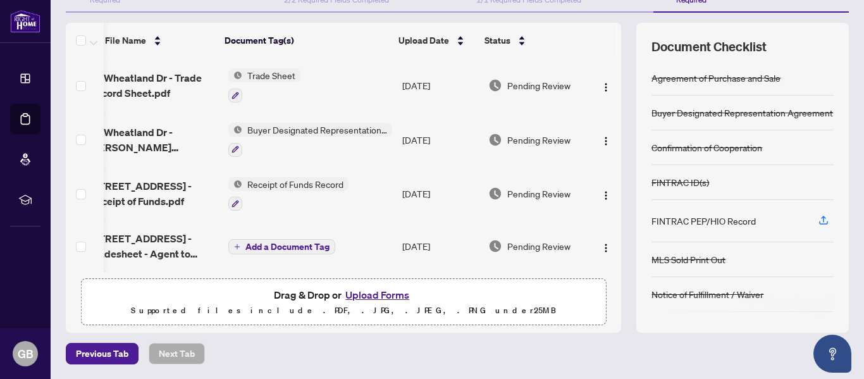
click at [366, 48] on th "Document Tag(s)" at bounding box center [307, 40] width 174 height 35
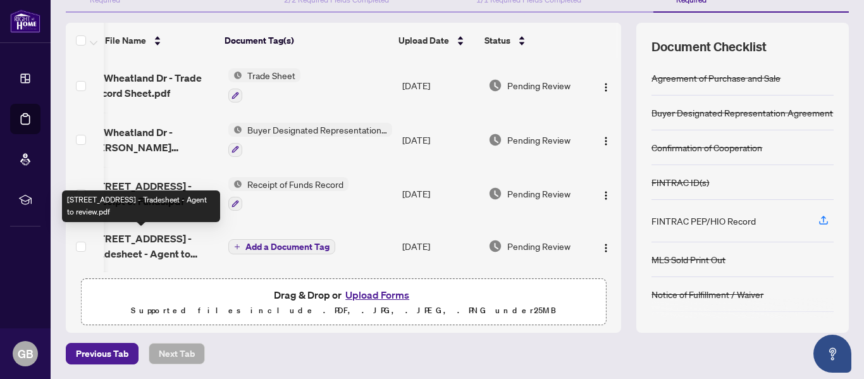
click at [123, 244] on span "[STREET_ADDRESS] - Tradesheet - Agent to review.pdf" at bounding box center [153, 246] width 129 height 30
